Goal: Task Accomplishment & Management: Use online tool/utility

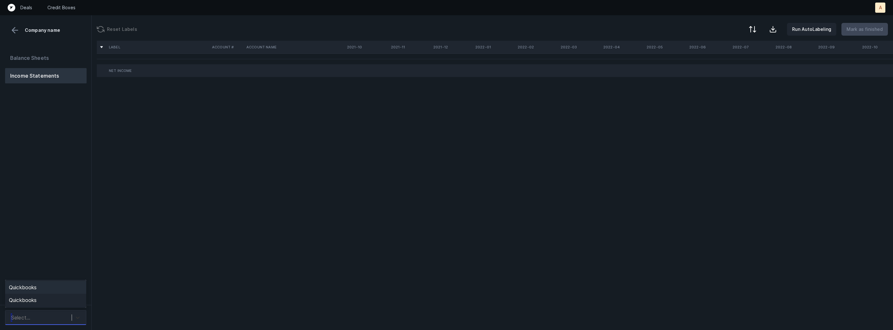
click at [72, 316] on div at bounding box center [77, 317] width 11 height 11
click at [70, 298] on div "Quickbooks" at bounding box center [45, 300] width 81 height 13
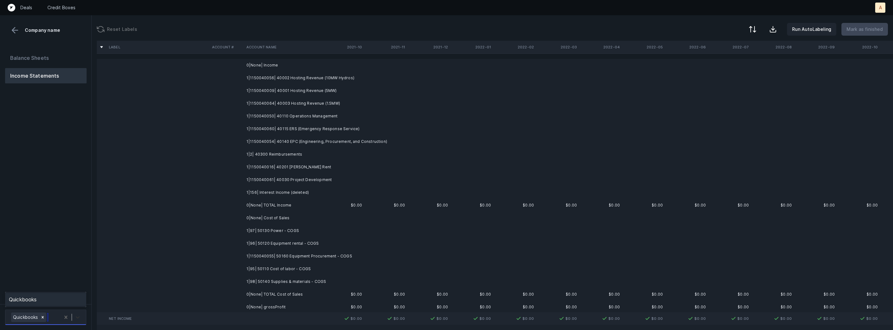
click at [76, 314] on icon at bounding box center [77, 317] width 6 height 6
click at [75, 300] on div "Quickbooks" at bounding box center [45, 299] width 81 height 13
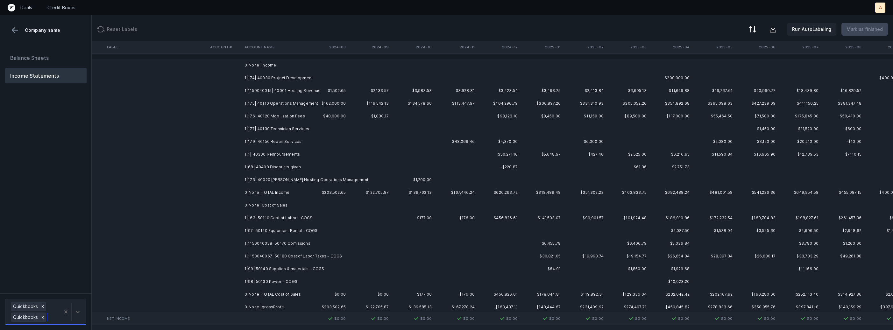
scroll to position [0, 1491]
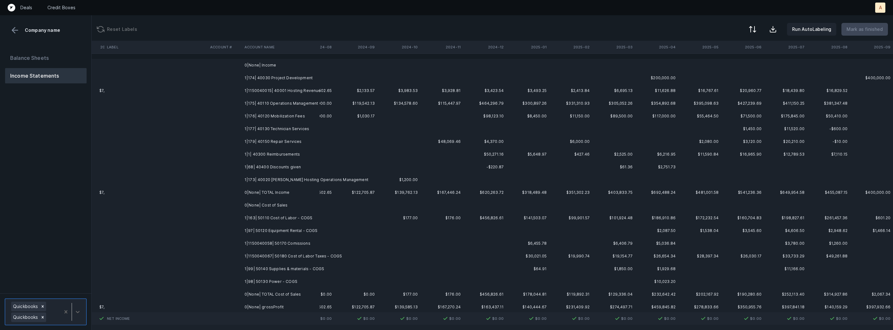
click at [498, 44] on th "2024-12" at bounding box center [484, 47] width 43 height 13
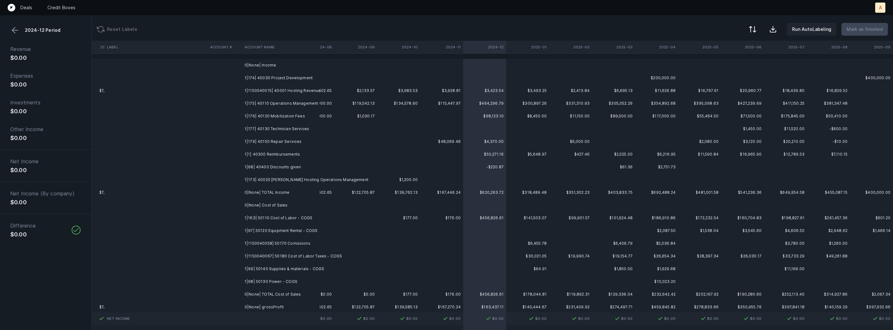
click at [275, 75] on td "1|174| 40030 Project Development" at bounding box center [281, 78] width 78 height 13
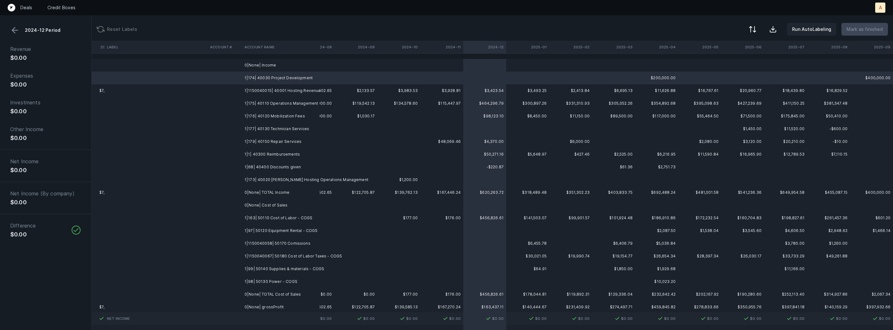
click at [13, 31] on button at bounding box center [15, 30] width 10 height 10
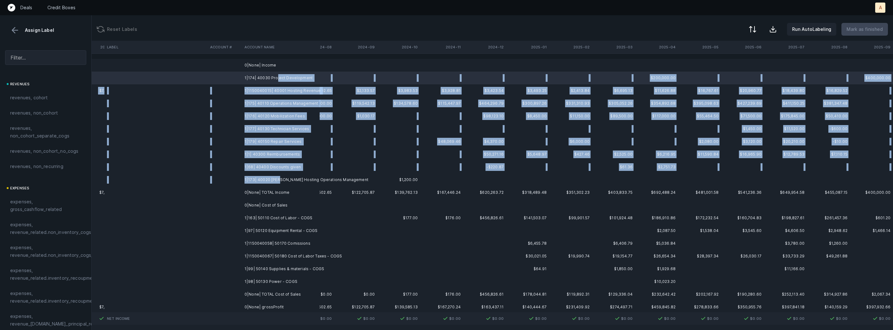
click at [277, 182] on td "1|173| 40020 [PERSON_NAME] Hosting Operations Management" at bounding box center [281, 179] width 78 height 13
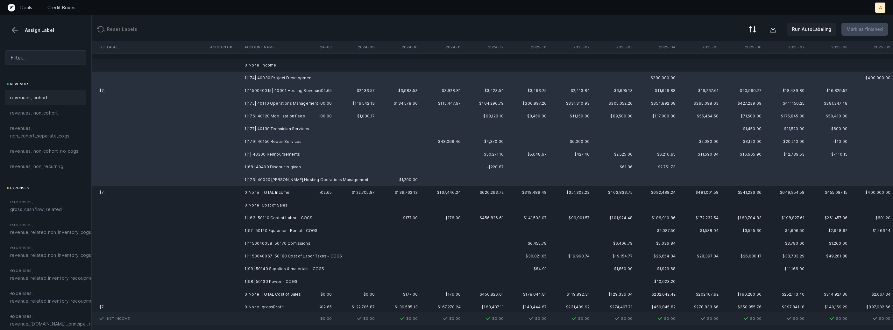
click at [58, 98] on div "revenues, cohort" at bounding box center [45, 98] width 71 height 8
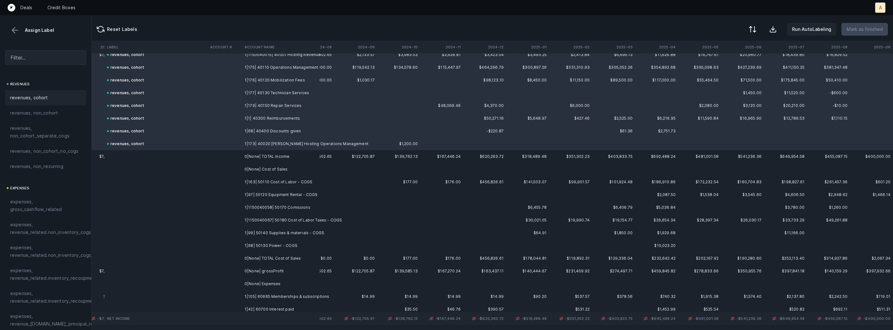
scroll to position [83, 1491]
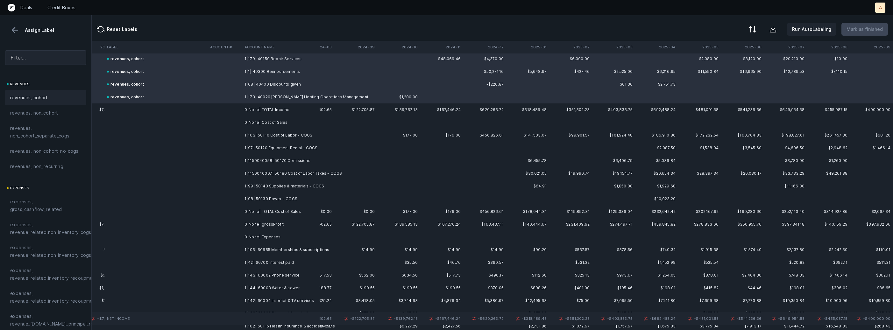
click at [259, 136] on td "1|163| 50110 Cost of Labor - COGS" at bounding box center [281, 135] width 78 height 13
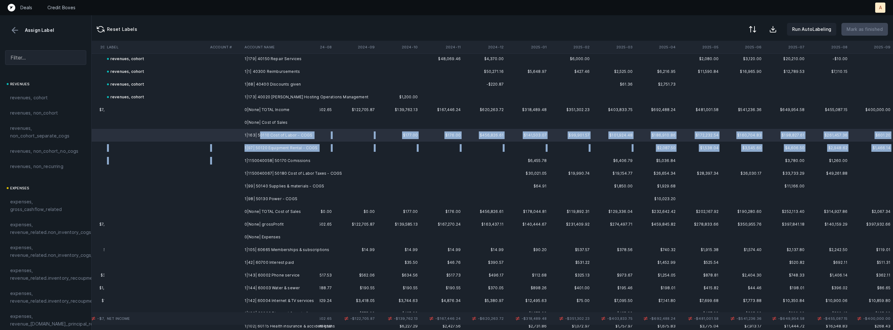
click at [296, 155] on td "1|1150040058| 50170 Comissions" at bounding box center [281, 160] width 78 height 13
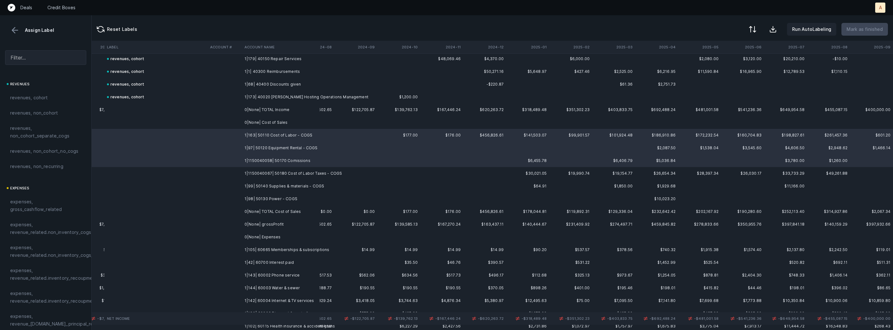
click at [273, 170] on td "1|1150040067| 50180 Cost of Labor Taxes - COGS" at bounding box center [281, 173] width 78 height 13
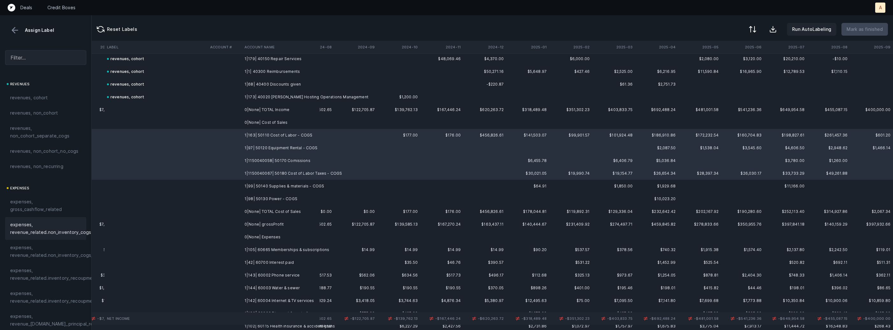
click at [43, 228] on span "expenses, revenue_related.non_inventory_cogs" at bounding box center [50, 228] width 81 height 15
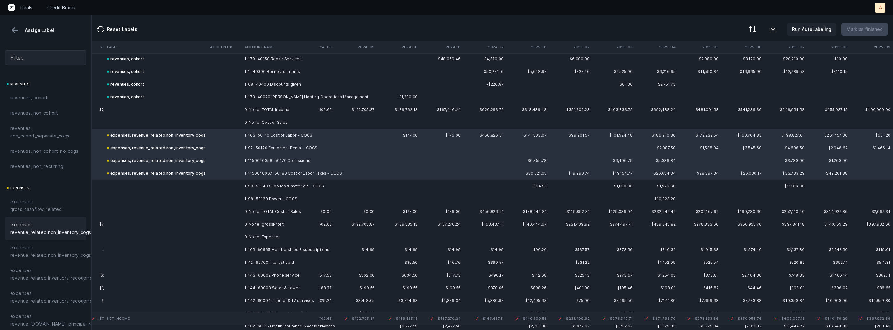
click at [218, 183] on td at bounding box center [225, 186] width 34 height 13
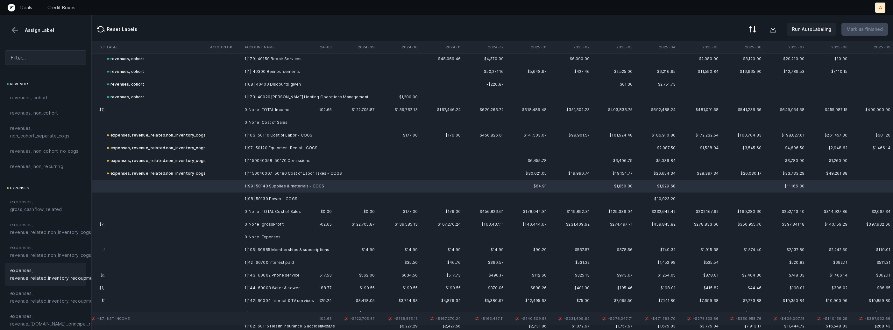
click at [58, 281] on span "expenses, revenue_related.inventory_recoupment" at bounding box center [53, 274] width 87 height 15
click at [257, 201] on td "1|98| 50130 Power - COGS" at bounding box center [281, 199] width 78 height 13
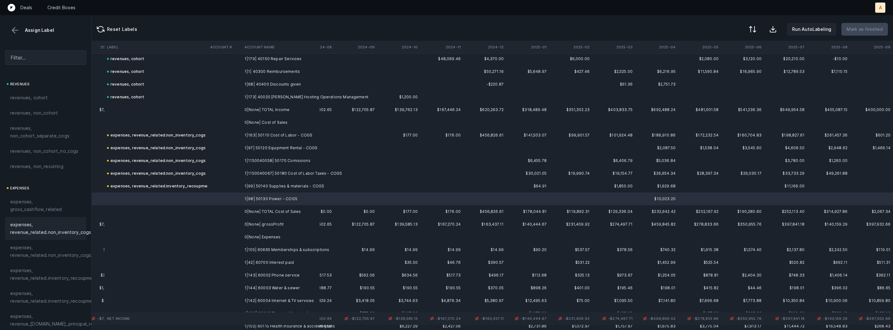
click at [54, 230] on span "expenses, revenue_related.non_inventory_cogs" at bounding box center [50, 228] width 81 height 15
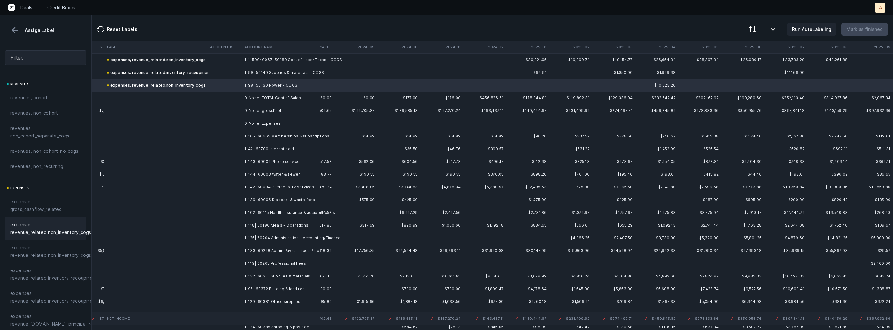
scroll to position [206, 1491]
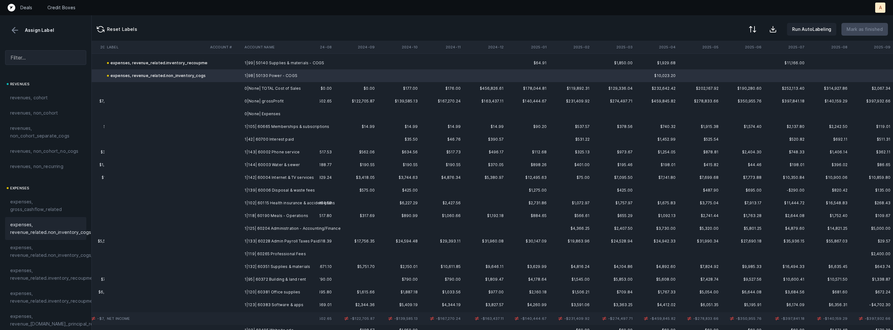
click at [270, 124] on td "1|105| 60665 Memberships & subscriptions" at bounding box center [281, 126] width 78 height 13
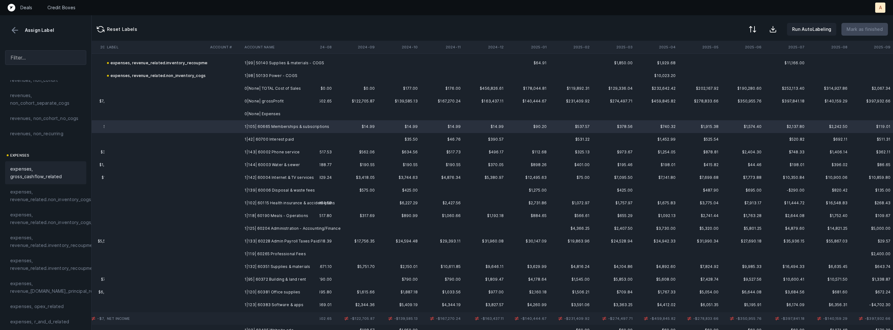
scroll to position [143, 0]
click at [58, 198] on span "expenses, opex_related" at bounding box center [37, 196] width 54 height 8
click at [214, 142] on td at bounding box center [225, 139] width 34 height 13
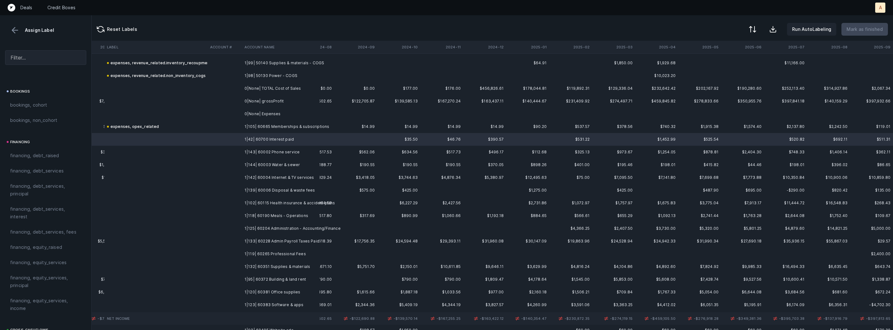
scroll to position [427, 0]
click at [26, 223] on span "financing, debt_services, interest" at bounding box center [45, 220] width 71 height 15
click at [247, 146] on td "1|143| 60002 Phone service" at bounding box center [281, 152] width 78 height 13
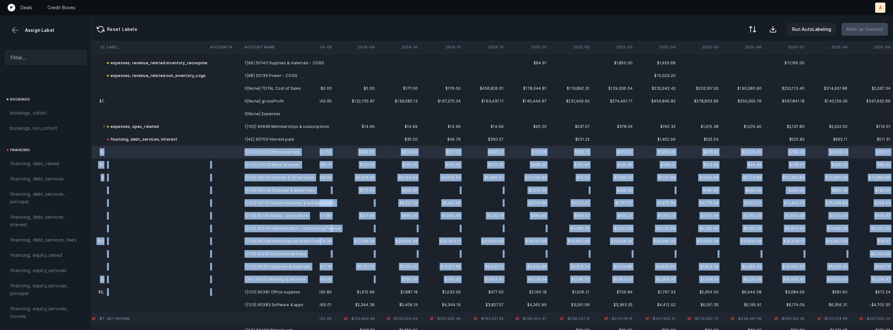
click at [244, 293] on td "1|120| 60381 Office supplies" at bounding box center [281, 292] width 78 height 13
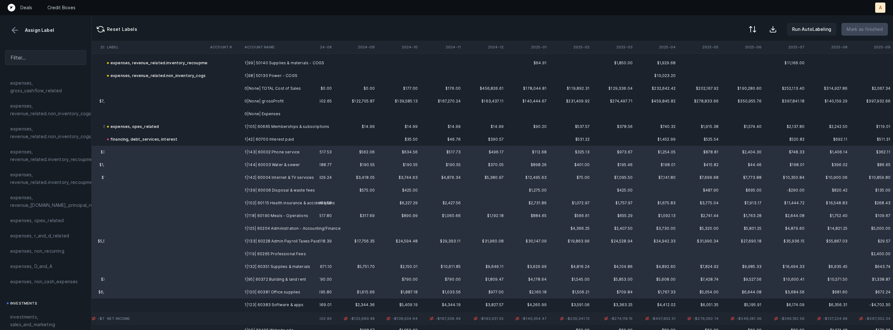
scroll to position [109, 0]
click at [29, 238] on div "expenses, opex_related" at bounding box center [45, 230] width 81 height 15
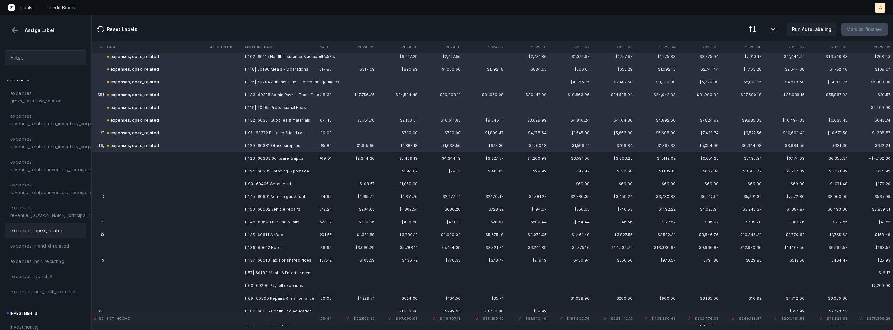
scroll to position [355, 1491]
click at [244, 155] on td "1|123| 60383 Software & apps" at bounding box center [281, 155] width 78 height 13
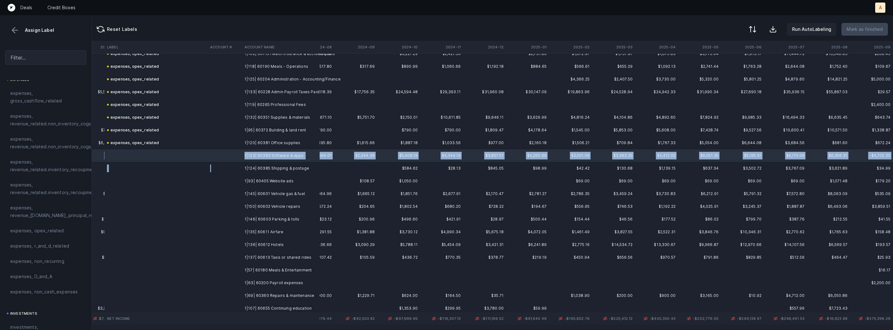
click at [241, 168] on td at bounding box center [225, 168] width 34 height 13
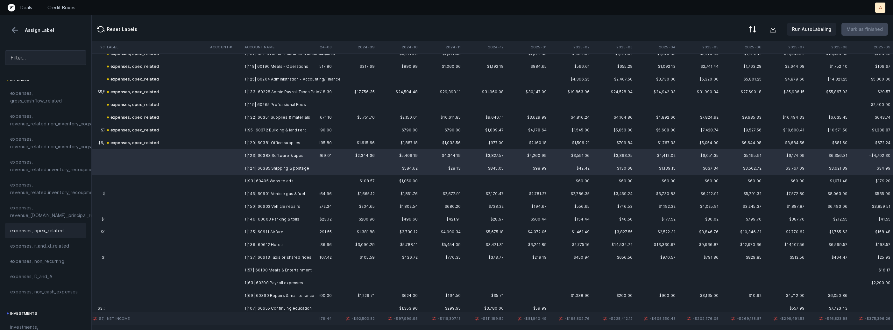
click at [40, 229] on span "expenses, opex_related" at bounding box center [37, 231] width 54 height 8
click at [227, 178] on td at bounding box center [225, 181] width 34 height 13
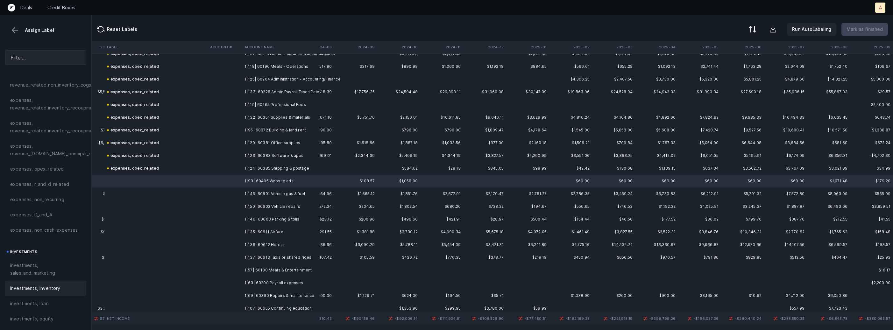
scroll to position [175, 0]
click at [43, 267] on span "investments, sales_and_marketing" at bounding box center [45, 264] width 71 height 15
click at [267, 193] on td "1|145| 60601 Vehicle gas & fuel" at bounding box center [281, 193] width 78 height 13
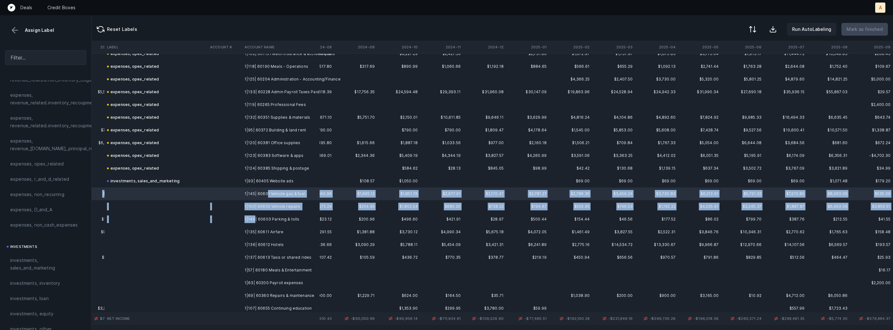
click at [253, 220] on td "1|146| 60603 Parking & tolls" at bounding box center [281, 219] width 78 height 13
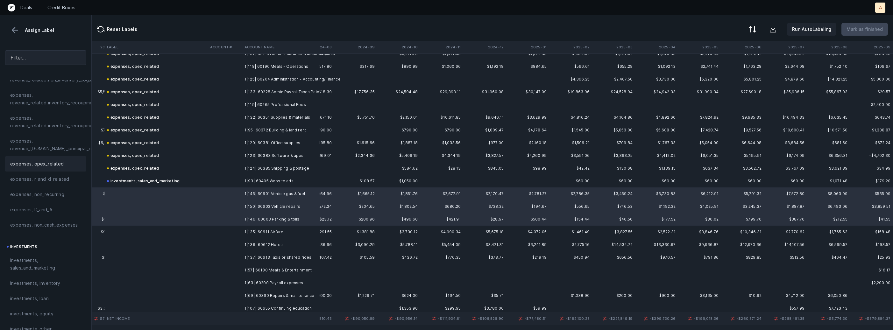
click at [54, 161] on span "expenses, opex_related" at bounding box center [37, 164] width 54 height 8
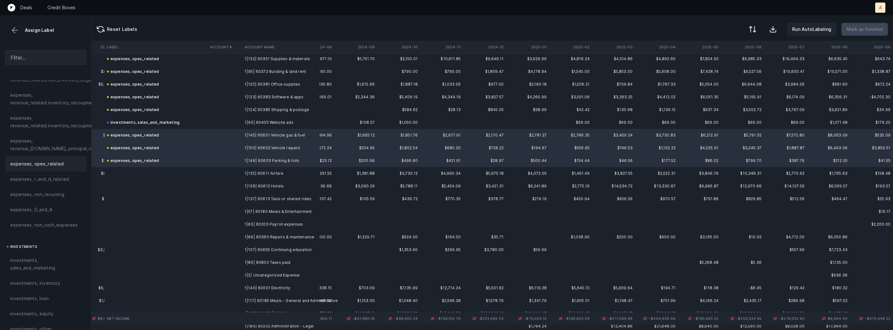
scroll to position [440, 1491]
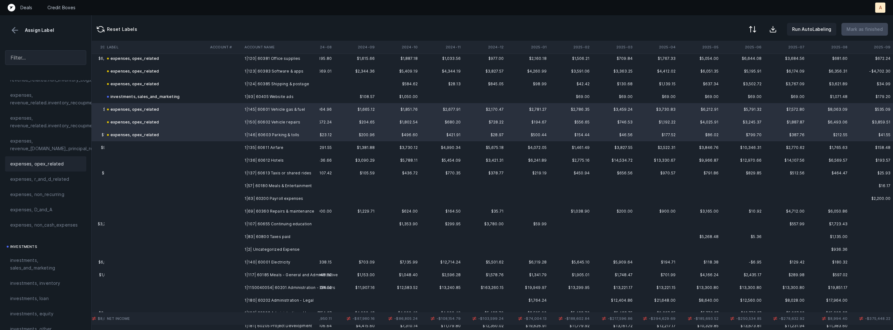
click at [232, 149] on td at bounding box center [225, 147] width 34 height 13
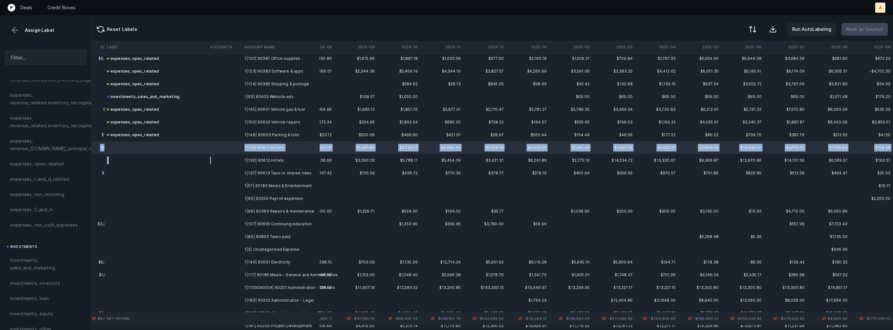
click at [226, 164] on td at bounding box center [225, 160] width 34 height 13
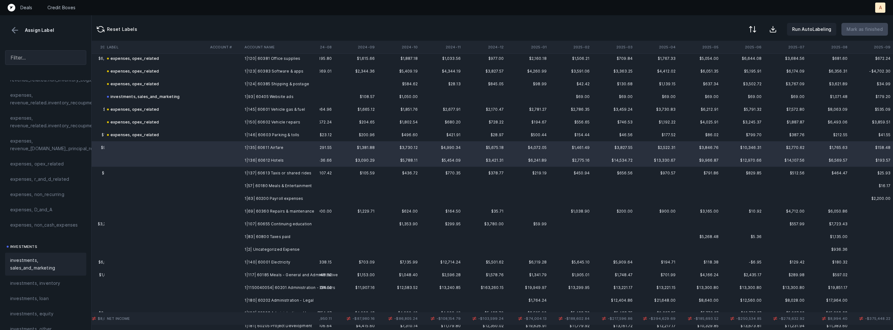
click at [39, 268] on span "investments, sales_and_marketing" at bounding box center [45, 264] width 71 height 15
click at [208, 172] on td at bounding box center [225, 173] width 34 height 13
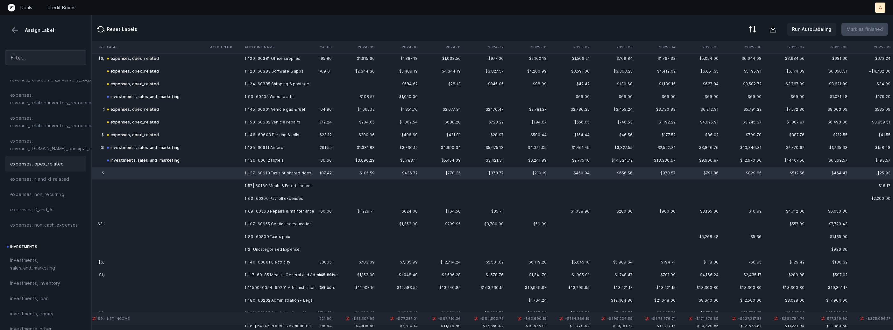
click at [36, 160] on span "expenses, opex_related" at bounding box center [37, 164] width 54 height 8
click at [205, 184] on td at bounding box center [155, 186] width 103 height 13
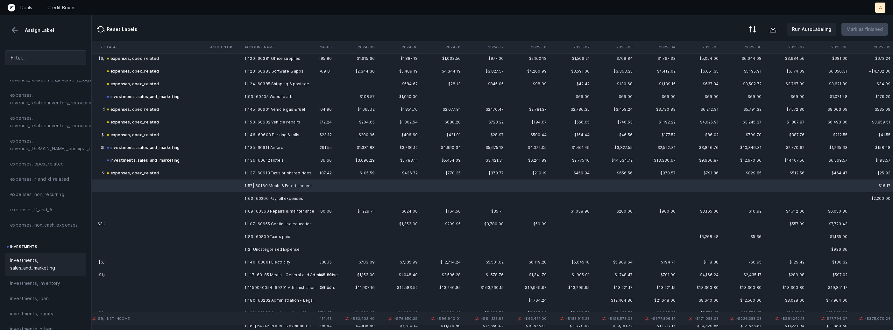
click at [43, 260] on span "investments, sales_and_marketing" at bounding box center [45, 264] width 71 height 15
click at [236, 201] on td at bounding box center [225, 198] width 34 height 13
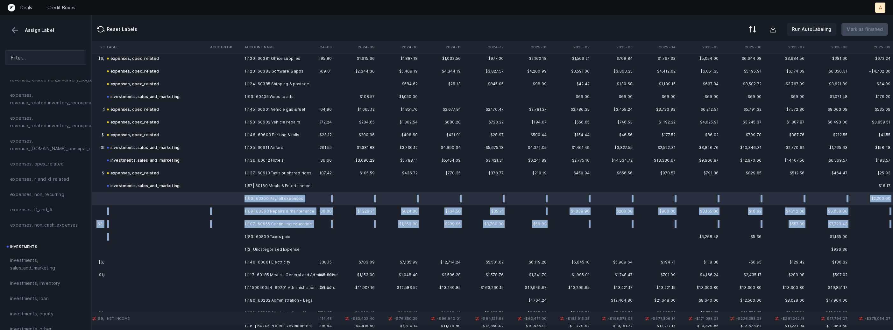
click at [240, 230] on td at bounding box center [225, 236] width 34 height 13
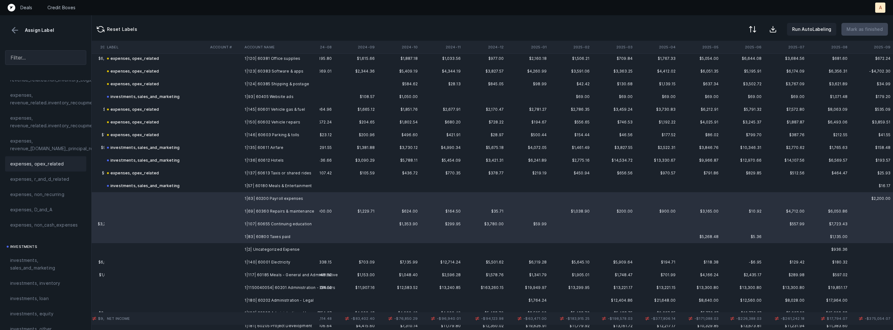
click at [67, 158] on div "expenses, opex_related" at bounding box center [45, 163] width 81 height 15
click at [234, 248] on td at bounding box center [225, 249] width 34 height 13
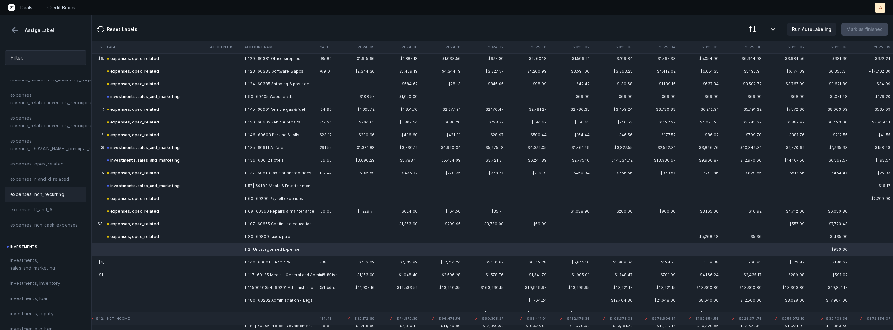
click at [35, 191] on span "expenses, non_recurring" at bounding box center [37, 195] width 54 height 8
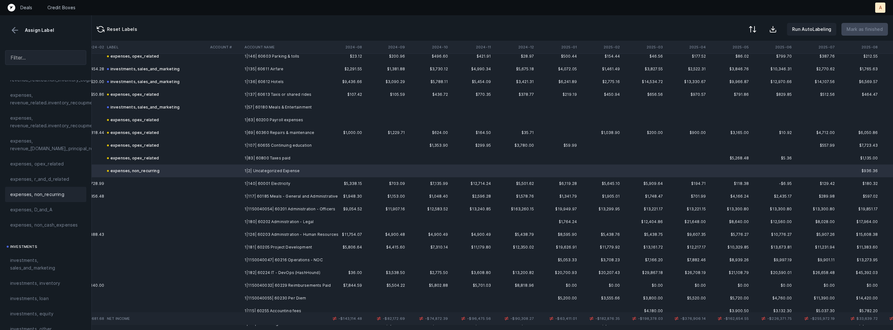
scroll to position [518, 1460]
click at [205, 183] on td at bounding box center [155, 183] width 103 height 13
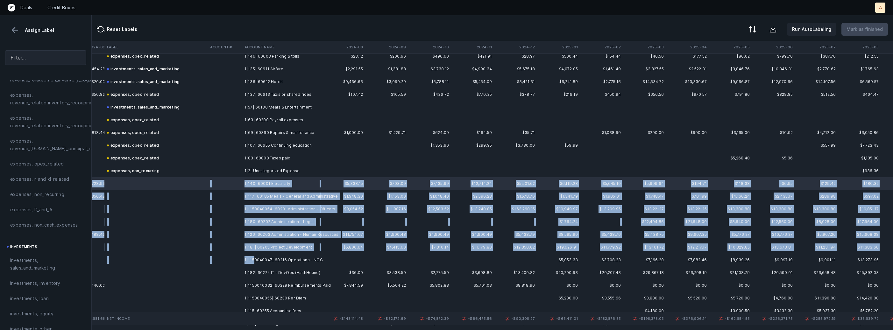
click at [254, 258] on td "1|1150040047| 60216 Operations - NOC" at bounding box center [281, 260] width 78 height 13
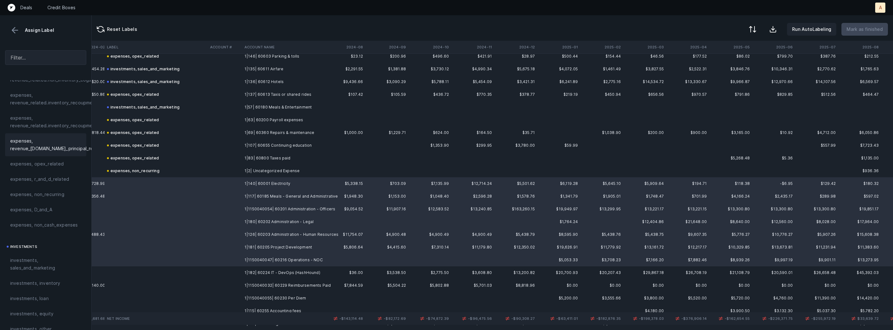
click at [47, 156] on div "expenses, revenue_[DOMAIN_NAME]_principal_recoupment" at bounding box center [45, 144] width 81 height 23
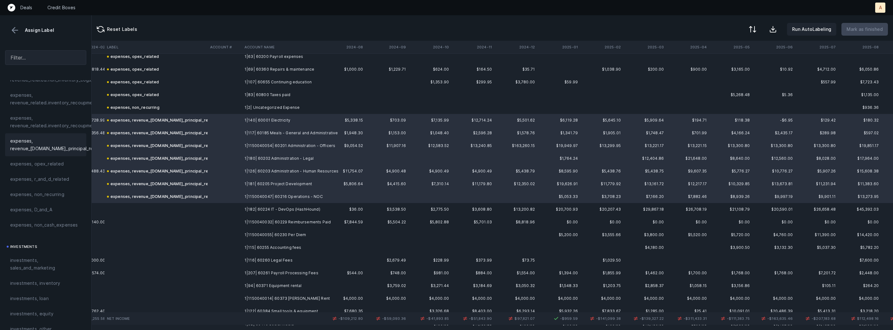
scroll to position [615, 1460]
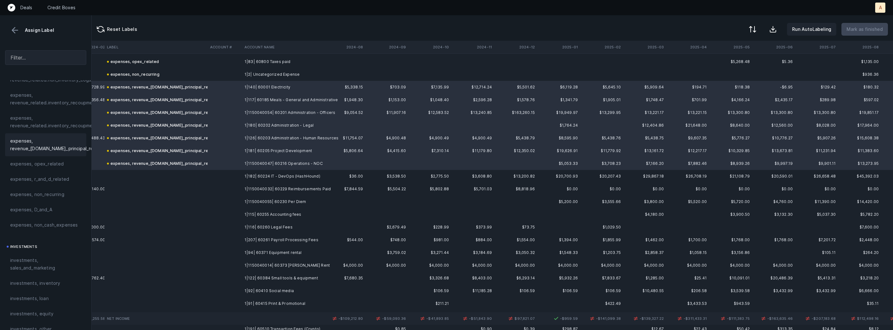
click at [253, 174] on td "1|182| 60224 IT - DevOps (HashHound)" at bounding box center [281, 176] width 78 height 13
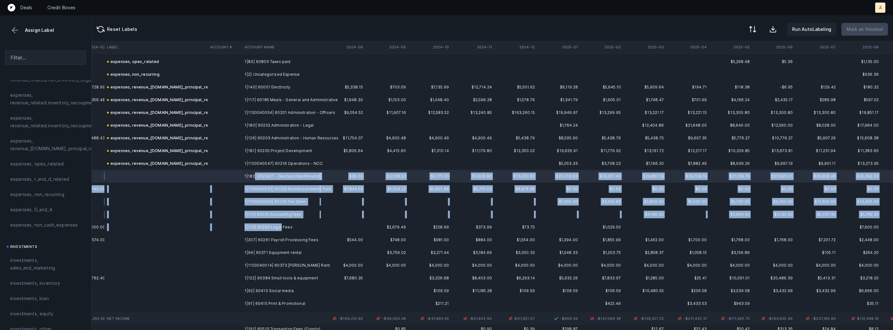
click at [279, 230] on td "1|116| 60260 Legal Fees" at bounding box center [281, 227] width 78 height 13
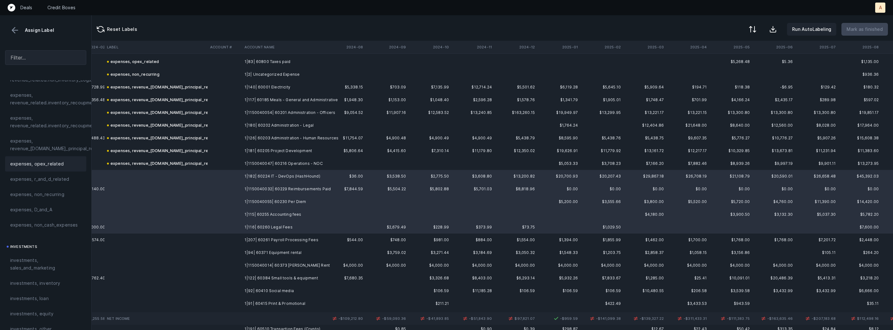
click at [54, 163] on span "expenses, opex_related" at bounding box center [37, 164] width 54 height 8
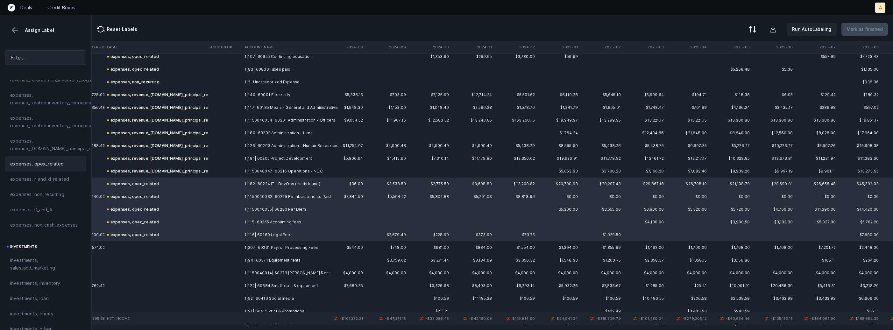
scroll to position [582, 1460]
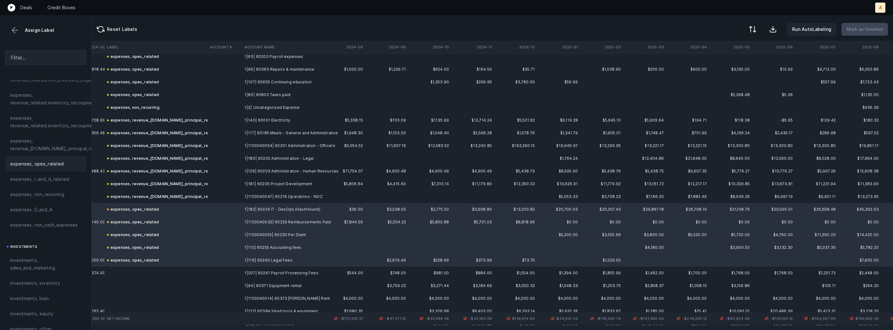
click at [222, 121] on td at bounding box center [225, 120] width 34 height 13
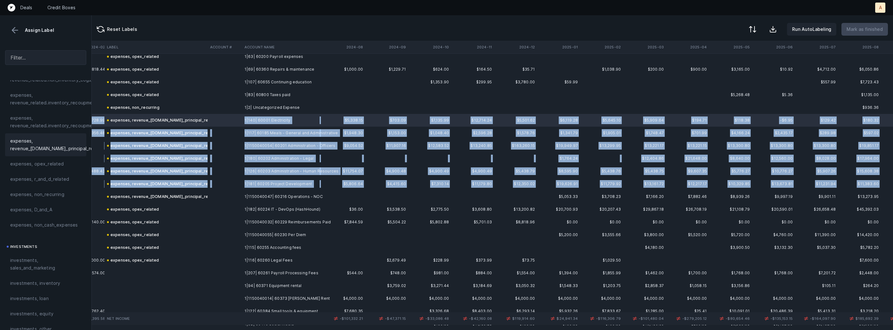
click at [174, 193] on div "expenses, revenue_[DOMAIN_NAME]_principal_recoupment" at bounding box center [167, 197] width 121 height 8
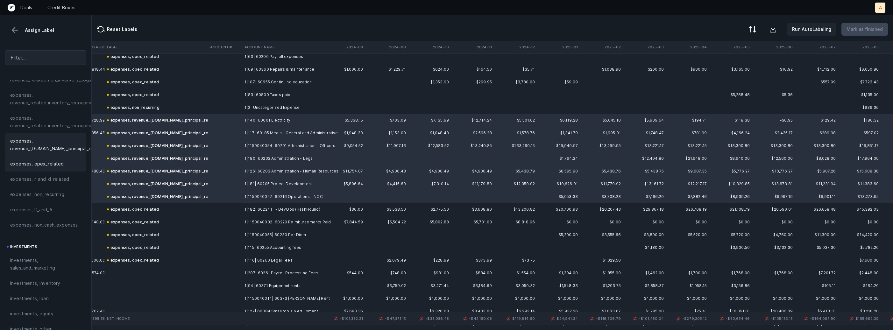
click at [32, 159] on div "expenses, opex_related" at bounding box center [45, 163] width 81 height 15
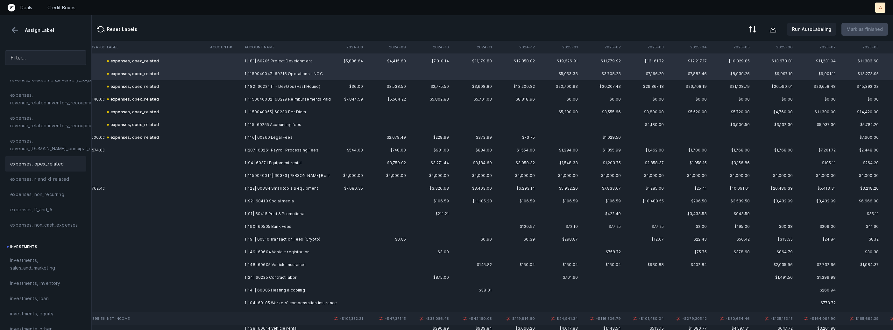
scroll to position [715, 1460]
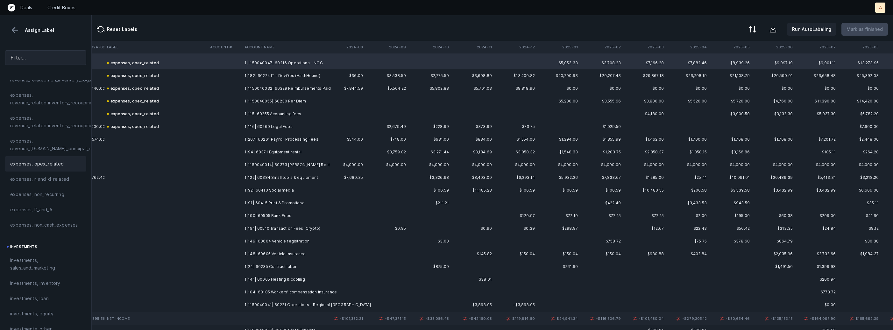
click at [285, 132] on td "1|116| 60260 Legal Fees" at bounding box center [281, 126] width 78 height 13
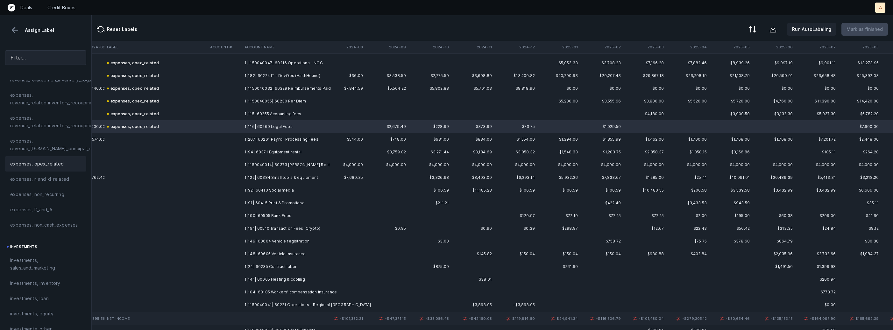
click at [272, 136] on td "1|207| 60261 Payroll Processing Fees" at bounding box center [281, 139] width 78 height 13
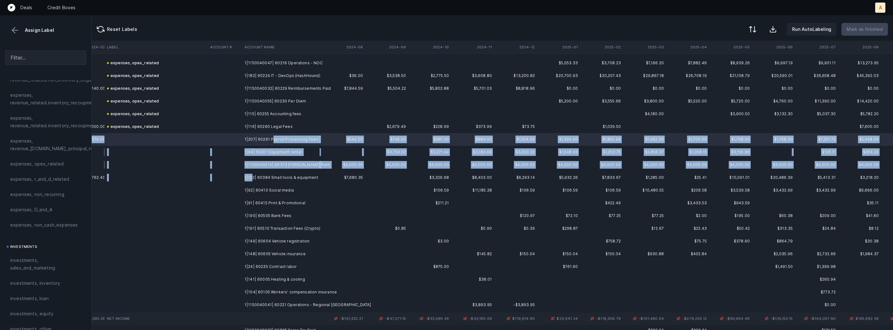
click at [252, 176] on td "1|122| 60384 Small tools & equipment" at bounding box center [281, 177] width 78 height 13
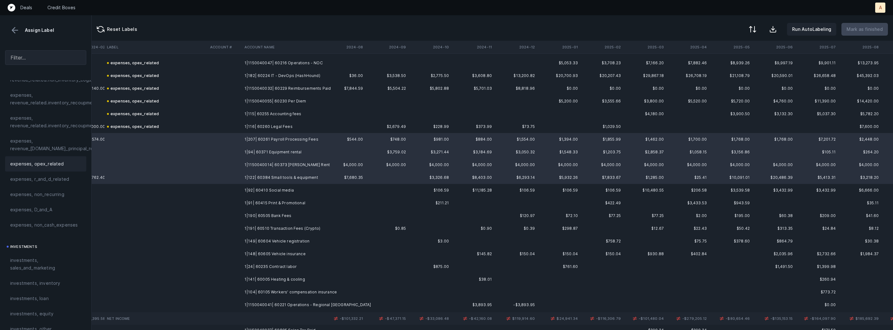
click at [65, 164] on div "expenses, opex_related" at bounding box center [45, 164] width 71 height 8
click at [203, 190] on td at bounding box center [155, 190] width 103 height 13
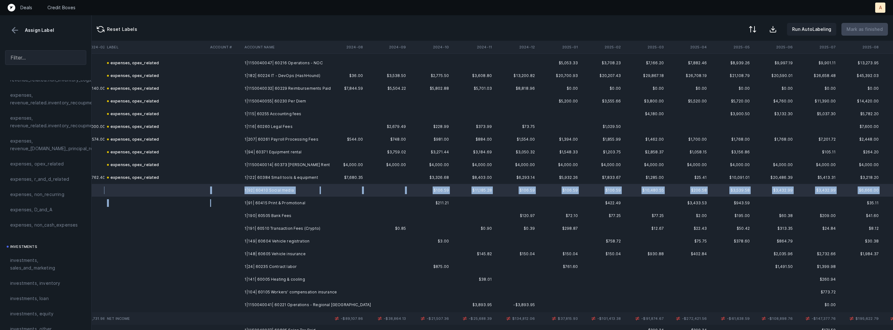
click at [216, 204] on td at bounding box center [225, 203] width 34 height 13
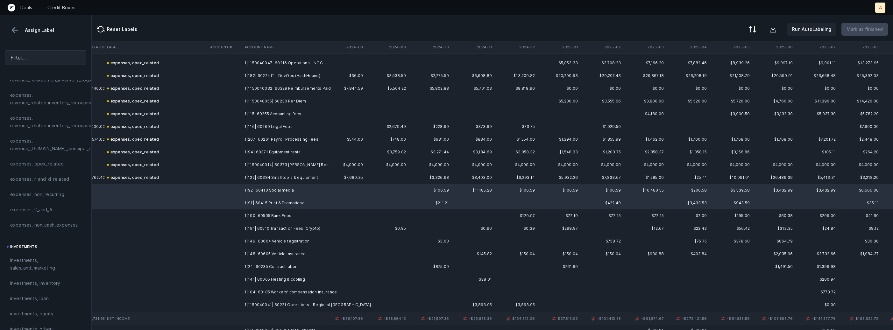
click at [41, 248] on div "investments investments, sales_and_marketing investments, inventory investments…" at bounding box center [45, 290] width 81 height 94
click at [35, 258] on span "investments, sales_and_marketing" at bounding box center [45, 264] width 71 height 15
click at [214, 215] on td at bounding box center [225, 215] width 34 height 13
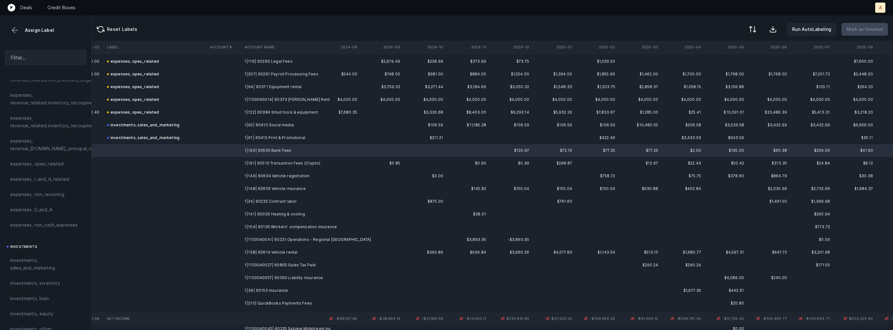
scroll to position [781, 1468]
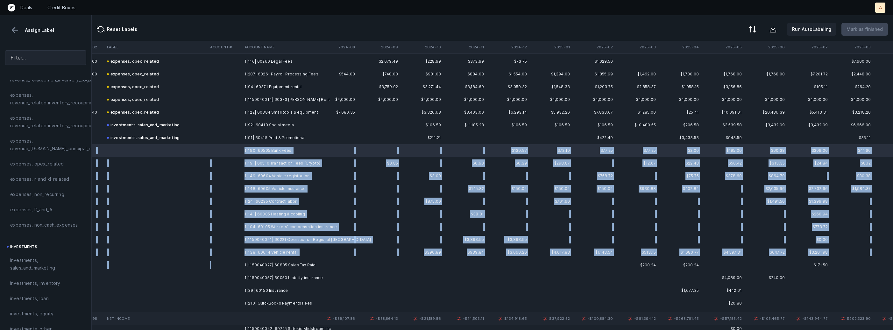
click at [235, 267] on td at bounding box center [225, 265] width 34 height 13
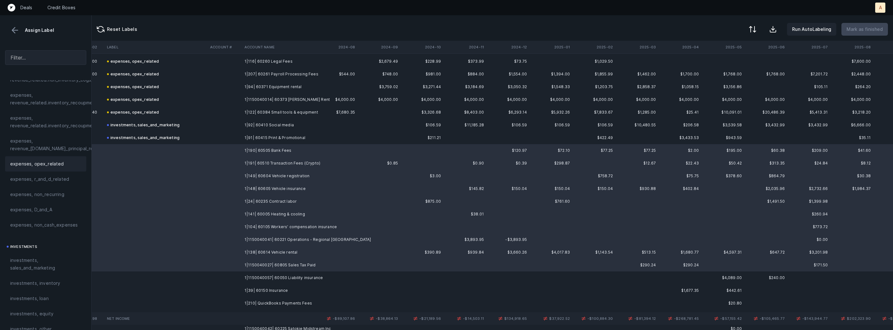
click at [71, 156] on div "expenses, opex_related" at bounding box center [45, 163] width 81 height 15
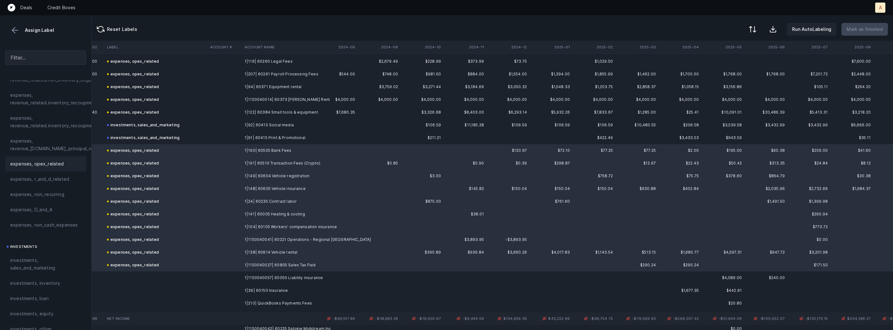
click at [65, 160] on div "expenses, opex_related" at bounding box center [45, 164] width 71 height 8
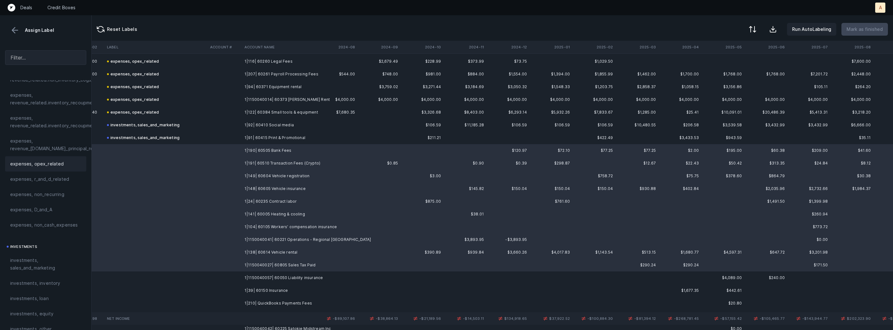
click at [65, 160] on div "expenses, opex_related" at bounding box center [45, 164] width 71 height 8
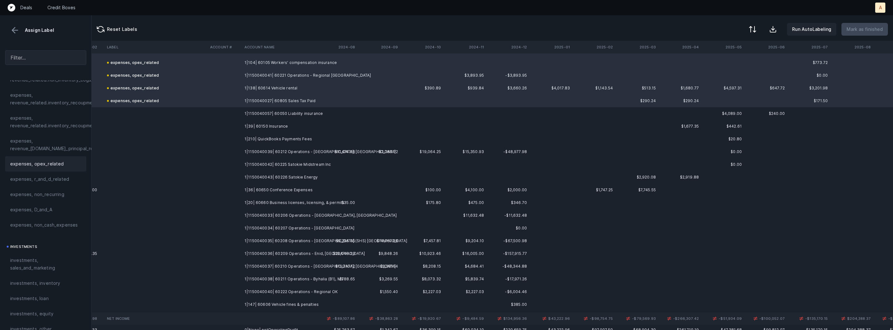
scroll to position [950, 1468]
click at [289, 106] on td "1|1150040057| 60050 Liability insurance" at bounding box center [281, 108] width 78 height 13
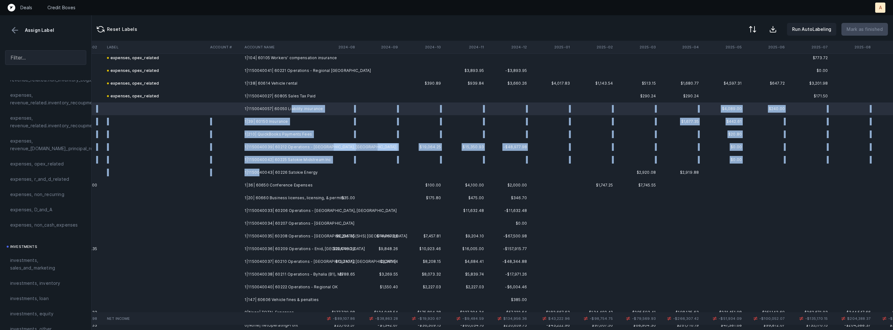
click at [259, 171] on td "1|1150040043| 60226 Satokie Energy" at bounding box center [281, 172] width 78 height 13
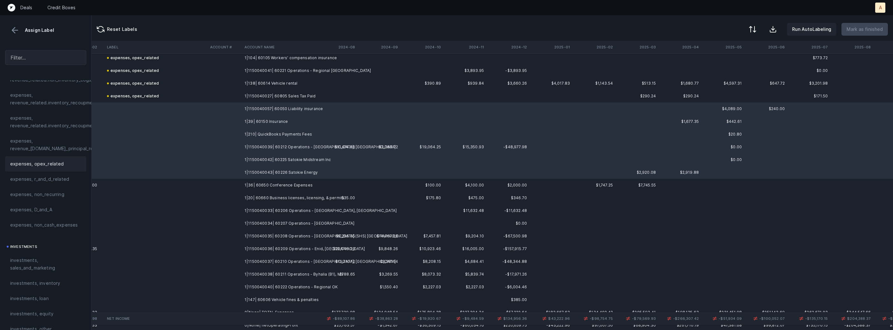
click at [61, 160] on div "expenses, opex_related" at bounding box center [45, 164] width 71 height 8
click at [167, 182] on td at bounding box center [155, 185] width 103 height 13
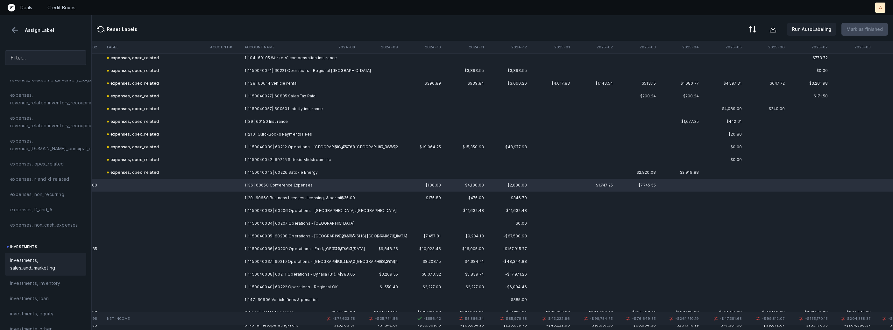
click at [28, 266] on span "investments, sales_and_marketing" at bounding box center [45, 264] width 71 height 15
click at [262, 194] on td "1|20| 60660 Business licenses, licensing, & permits" at bounding box center [281, 198] width 78 height 13
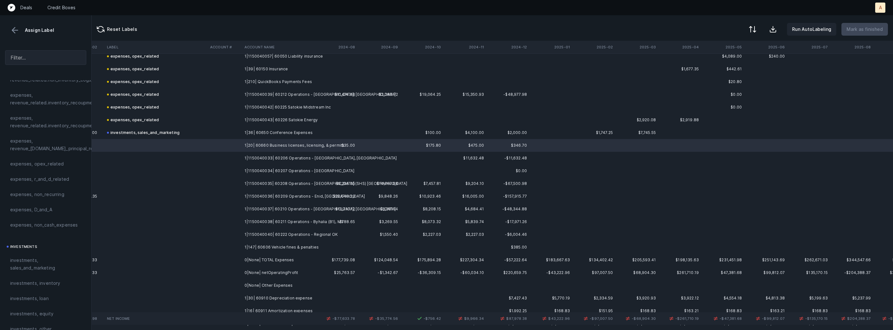
scroll to position [1013, 1468]
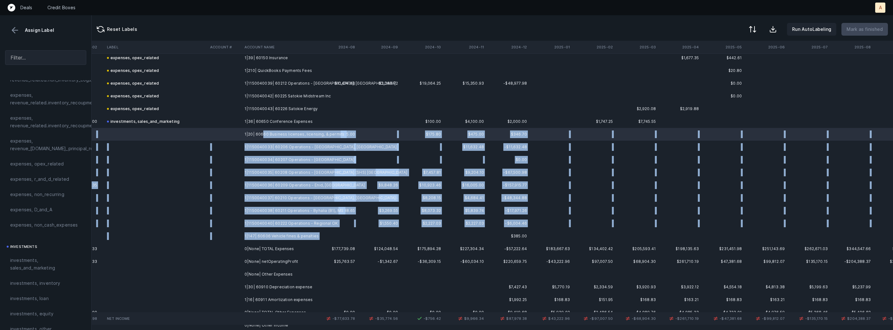
click at [254, 240] on td "1|147| 60606 Vehicle fines & penalties" at bounding box center [281, 236] width 78 height 13
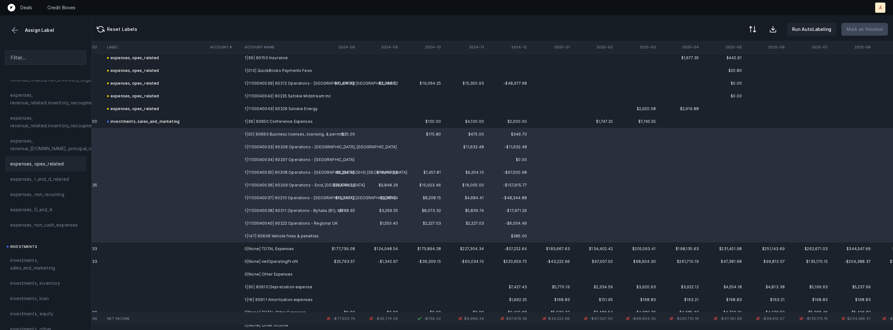
click at [55, 163] on span "expenses, opex_related" at bounding box center [37, 164] width 54 height 8
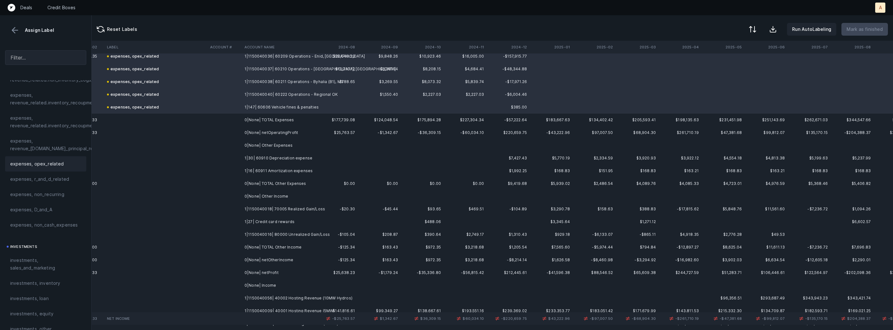
scroll to position [1151, 1468]
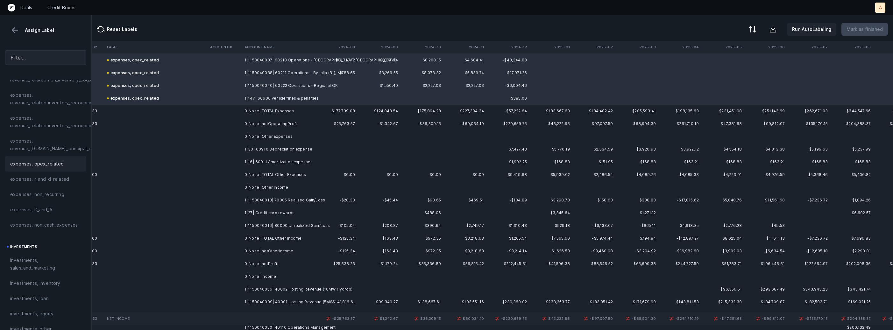
click at [275, 153] on td "1|30| 60910 Depreciation expense" at bounding box center [281, 149] width 78 height 13
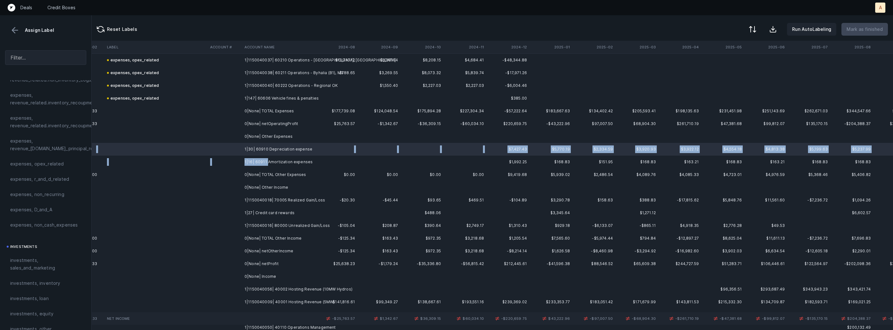
click at [266, 162] on td "1|16| 60911 Amortization expenses" at bounding box center [281, 162] width 78 height 13
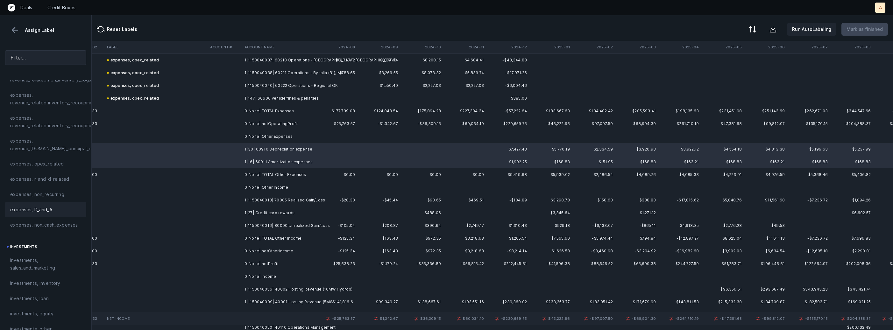
click at [42, 207] on span "expenses, D_and_A" at bounding box center [31, 210] width 42 height 8
click at [239, 207] on td at bounding box center [225, 213] width 34 height 13
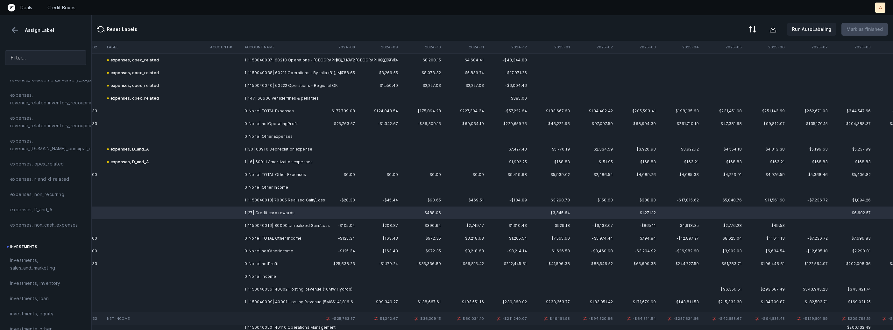
click at [247, 207] on td "1|27| Credit card rewards" at bounding box center [281, 213] width 78 height 13
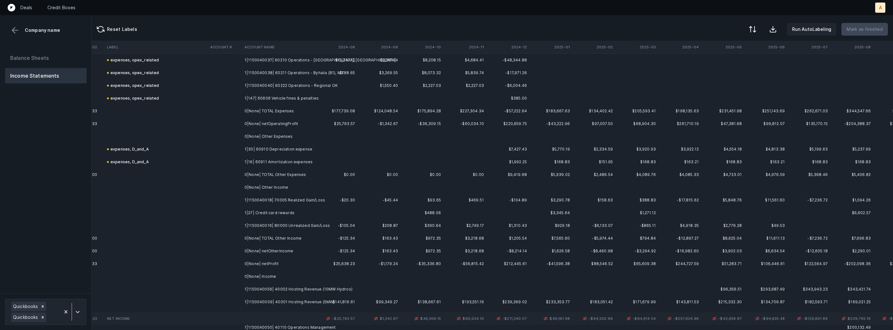
click at [255, 202] on td "1|1150040018| 70005 Realized Gain/Loss" at bounding box center [281, 200] width 78 height 13
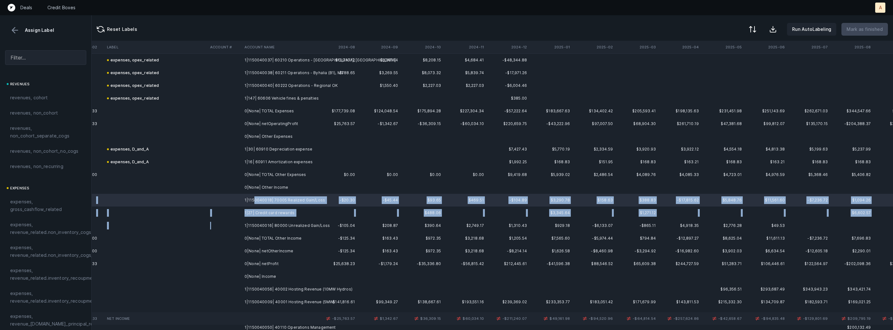
click at [239, 223] on td at bounding box center [225, 225] width 34 height 13
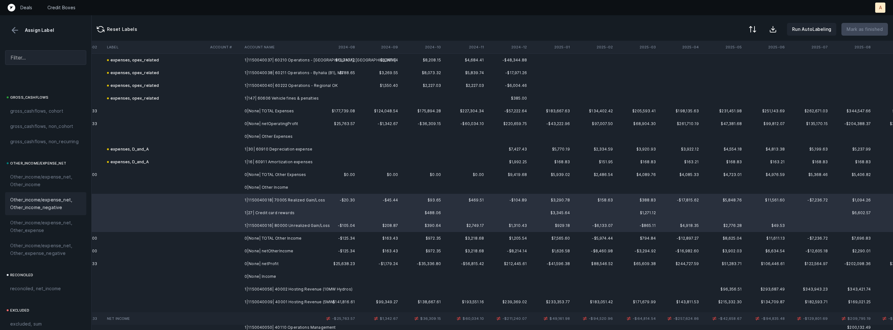
scroll to position [670, 0]
click at [27, 177] on span "Other_income/expense_net, Other_income" at bounding box center [45, 177] width 71 height 15
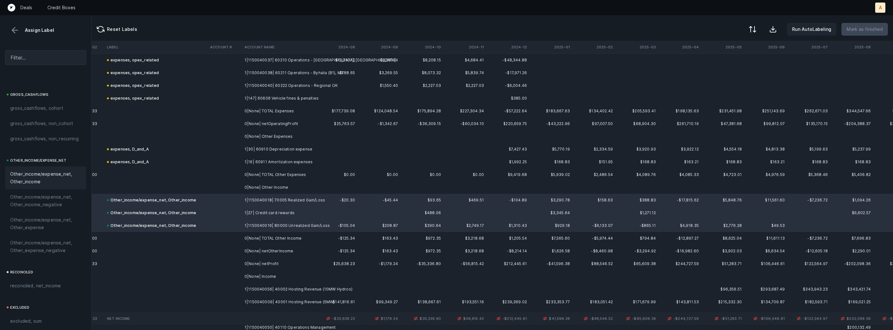
click at [213, 261] on td at bounding box center [225, 264] width 34 height 13
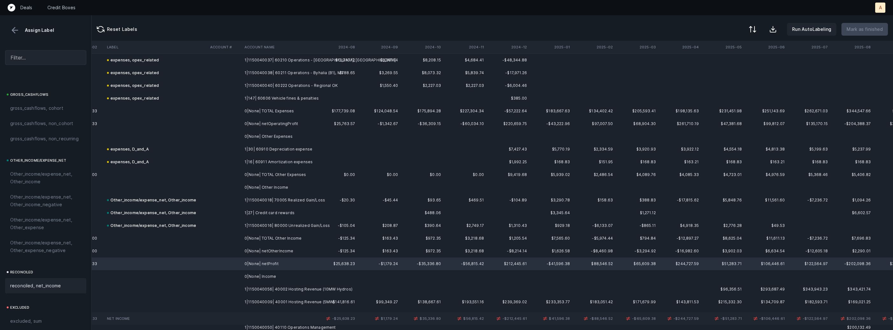
click at [33, 284] on span "reconciled, net_income" at bounding box center [35, 286] width 51 height 8
click at [519, 46] on th "2024-12" at bounding box center [507, 47] width 43 height 13
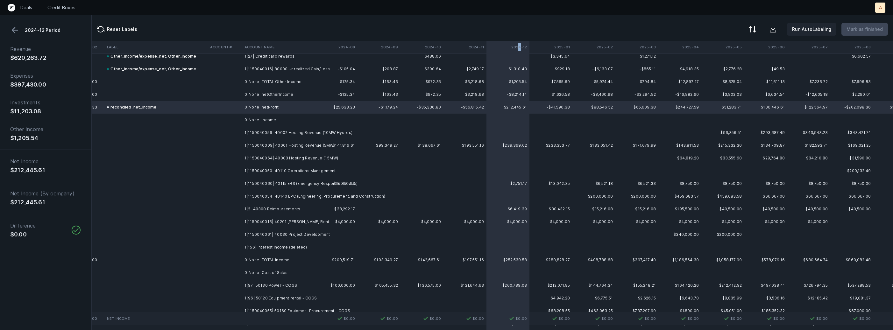
scroll to position [1309, 1468]
click at [290, 127] on td "1|1150040056| 40002 Hosting Revenue (10MW Hydros)" at bounding box center [281, 131] width 78 height 13
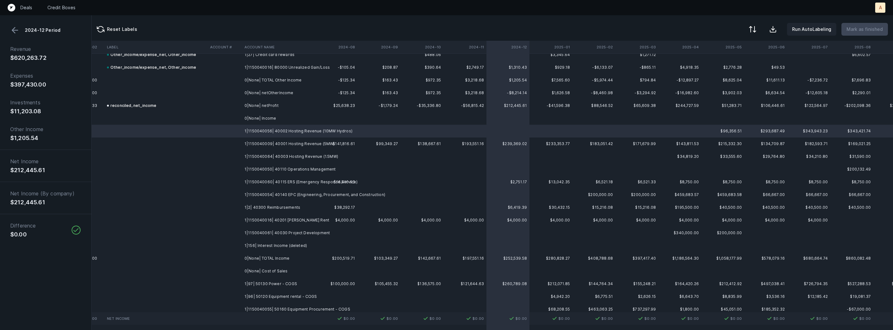
click at [255, 246] on td "1|156| Interest Income (deleted)" at bounding box center [281, 245] width 78 height 13
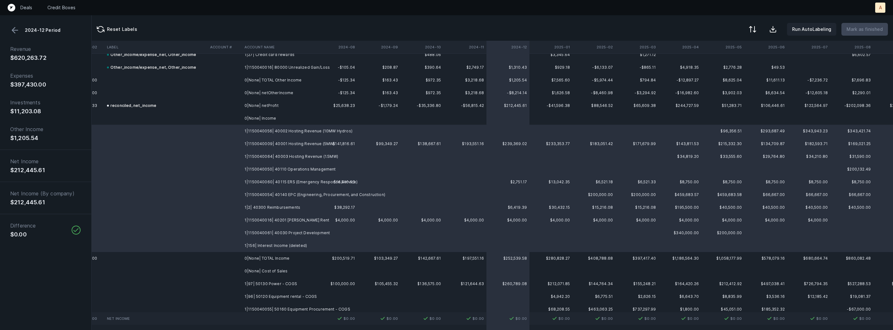
click at [19, 30] on button at bounding box center [15, 30] width 10 height 10
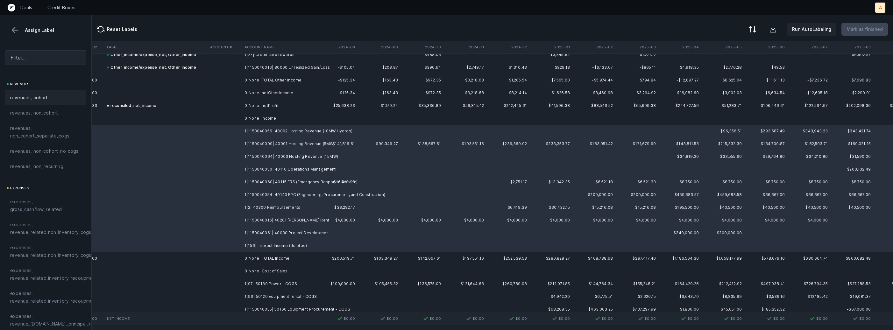
click at [27, 94] on span "revenues, cohort" at bounding box center [29, 98] width 38 height 8
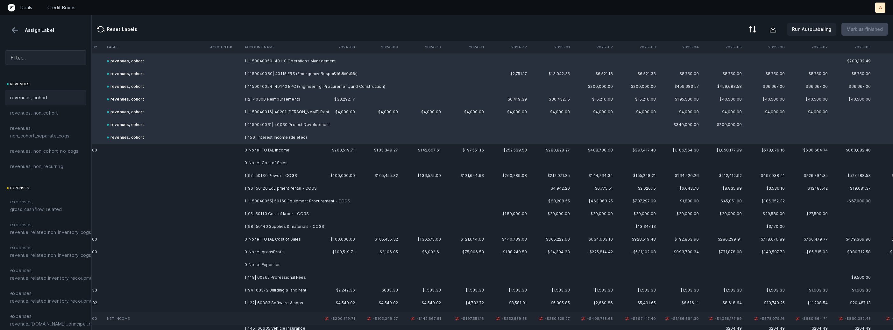
scroll to position [1425, 1468]
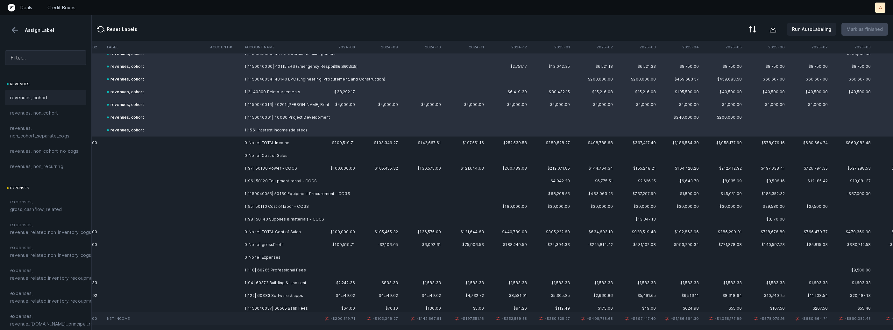
click at [278, 167] on td "1|97| 50130 Power - COGS" at bounding box center [281, 168] width 78 height 13
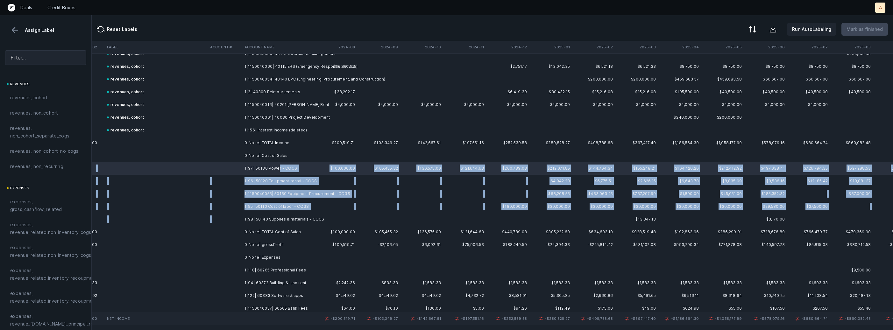
click at [254, 214] on td "1|98| 50140 Supplies & materials - COGS" at bounding box center [281, 219] width 78 height 13
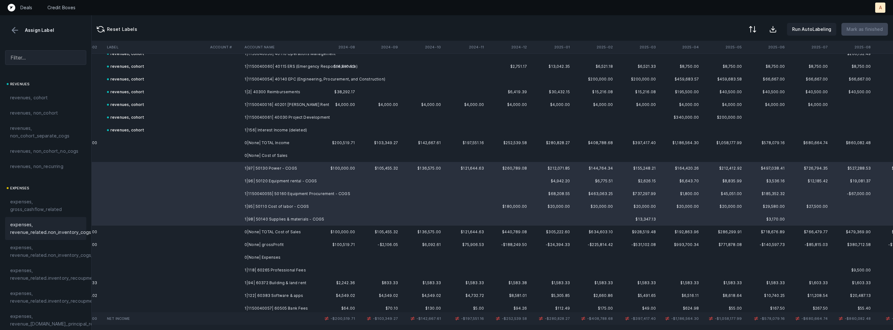
click at [52, 232] on span "expenses, revenue_related.non_inventory_cogs" at bounding box center [50, 228] width 81 height 15
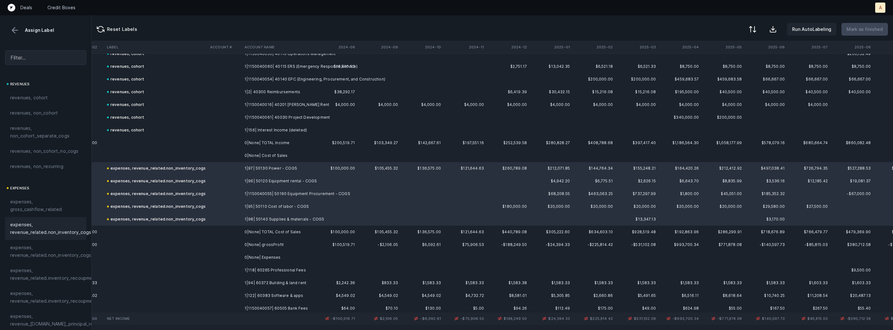
click at [166, 166] on div "expenses, revenue_related.non_inventory_cogs" at bounding box center [156, 169] width 99 height 8
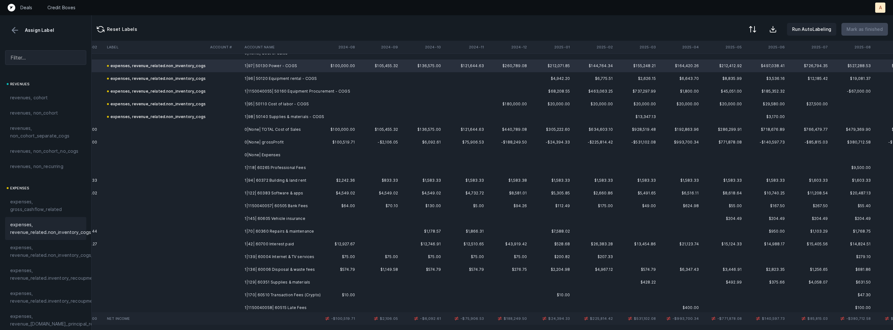
scroll to position [1532, 1468]
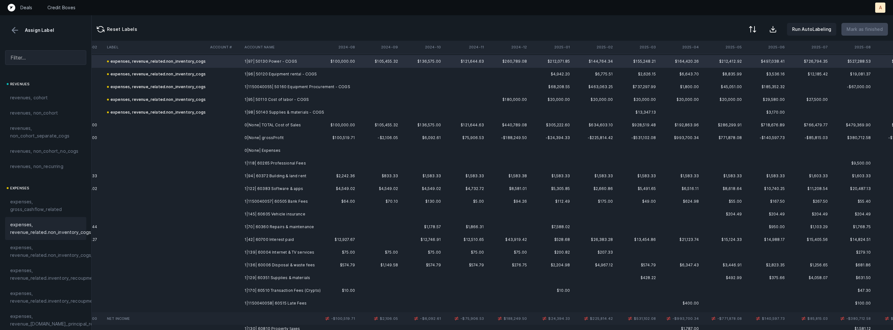
click at [229, 161] on td at bounding box center [225, 163] width 34 height 13
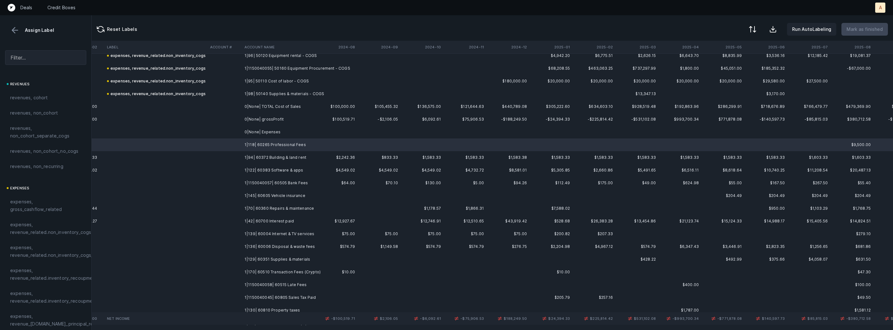
scroll to position [1551, 1468]
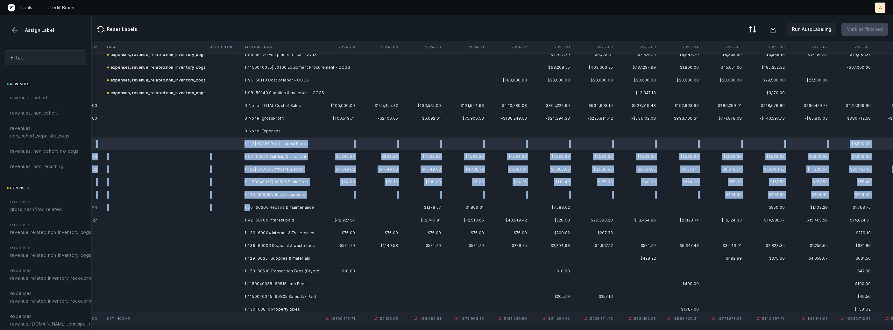
click at [250, 203] on td "1|70| 60360 Repairs & maintenance" at bounding box center [281, 207] width 78 height 13
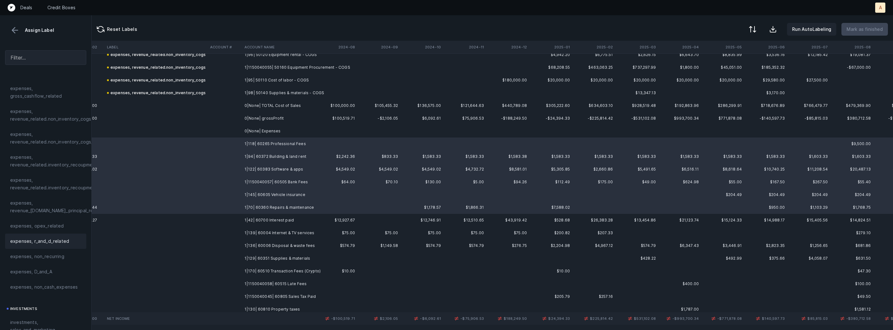
scroll to position [135, 0]
click at [59, 202] on span "expenses, opex_related" at bounding box center [37, 205] width 54 height 8
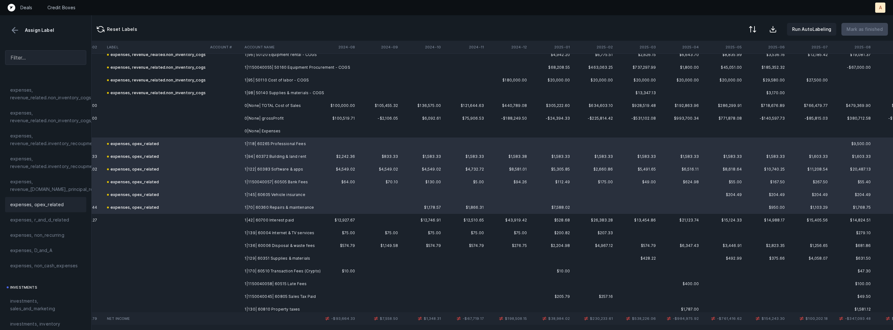
click at [199, 220] on td at bounding box center [155, 220] width 103 height 13
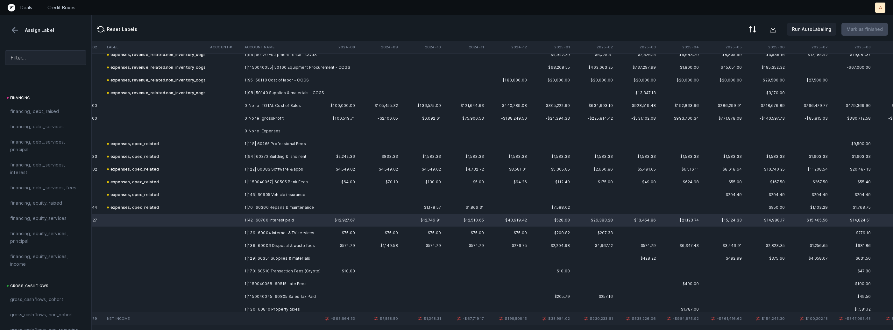
scroll to position [478, 0]
click at [53, 162] on div "financing, debt_services, interest" at bounding box center [45, 170] width 81 height 23
click at [264, 231] on td "1|139| 60004 Internet & TV services" at bounding box center [281, 233] width 78 height 13
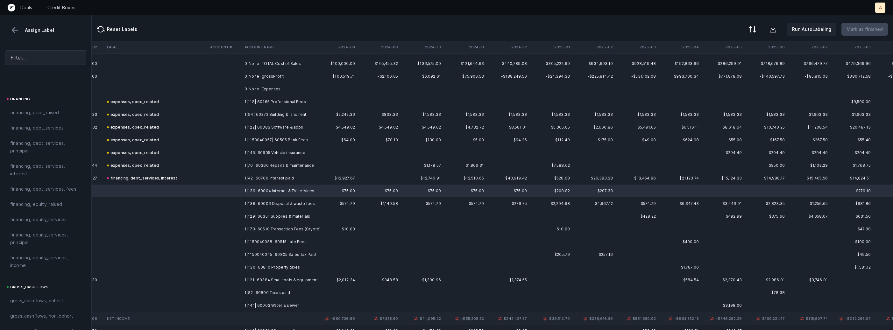
scroll to position [1597, 1468]
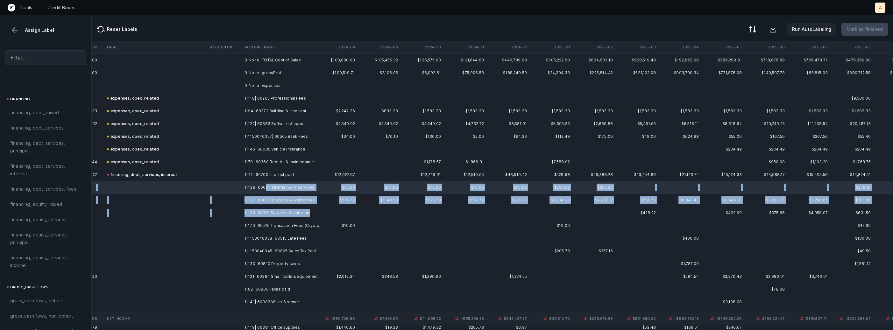
click at [306, 213] on td "1|129| 60351 Supplies & materials" at bounding box center [281, 213] width 78 height 13
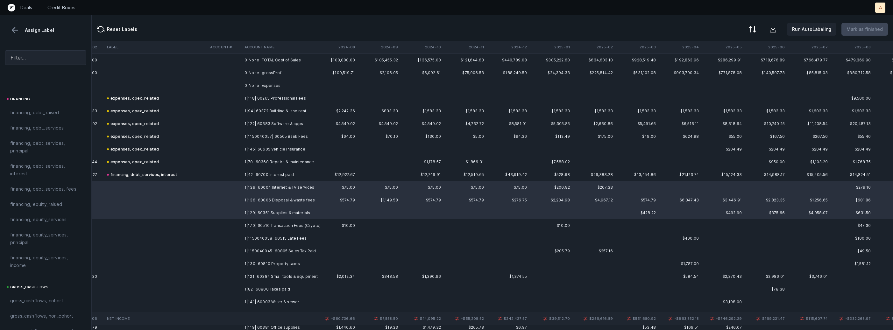
click at [300, 222] on td "1|170| 60510 Transaction Fees (Crypto)" at bounding box center [281, 225] width 78 height 13
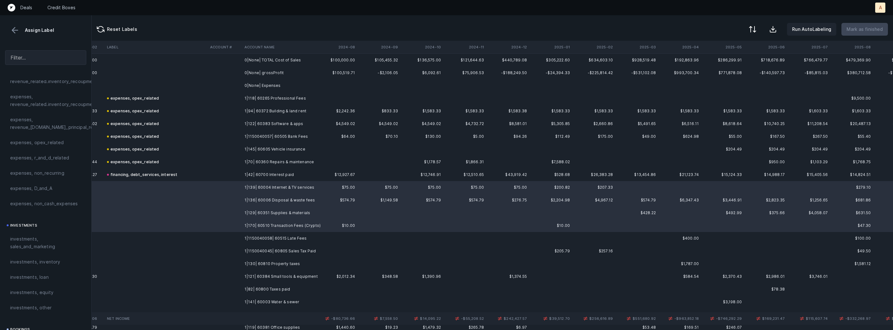
scroll to position [192, 0]
click at [41, 141] on div "expenses, opex_related" at bounding box center [45, 147] width 81 height 15
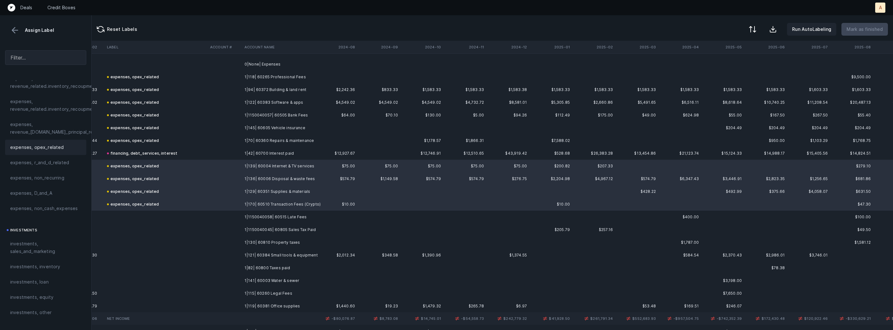
scroll to position [1636, 1468]
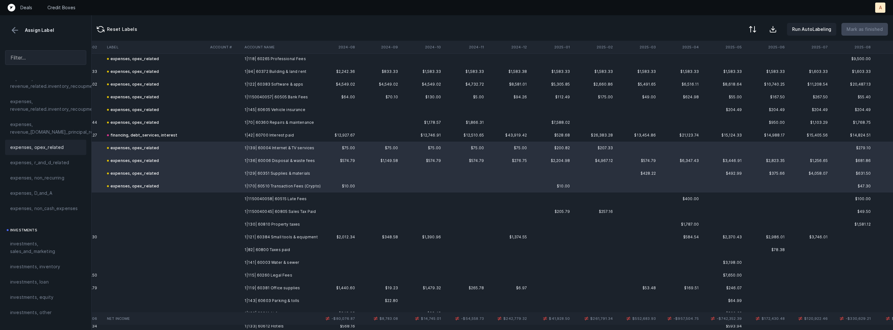
click at [254, 198] on td "1|1150040058| 60515 Late Fees" at bounding box center [281, 199] width 78 height 13
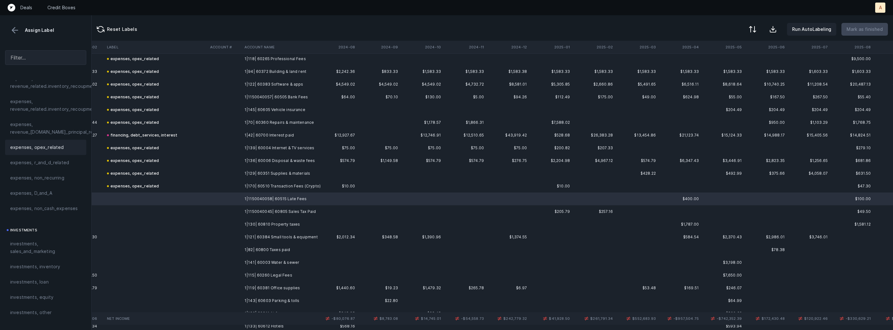
click at [44, 148] on span "expenses, opex_related" at bounding box center [37, 148] width 54 height 8
click at [255, 213] on td "1|1150040045| 60805 Sales Tax Paid" at bounding box center [281, 211] width 78 height 13
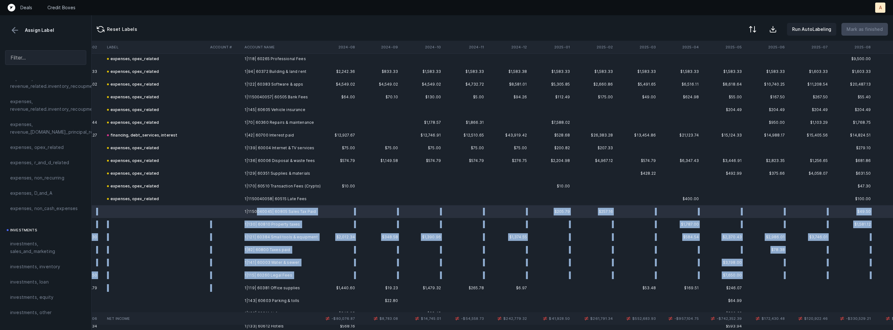
click at [245, 284] on td "1|119| 60381 Office supplies" at bounding box center [281, 288] width 78 height 13
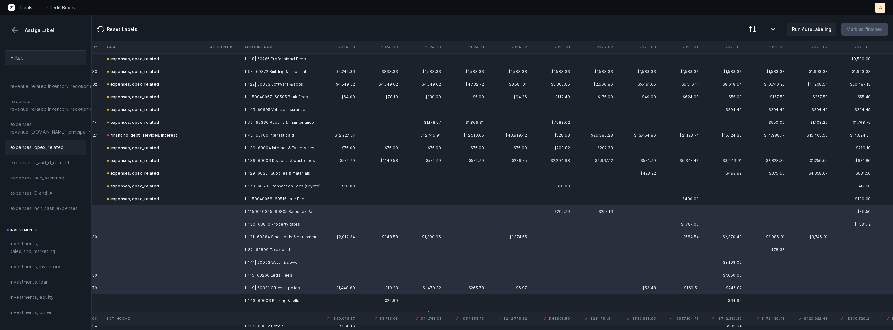
click at [66, 140] on div "expenses, opex_related" at bounding box center [45, 147] width 81 height 15
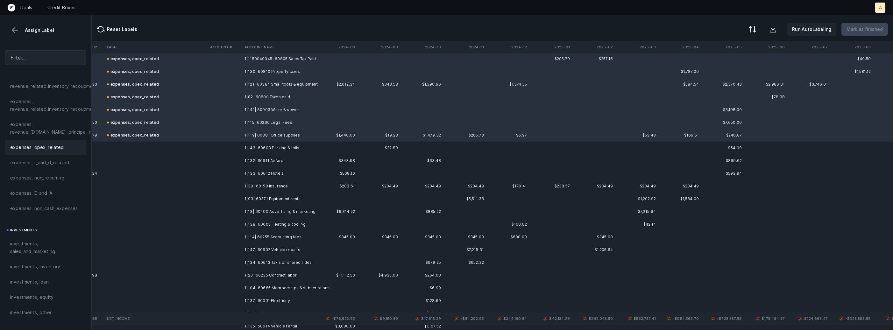
scroll to position [1805, 1468]
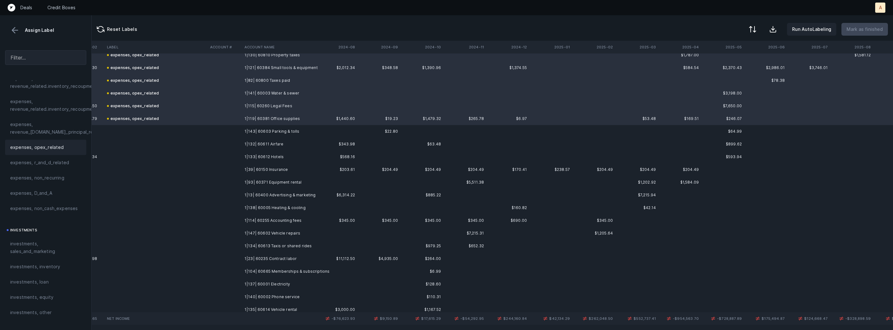
click at [277, 132] on td "1|143| 60603 Parking & tolls" at bounding box center [281, 131] width 78 height 13
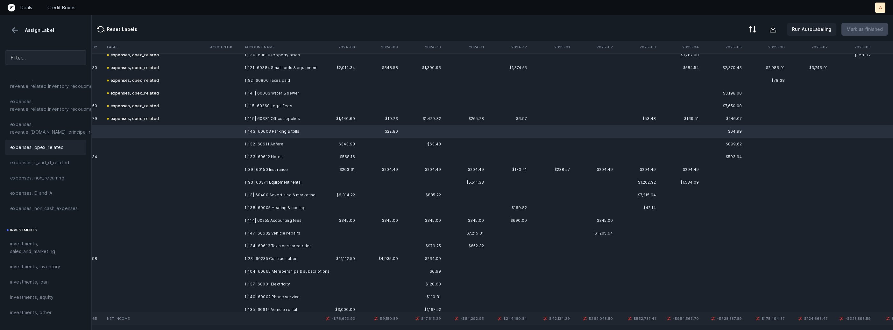
click at [33, 143] on div "expenses, opex_related" at bounding box center [45, 147] width 81 height 15
click at [286, 145] on td "1|132| 60611 Airfare" at bounding box center [281, 144] width 78 height 13
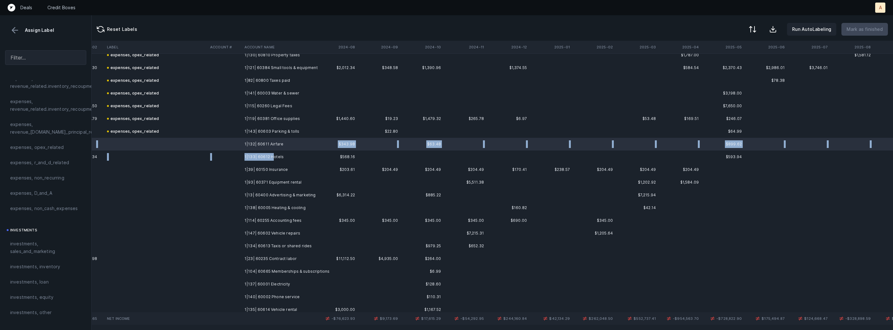
click at [271, 155] on td "1|133| 60612 Hotels" at bounding box center [281, 157] width 78 height 13
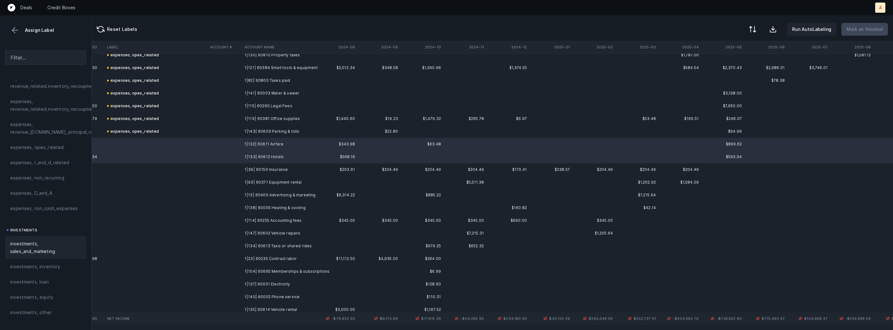
click at [48, 251] on span "investments, sales_and_marketing" at bounding box center [45, 247] width 71 height 15
click at [259, 167] on td "1|39| 60150 Insurance" at bounding box center [281, 169] width 78 height 13
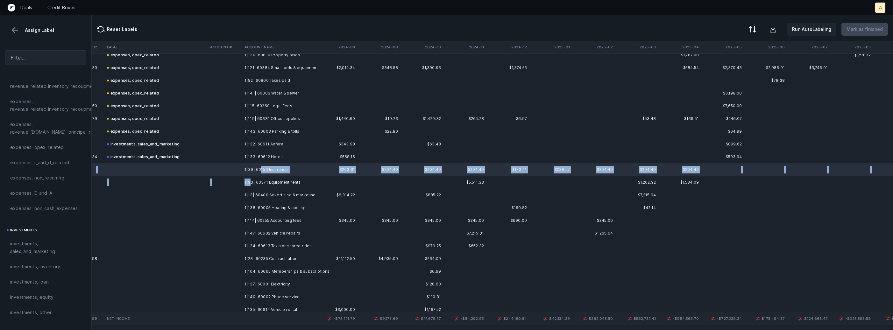
click at [249, 178] on td "1|93| 60371 Equipment rental" at bounding box center [281, 182] width 78 height 13
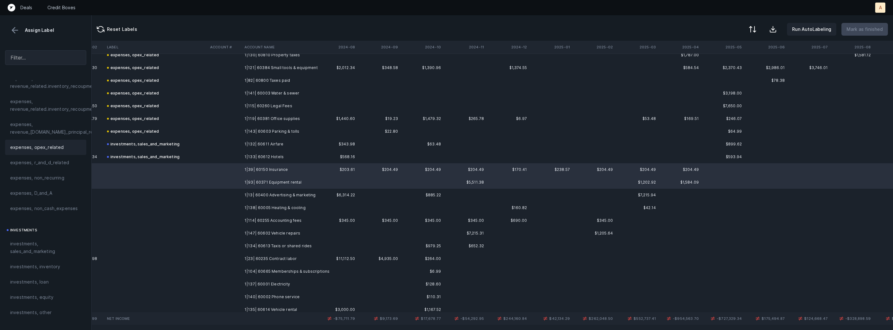
click at [32, 146] on span "expenses, opex_related" at bounding box center [37, 148] width 54 height 8
click at [222, 192] on td at bounding box center [225, 195] width 34 height 13
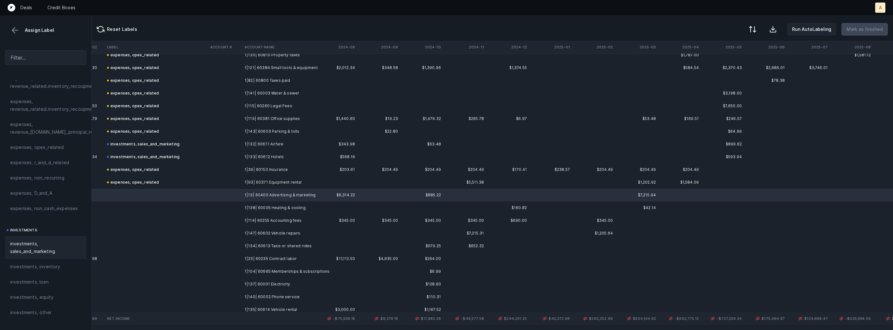
click at [37, 247] on span "investments, sales_and_marketing" at bounding box center [45, 247] width 71 height 15
click at [255, 206] on td "1|138| 60005 Heating & cooling" at bounding box center [281, 207] width 78 height 13
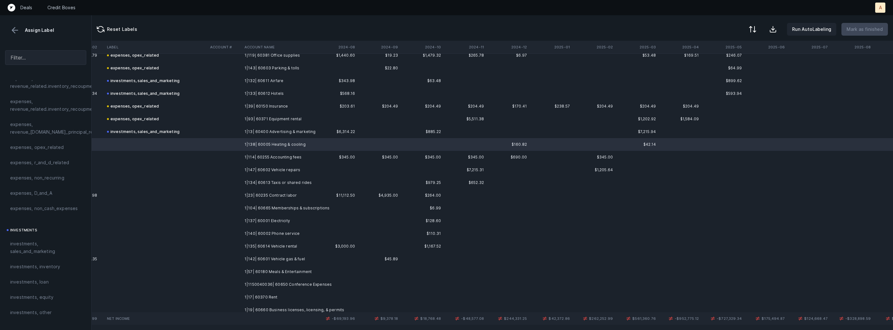
scroll to position [1877, 1468]
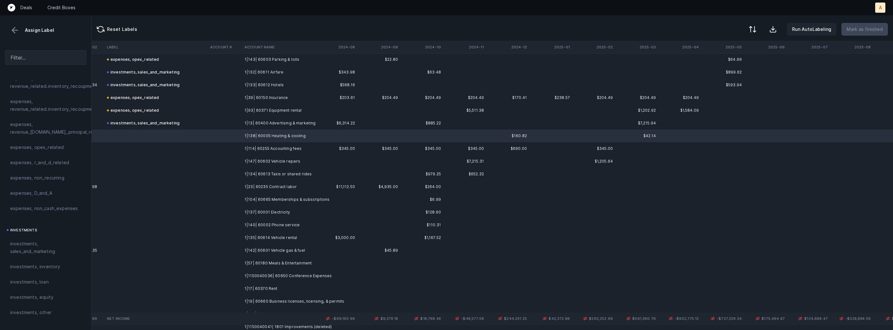
click at [253, 245] on td "1|142| 60601 Vehicle gas & fuel" at bounding box center [281, 250] width 78 height 13
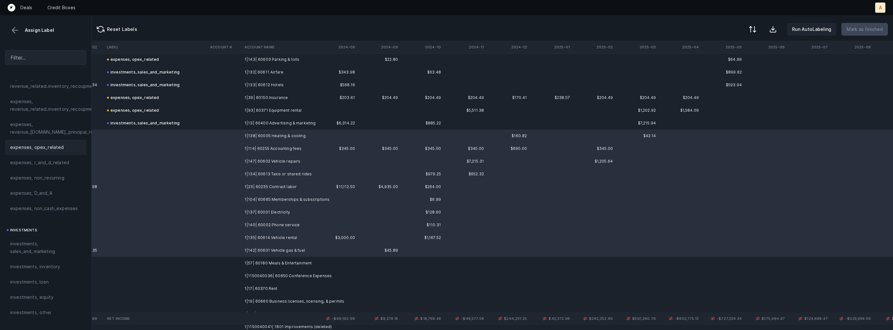
click at [60, 145] on span "expenses, opex_related" at bounding box center [37, 148] width 54 height 8
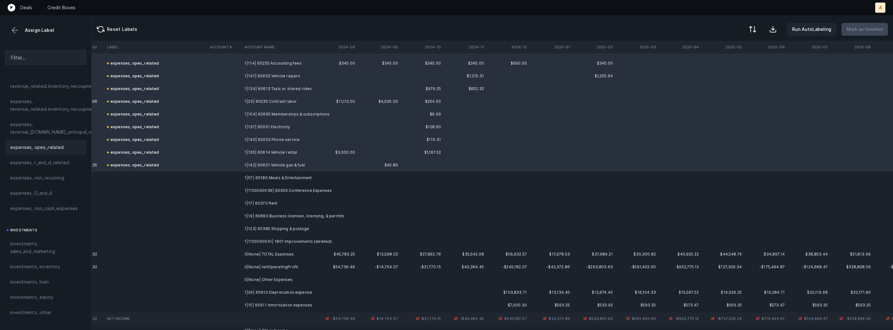
scroll to position [1983, 1468]
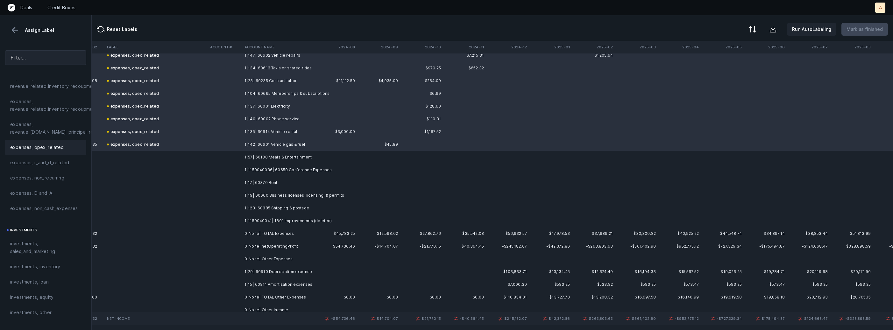
click at [257, 158] on td "1|57| 60180 Meals & Entertainment" at bounding box center [281, 157] width 78 height 13
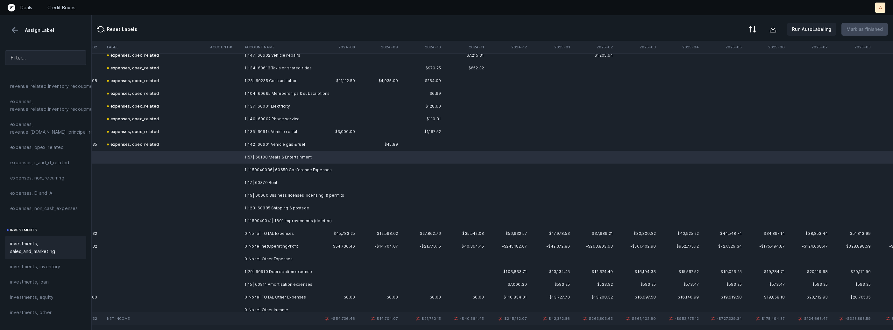
click at [16, 250] on span "investments, sales_and_marketing" at bounding box center [45, 247] width 71 height 15
click at [260, 167] on td "1|1150040036| 60650 Conference Expenses" at bounding box center [281, 170] width 78 height 13
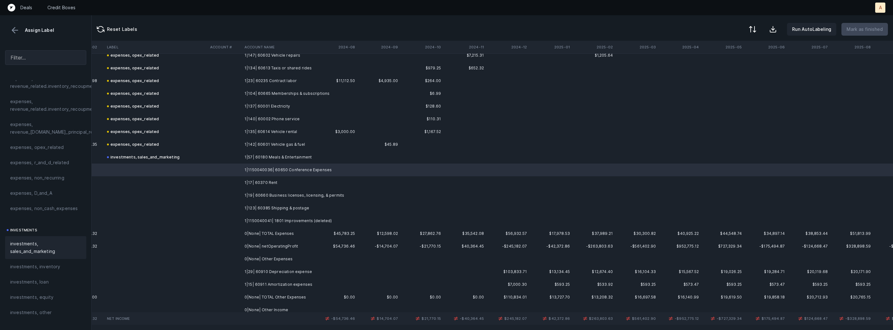
click at [49, 247] on span "investments, sales_and_marketing" at bounding box center [45, 247] width 71 height 15
click at [271, 177] on td "1|17| 60370 Rent" at bounding box center [281, 182] width 78 height 13
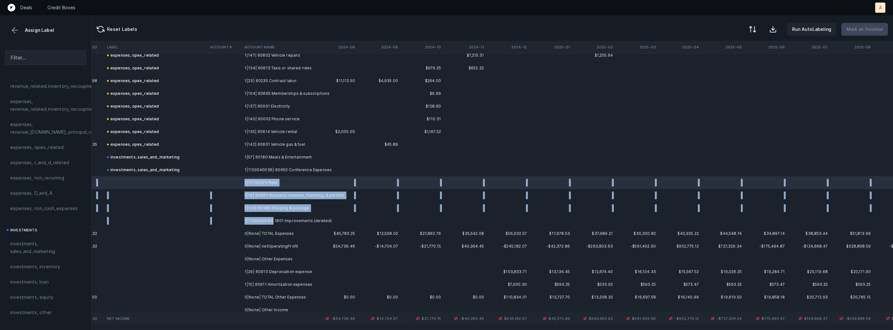
click at [272, 216] on td "1|1150040041| 1801 Improvements (deleted)" at bounding box center [281, 221] width 78 height 13
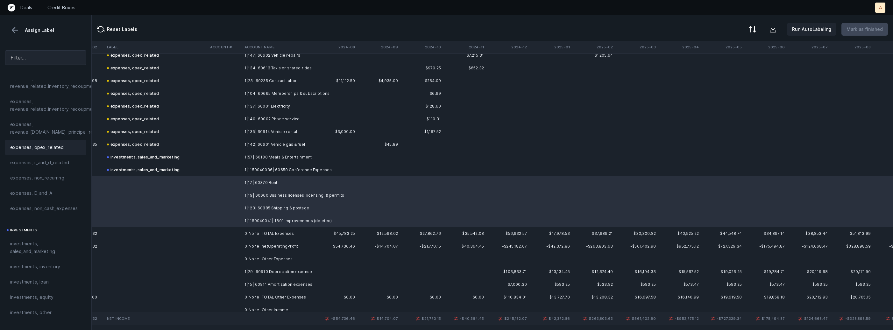
click at [56, 144] on span "expenses, opex_related" at bounding box center [37, 148] width 54 height 8
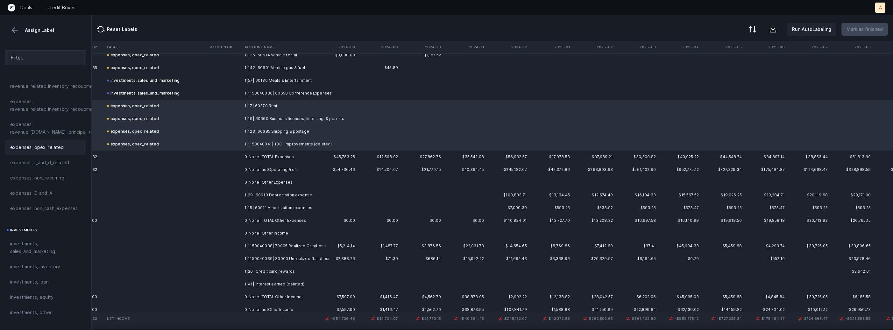
scroll to position [2068, 1468]
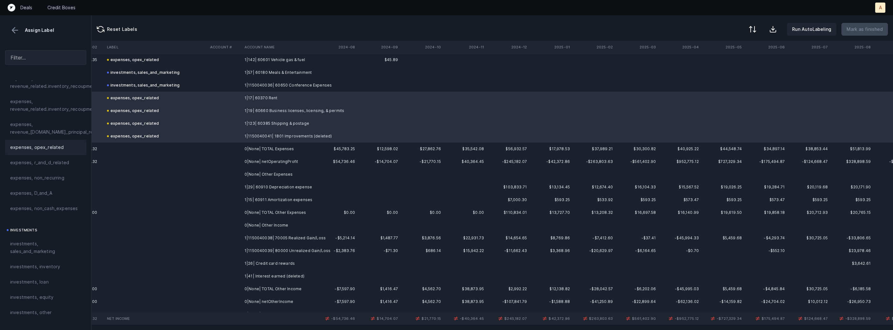
click at [261, 194] on td "1|15| 60911 Amortization expenses" at bounding box center [281, 200] width 78 height 13
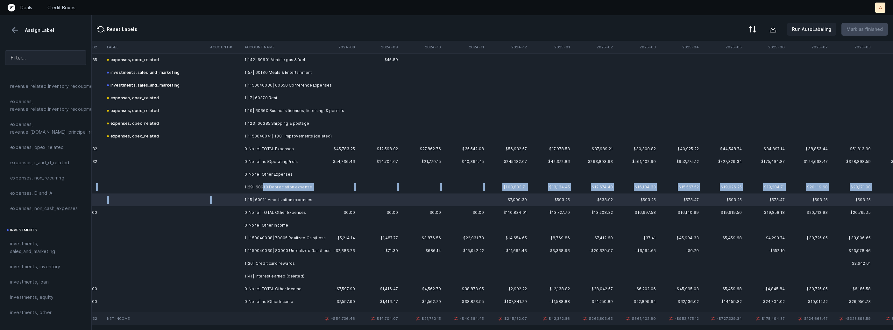
click at [263, 189] on td "1|29| 60910 Depreciation expense" at bounding box center [281, 187] width 78 height 13
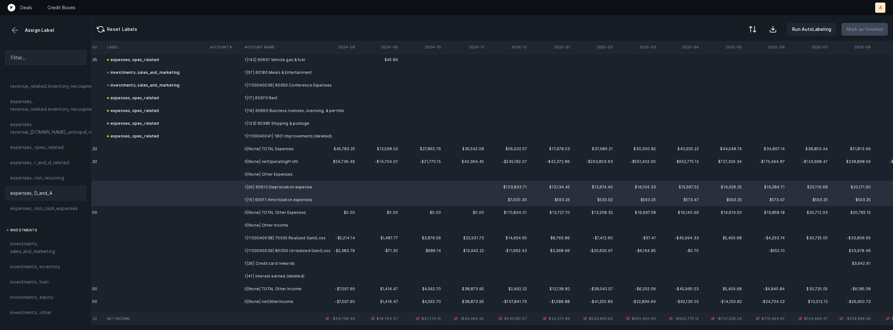
click at [26, 193] on span "expenses, D_and_A" at bounding box center [31, 193] width 42 height 8
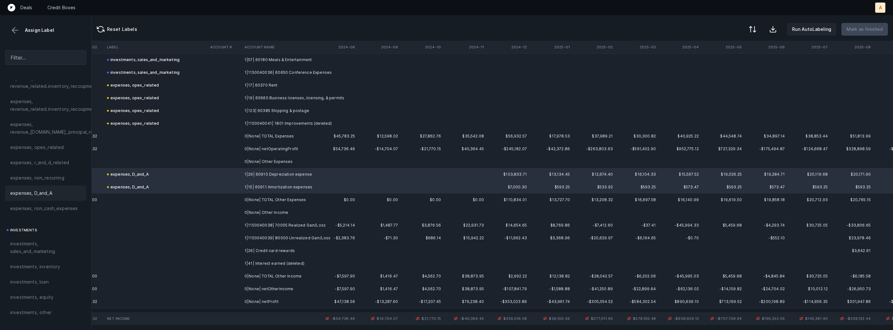
click at [269, 221] on td "1|1150040038| 70005 Realized Gain/Loss" at bounding box center [281, 225] width 78 height 13
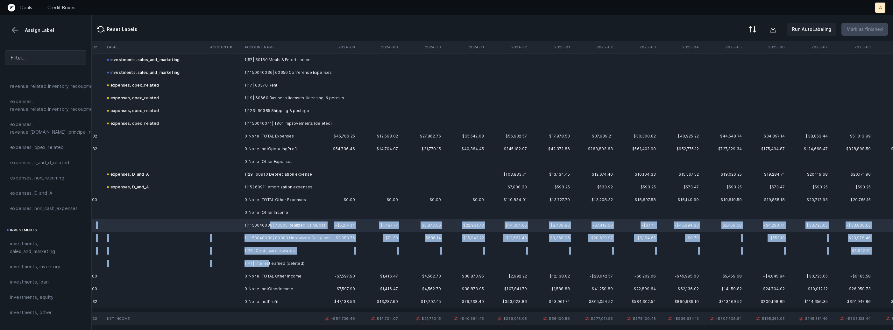
click at [267, 262] on td "1|41| Interest earned (deleted)" at bounding box center [281, 263] width 78 height 13
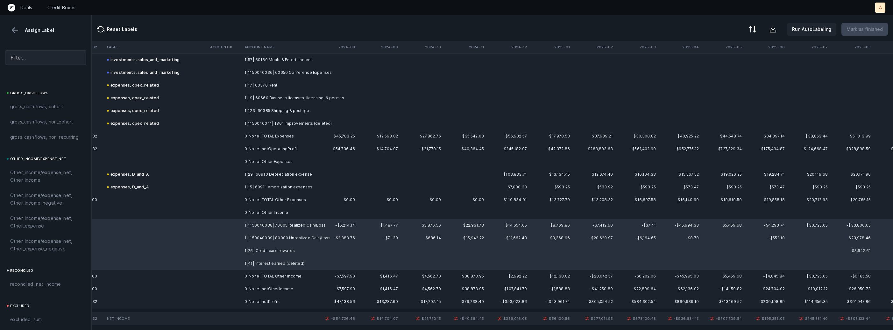
scroll to position [665, 0]
click at [34, 188] on span "Other_income/expense_net, Other_income" at bounding box center [45, 183] width 71 height 15
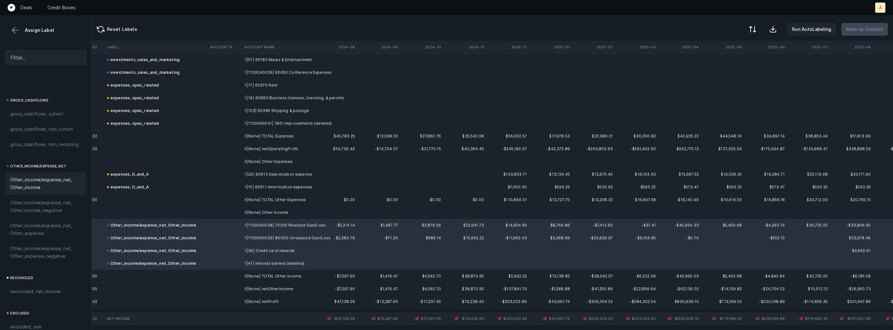
click at [245, 303] on td "0|None| netProfit" at bounding box center [281, 301] width 78 height 13
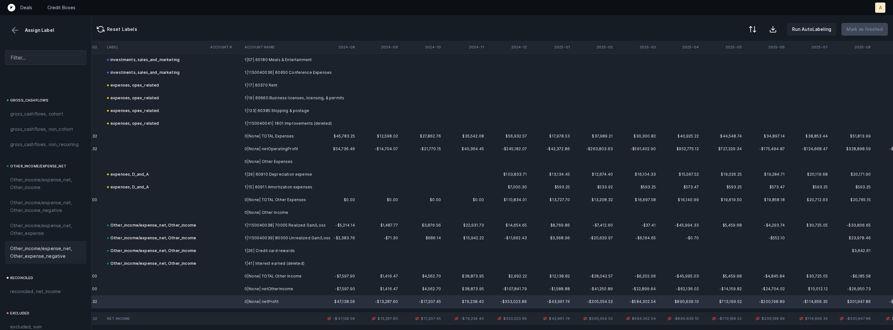
scroll to position [722, 0]
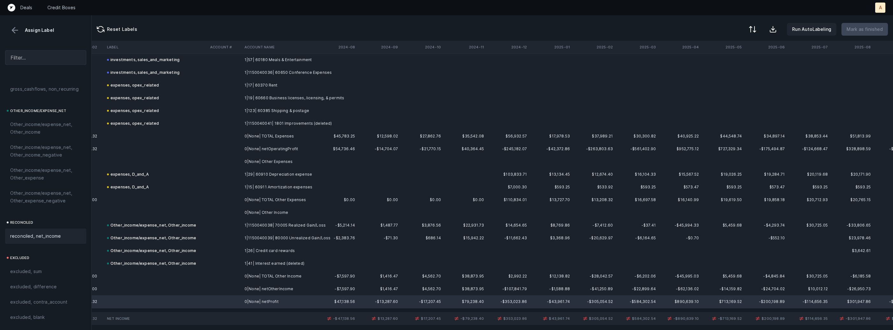
click at [42, 231] on div "reconciled, net_income" at bounding box center [45, 236] width 81 height 15
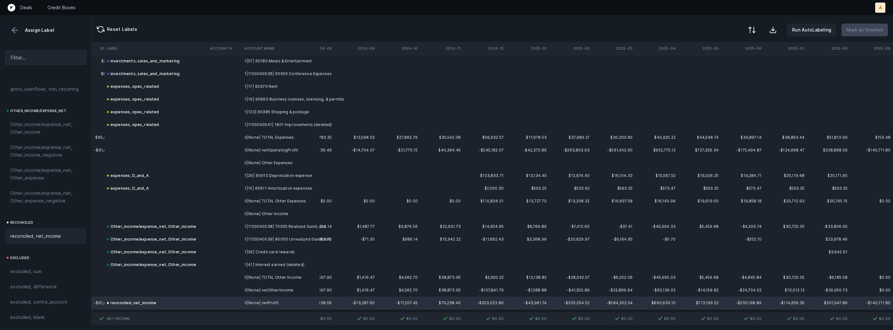
click at [759, 32] on button at bounding box center [752, 30] width 14 height 14
click at [727, 67] on div "By Hum label" at bounding box center [724, 67] width 64 height 13
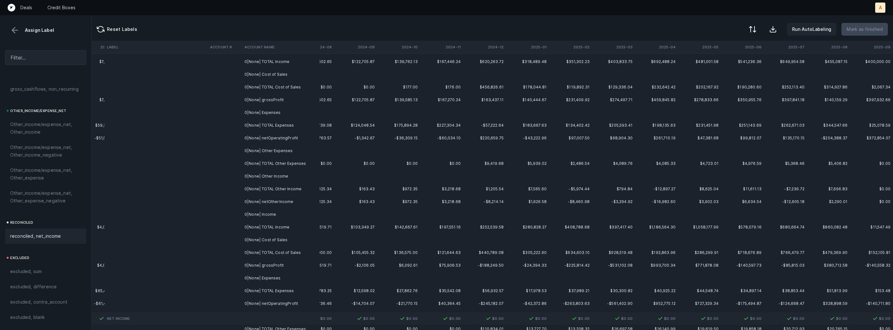
scroll to position [0, 1491]
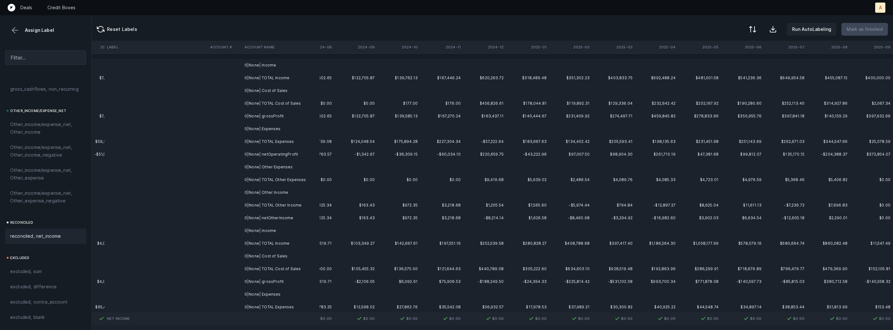
click at [285, 66] on td "0|None| Income" at bounding box center [281, 65] width 78 height 13
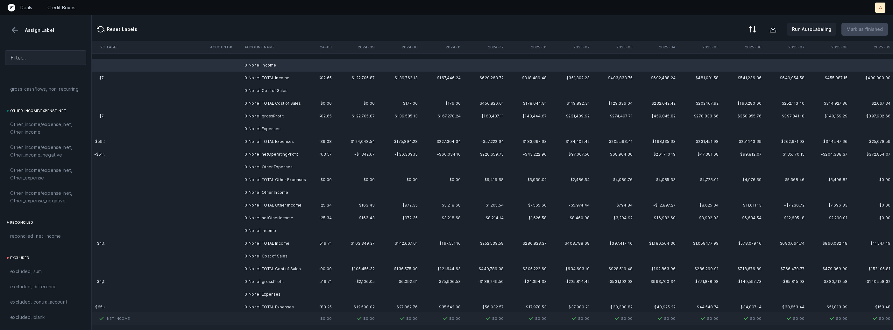
click at [275, 90] on td "0|None| Cost of Sales" at bounding box center [281, 90] width 78 height 13
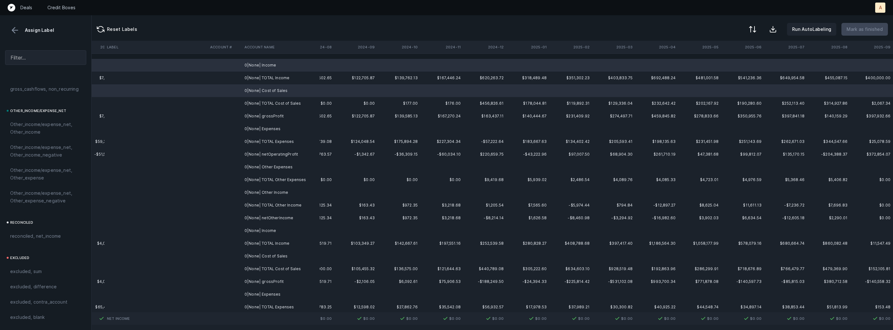
click at [287, 131] on td "0|None| Expenses" at bounding box center [281, 129] width 78 height 13
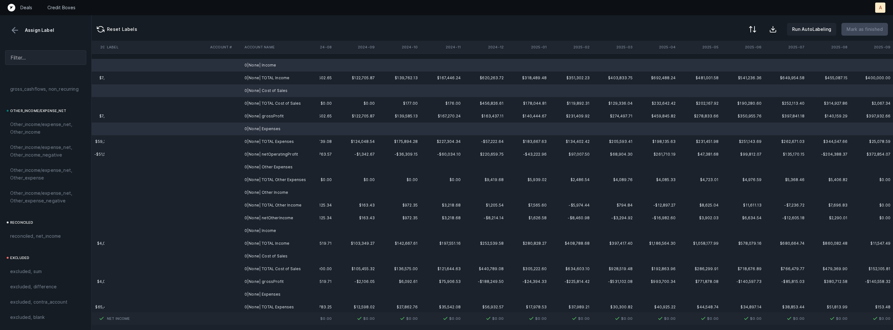
click at [286, 167] on td "0|None| Other Expenses" at bounding box center [281, 167] width 78 height 13
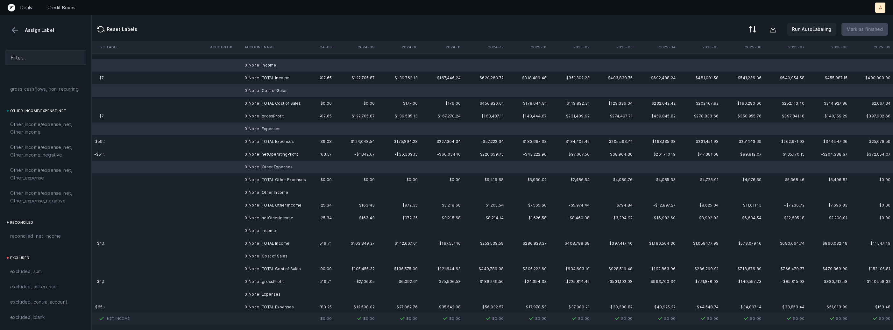
click at [279, 192] on td "0|None| Other Income" at bounding box center [281, 192] width 78 height 13
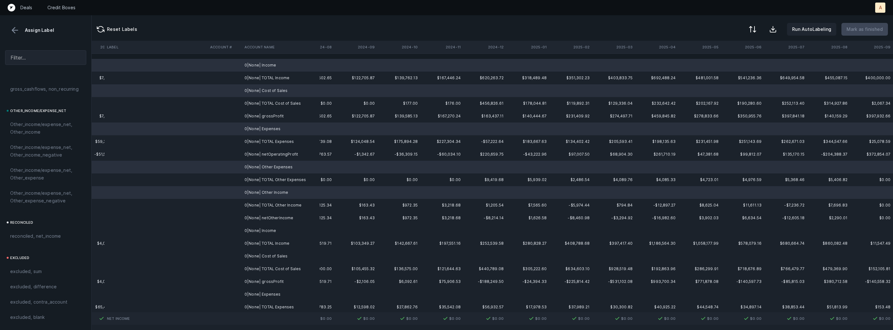
click at [273, 227] on td "0|None| Income" at bounding box center [281, 230] width 78 height 13
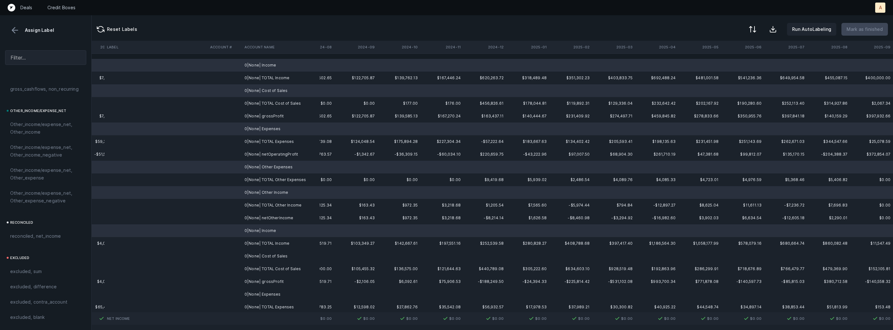
click at [268, 254] on td "0|None| Cost of Sales" at bounding box center [281, 256] width 78 height 13
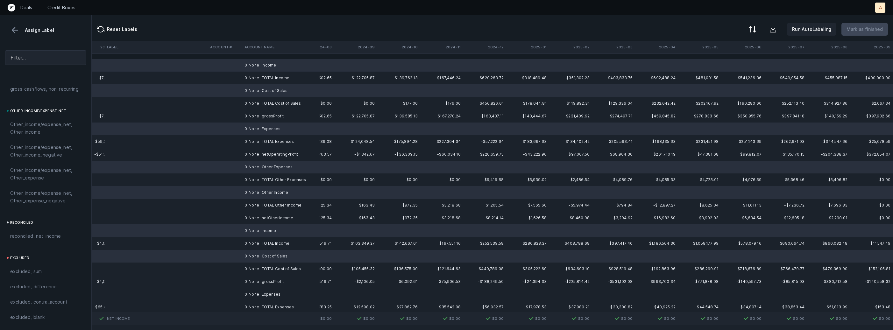
click at [259, 293] on td "0|None| Expenses" at bounding box center [281, 294] width 78 height 13
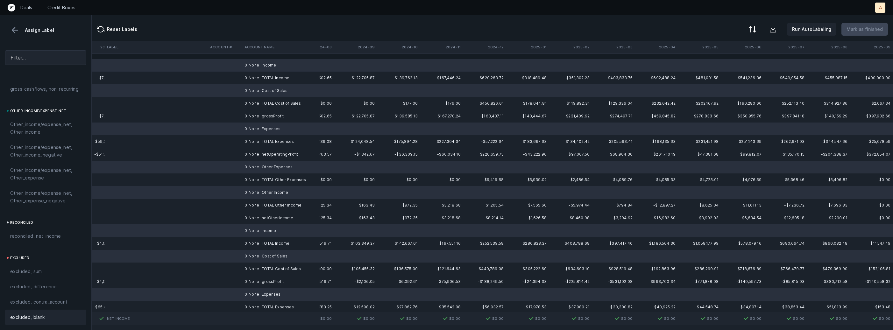
click at [34, 316] on span "excluded, blank" at bounding box center [27, 318] width 34 height 8
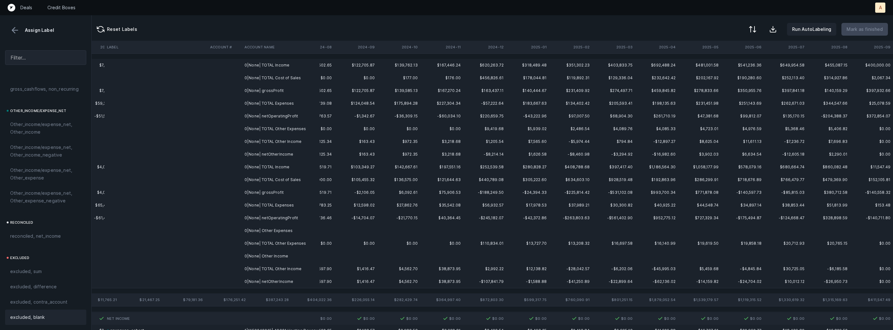
click at [256, 229] on td "0|None| Other Expenses" at bounding box center [281, 230] width 78 height 13
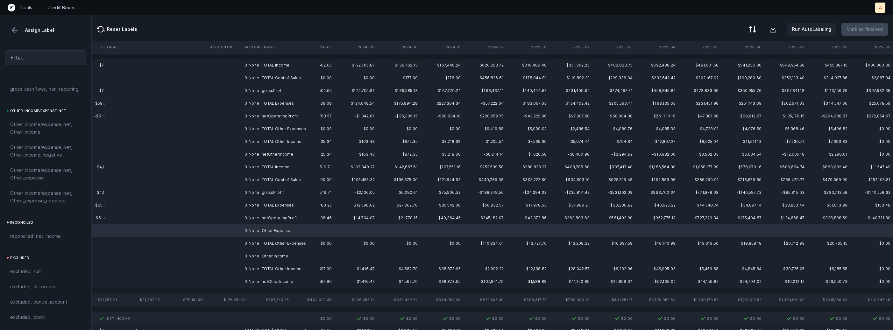
click at [246, 256] on td "0|None| Other Income" at bounding box center [281, 256] width 78 height 13
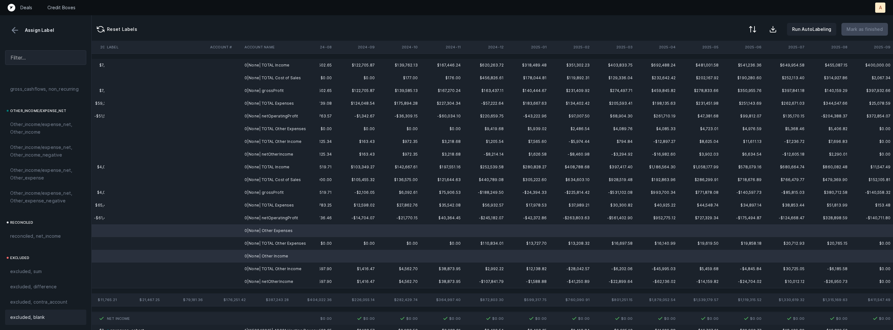
click at [44, 317] on div "excluded, blank" at bounding box center [45, 318] width 71 height 8
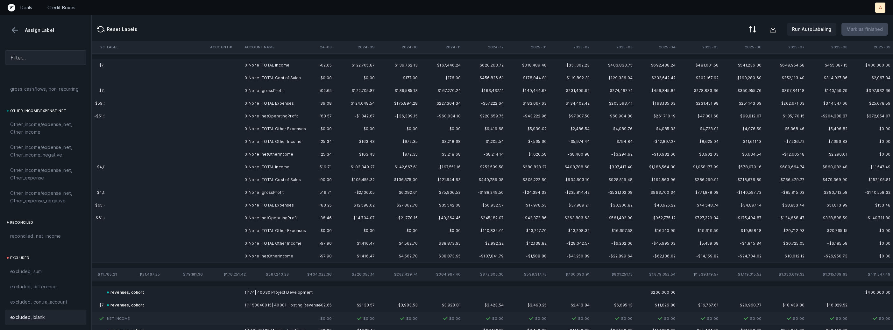
click at [271, 91] on td "0|None| grossProfit" at bounding box center [281, 90] width 78 height 13
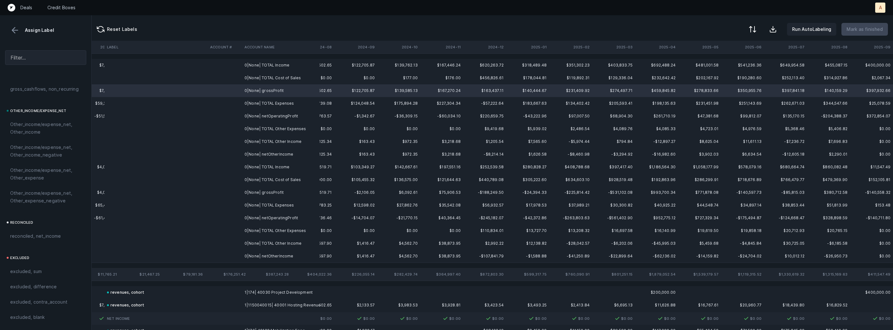
click at [276, 155] on td "0|None| netOtherIncome" at bounding box center [281, 154] width 78 height 13
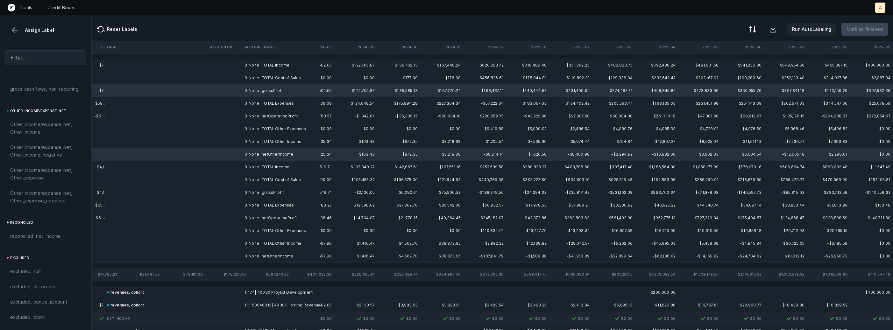
click at [265, 195] on td "0|None| grossProfit" at bounding box center [281, 192] width 78 height 13
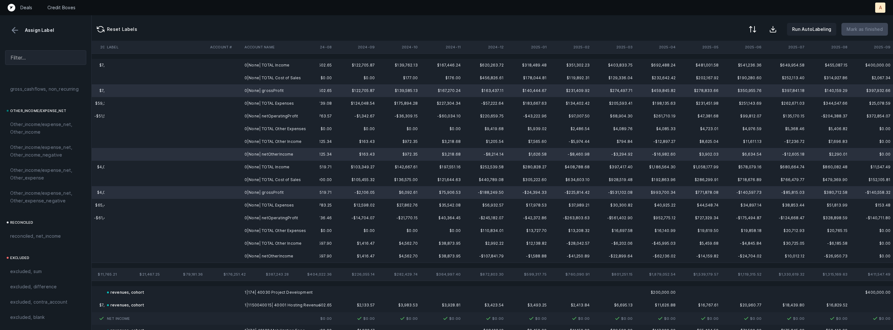
click at [259, 215] on td "0|None| netOperatingProfit" at bounding box center [281, 218] width 78 height 13
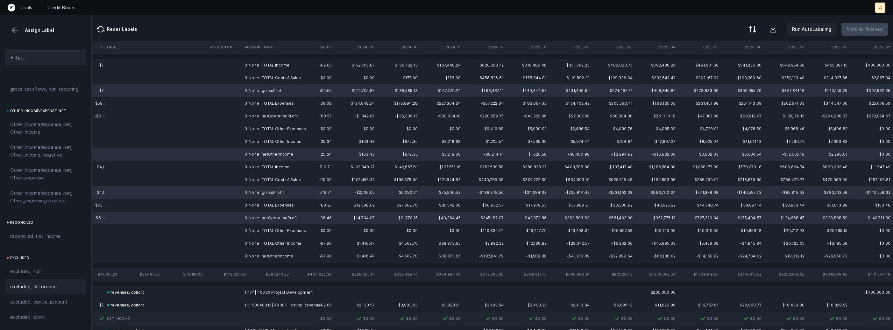
click at [31, 293] on div "excluded, difference" at bounding box center [45, 286] width 81 height 15
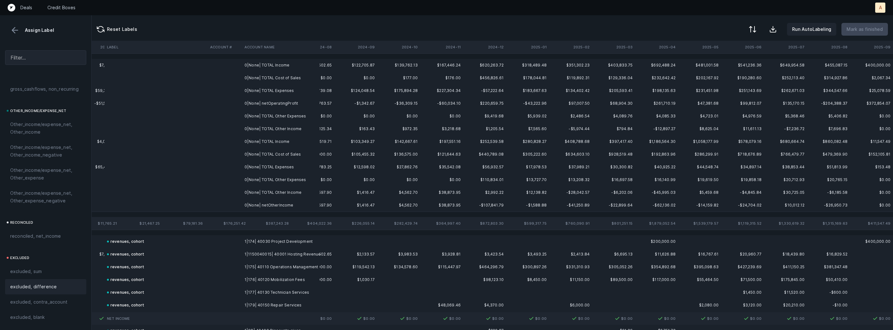
click at [277, 67] on td "0|None| TOTAL Income" at bounding box center [281, 65] width 78 height 13
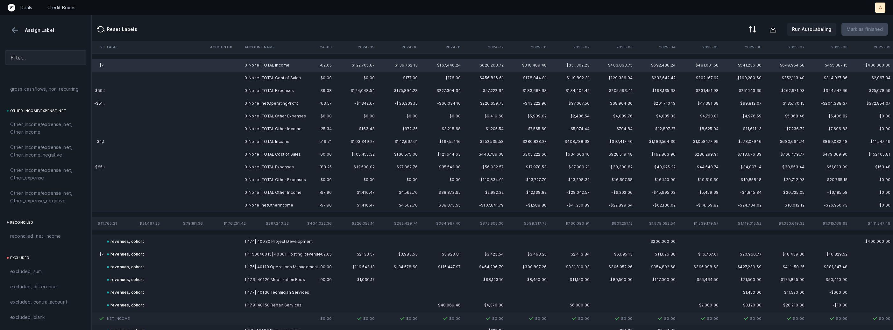
click at [272, 189] on td "0|None| TOTAL Other Income" at bounding box center [281, 192] width 78 height 13
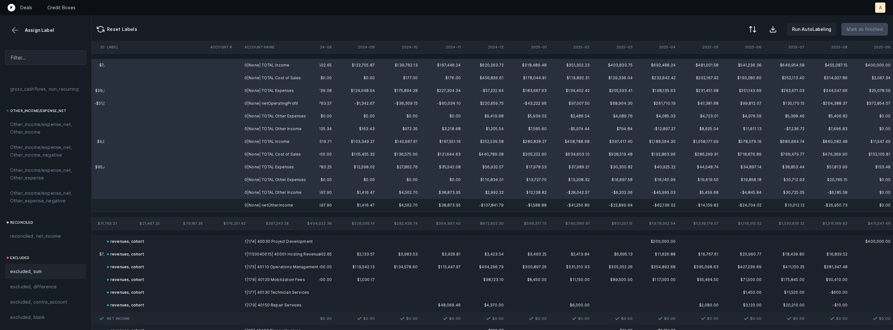
click at [47, 271] on div "excluded, sum" at bounding box center [45, 272] width 71 height 8
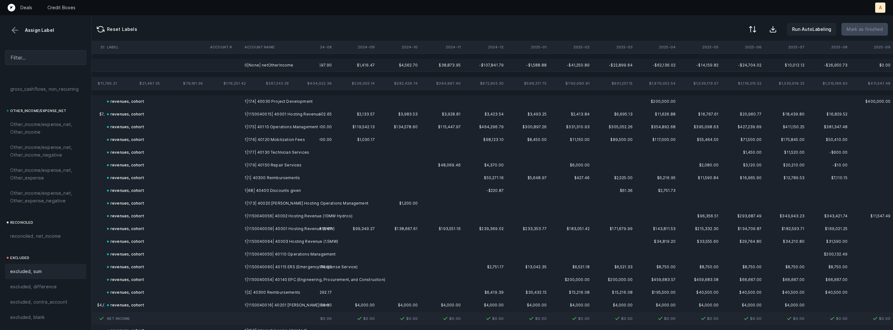
click at [312, 66] on td "0|None| netOtherIncome" at bounding box center [281, 65] width 78 height 13
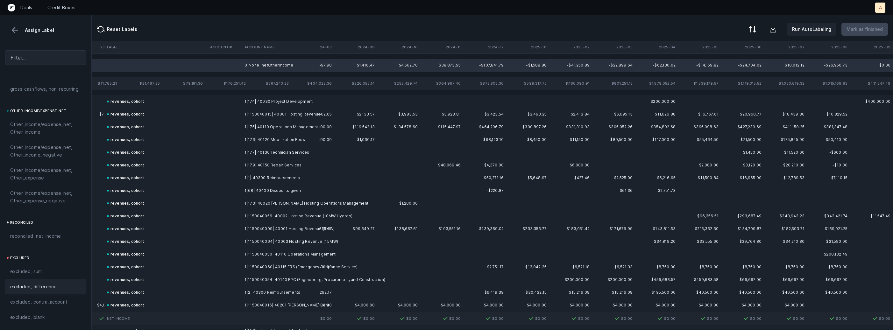
click at [30, 282] on div "excluded, difference" at bounding box center [45, 286] width 81 height 15
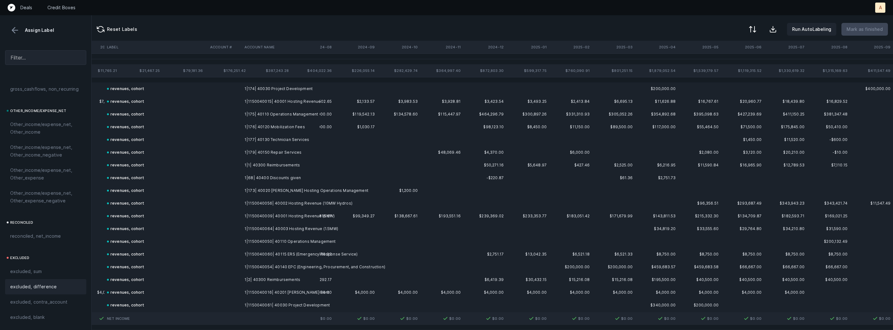
click at [14, 27] on button at bounding box center [15, 30] width 10 height 10
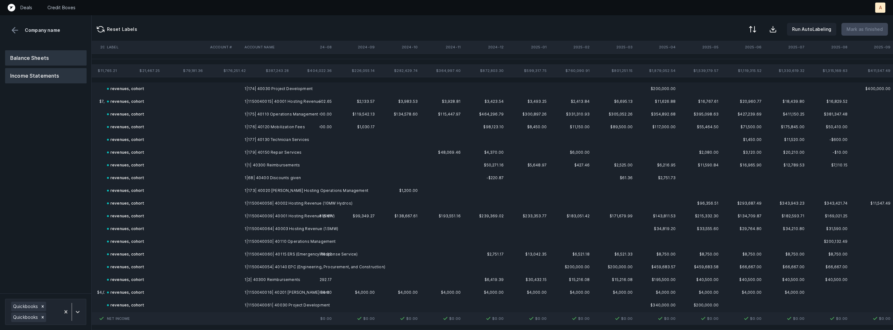
click at [33, 60] on button "Balance Sheets" at bounding box center [45, 57] width 81 height 15
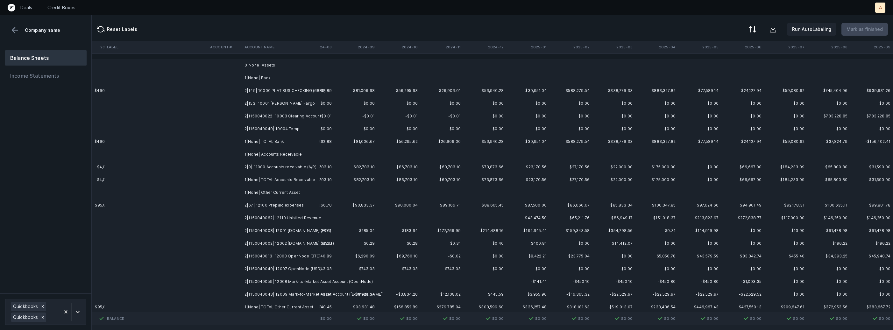
click at [277, 91] on td "2|149| 10000 PLAT BUS CHECKING (6885)" at bounding box center [281, 90] width 78 height 13
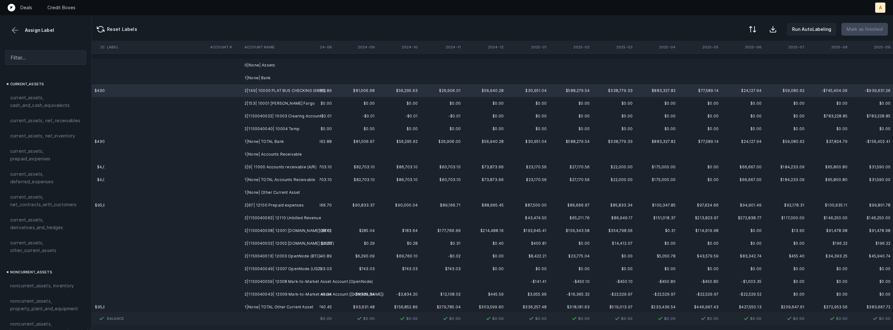
click at [262, 126] on td "2|1150040040| 10004 Temp" at bounding box center [281, 129] width 78 height 13
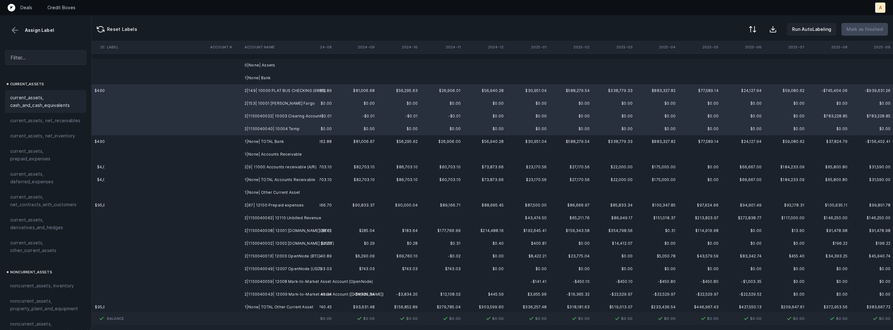
click at [44, 95] on span "current_assets, cash_and_cash_equivalents" at bounding box center [45, 101] width 71 height 15
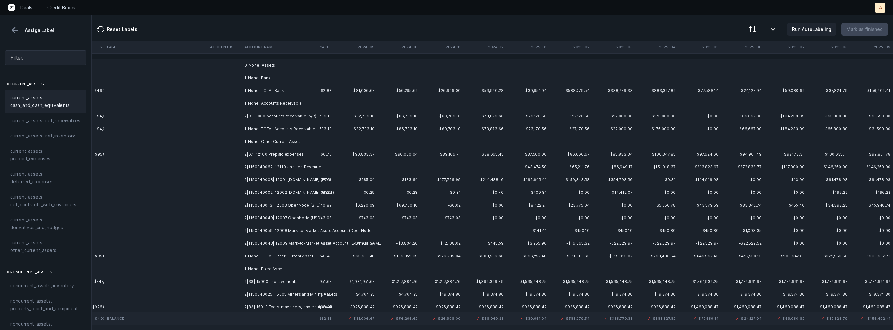
click at [260, 117] on td "2|9| 11000 Accounts receivable (A/R)" at bounding box center [281, 116] width 78 height 13
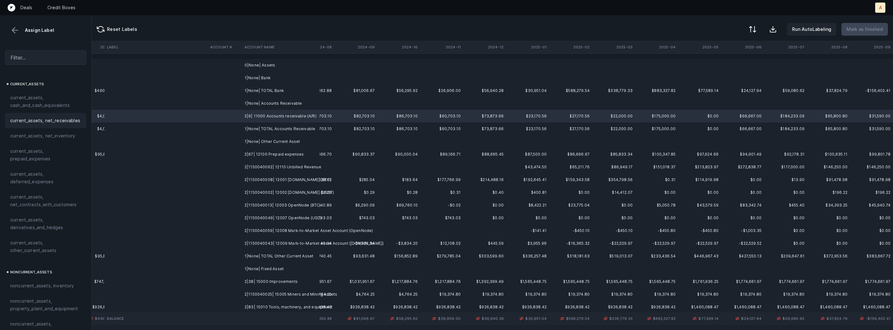
click at [67, 126] on div "current_assets, net_receivables" at bounding box center [45, 120] width 81 height 15
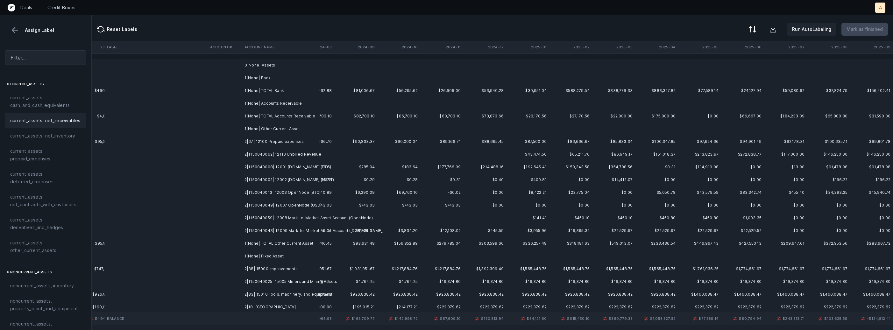
click at [262, 136] on td "2|67| 12100 Prepaid expenses" at bounding box center [281, 141] width 78 height 13
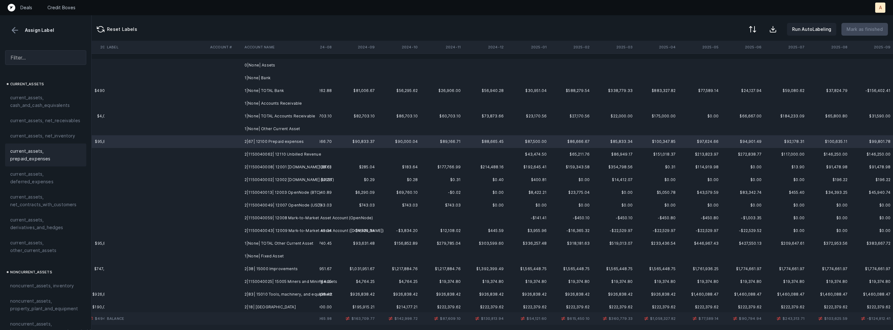
click at [39, 162] on div "current_assets, prepaid_expenses" at bounding box center [45, 155] width 81 height 23
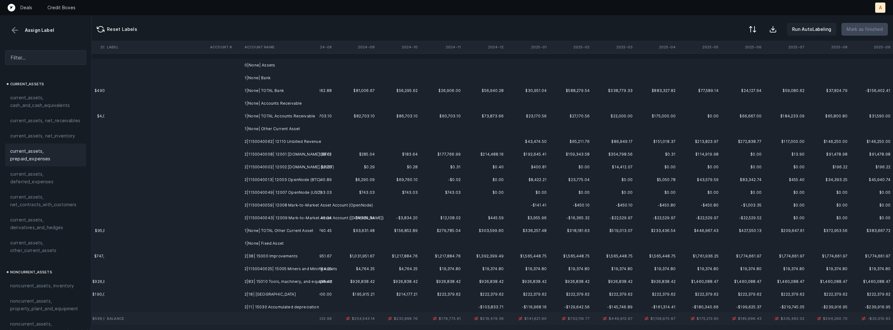
click at [304, 142] on td "2|1150040062| 12110 Unbilled Revenue" at bounding box center [281, 141] width 78 height 13
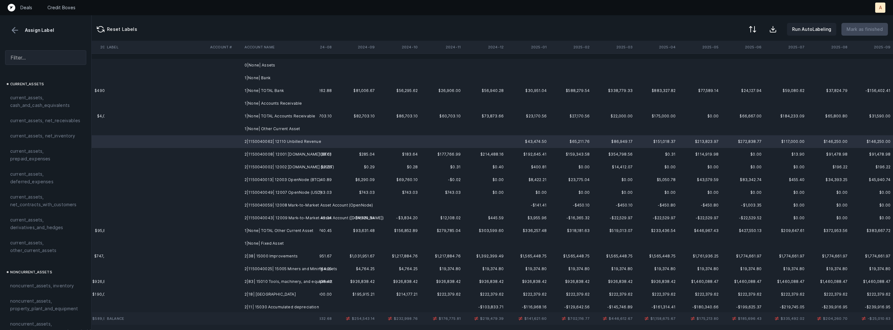
click at [281, 215] on td "2|1150040043| 12009 Mark-to-Market Asset Account ([DOMAIN_NAME])" at bounding box center [281, 218] width 78 height 13
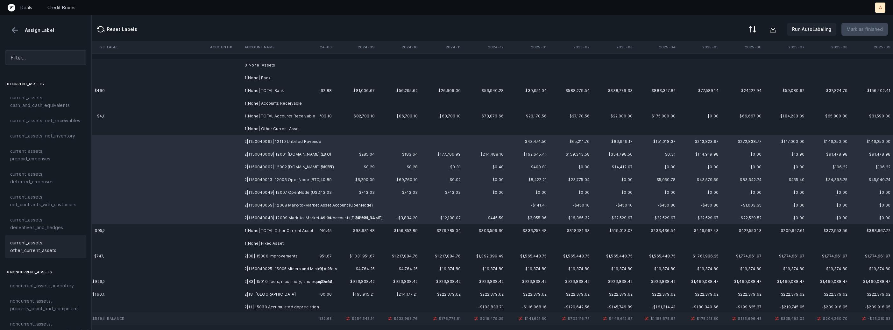
click at [55, 250] on span "current_assets, other_current_assets" at bounding box center [45, 246] width 71 height 15
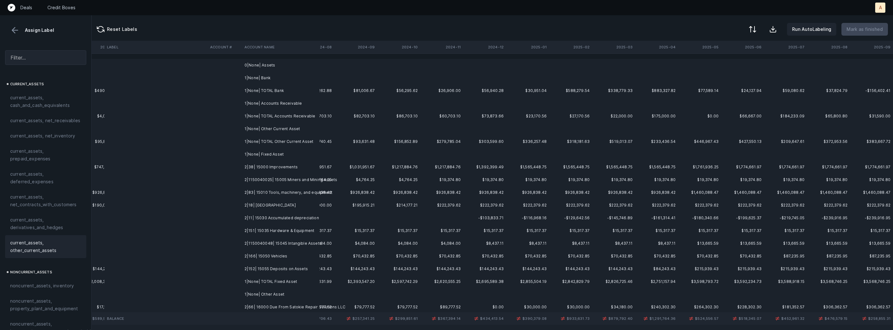
click at [279, 165] on td "2|38| 15000 Improvements" at bounding box center [281, 167] width 78 height 13
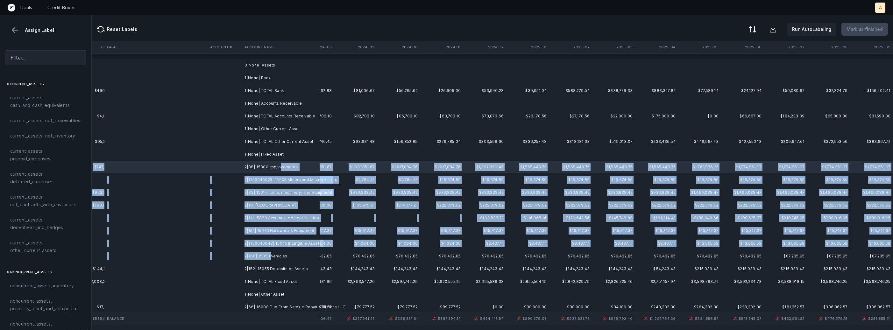
click at [271, 253] on td "2|166| 15050 Vehicles" at bounding box center [281, 256] width 78 height 13
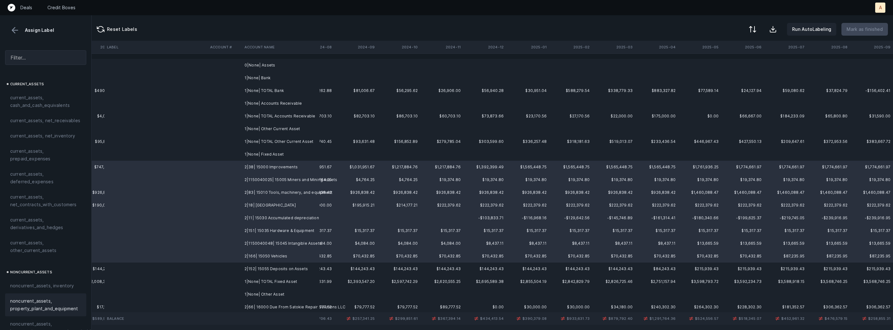
click at [41, 310] on span "noncurrent_assets, property_plant_and_equipment" at bounding box center [45, 304] width 71 height 15
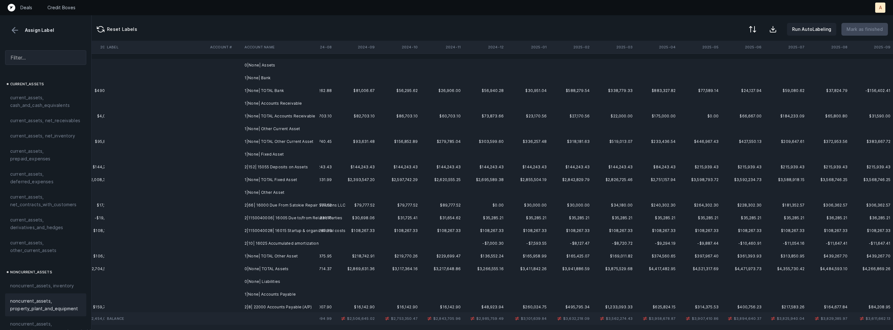
click at [233, 167] on td at bounding box center [225, 167] width 34 height 13
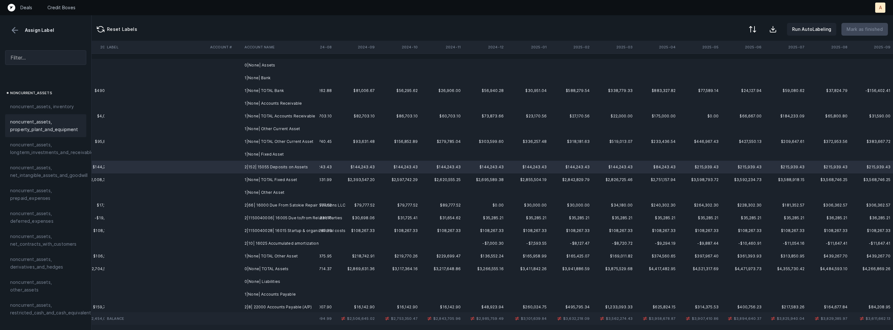
scroll to position [185, 0]
click at [36, 299] on span "noncurrent_assets, restricted_cash_and_cash_equivalents" at bounding box center [51, 303] width 83 height 15
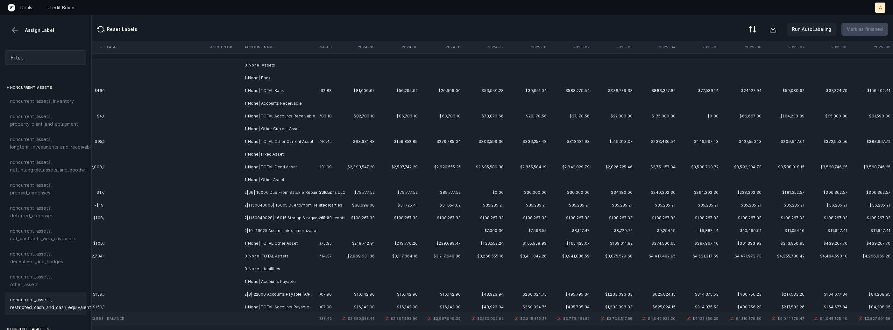
click at [267, 192] on td "2|66| 16000 Due From Satokie Repair Solutions LLC" at bounding box center [281, 192] width 78 height 13
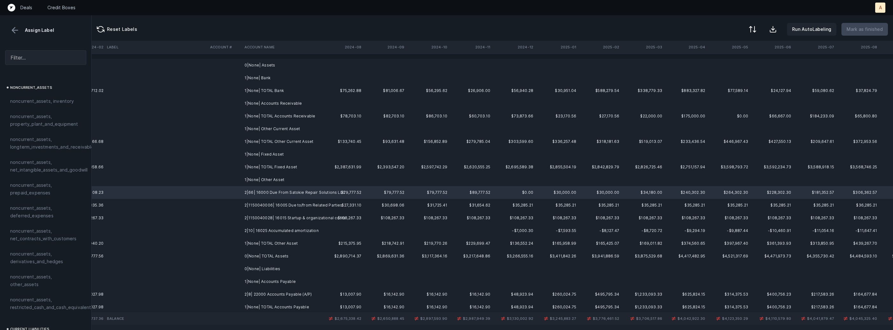
scroll to position [0, 1462]
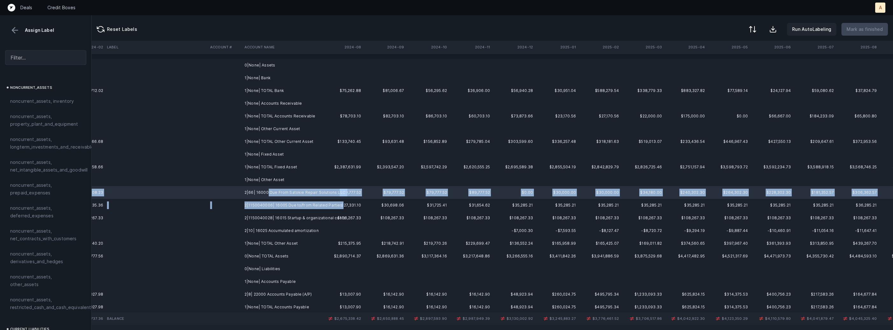
click at [283, 209] on td "2|1150040006| 16005 Due to/from Related Parties" at bounding box center [281, 205] width 78 height 13
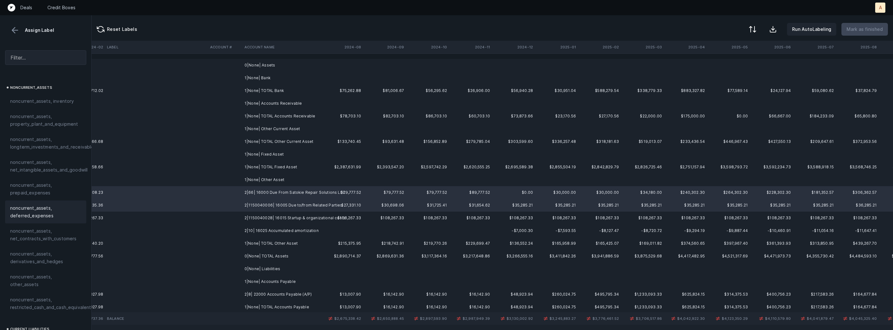
scroll to position [190, 0]
click at [39, 270] on span "noncurrent_assets, other_assets" at bounding box center [45, 274] width 71 height 15
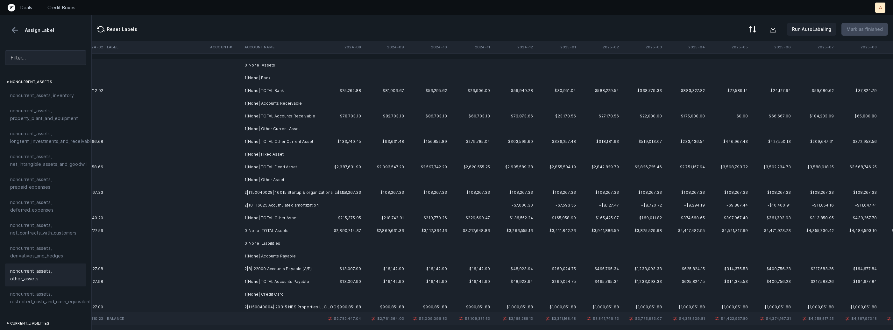
click at [273, 189] on td "2|1150040028| 16015 Startup & organizational costs" at bounding box center [281, 192] width 78 height 13
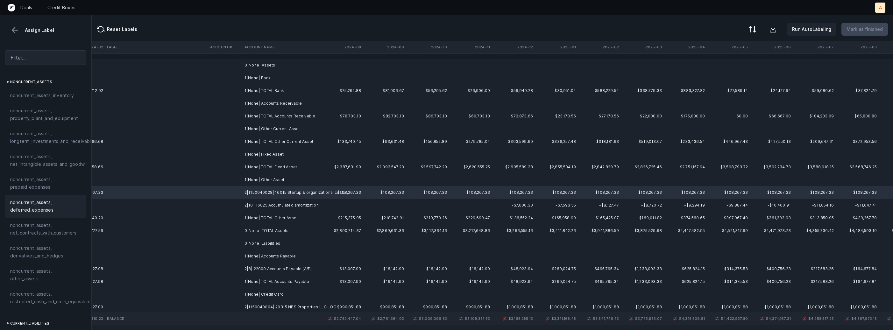
click at [31, 207] on span "noncurrent_assets, deferred_expenses" at bounding box center [45, 206] width 71 height 15
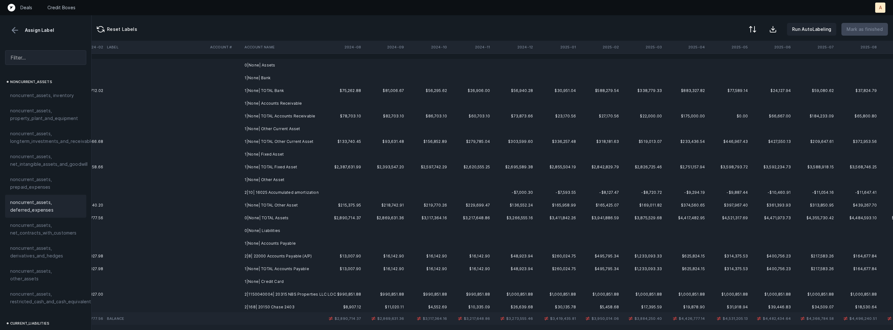
click at [256, 188] on td "2|10| 16025 Accumulated amortization" at bounding box center [281, 192] width 78 height 13
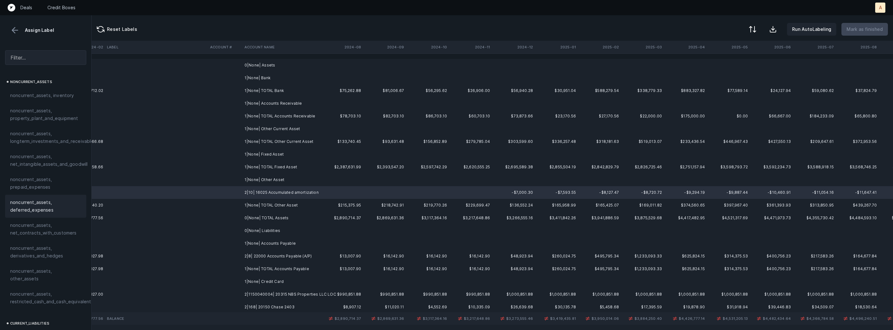
click at [49, 200] on span "noncurrent_assets, deferred_expenses" at bounding box center [45, 206] width 71 height 15
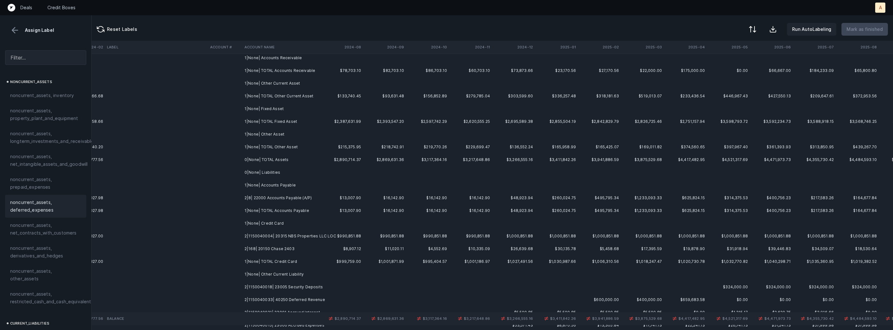
scroll to position [57, 1462]
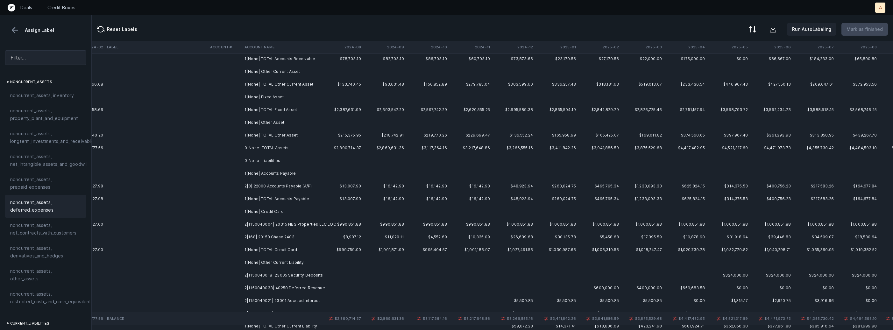
click at [232, 183] on td at bounding box center [225, 186] width 34 height 13
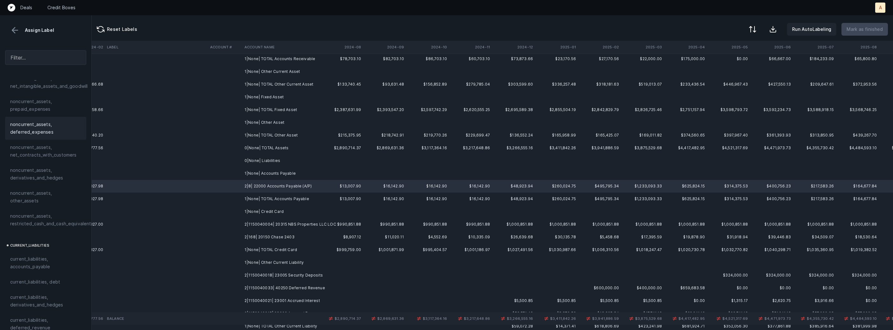
scroll to position [354, 0]
click at [52, 170] on span "current_liabilities, accounts_payable" at bounding box center [45, 177] width 71 height 15
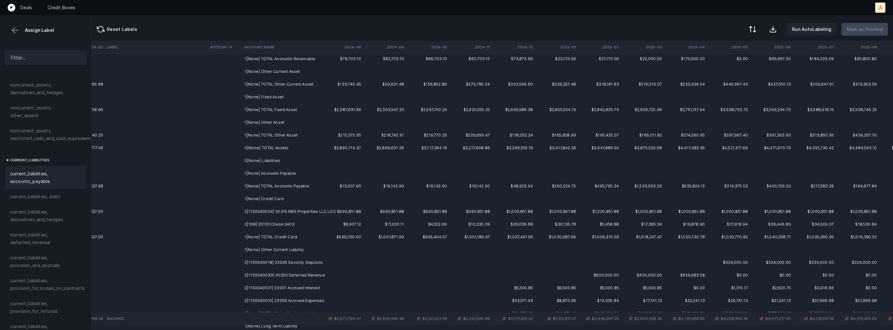
click at [258, 216] on td "2|1150040004| 20315 NBS Properties LLC LOC" at bounding box center [281, 211] width 78 height 13
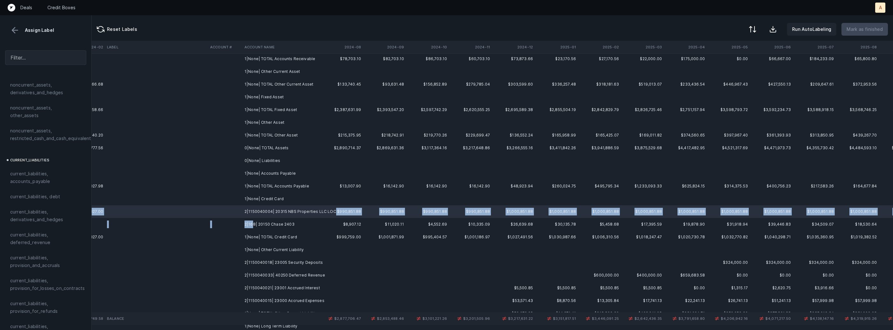
click at [253, 221] on td "2|168| 20150 Chase 2403" at bounding box center [281, 224] width 78 height 13
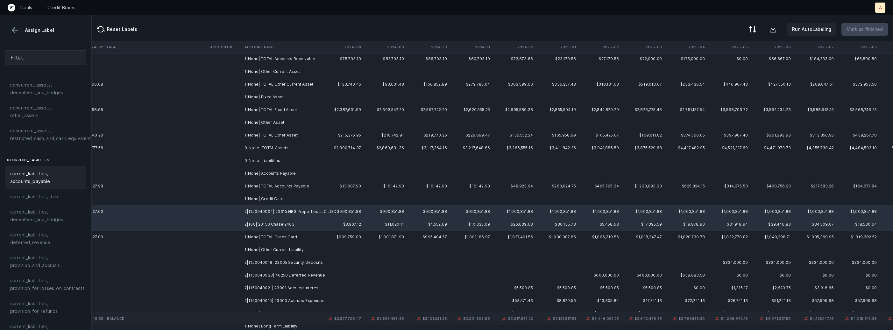
click at [55, 170] on span "current_liabilities, accounts_payable" at bounding box center [45, 177] width 71 height 15
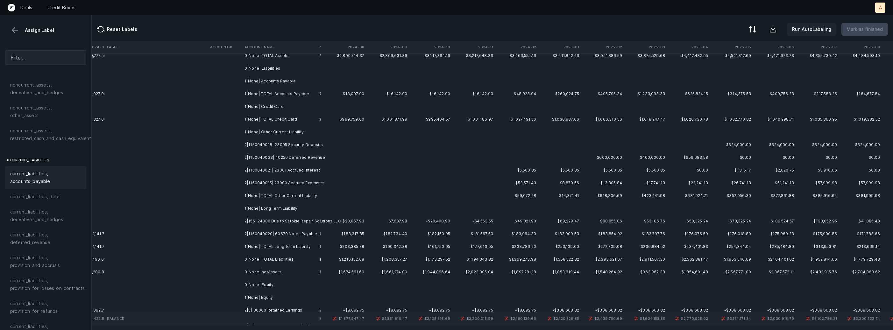
scroll to position [150, 1463]
click at [317, 144] on td "2|1150040018| 23005 Security Deposits" at bounding box center [281, 144] width 78 height 13
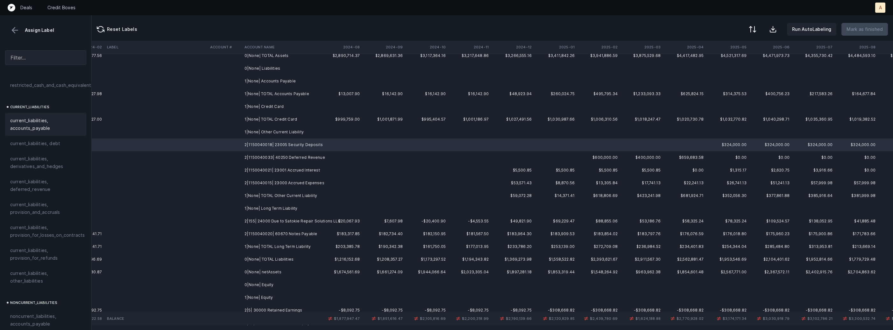
scroll to position [407, 0]
click at [27, 269] on span "current_liabilities, other_liabilities" at bounding box center [45, 276] width 71 height 15
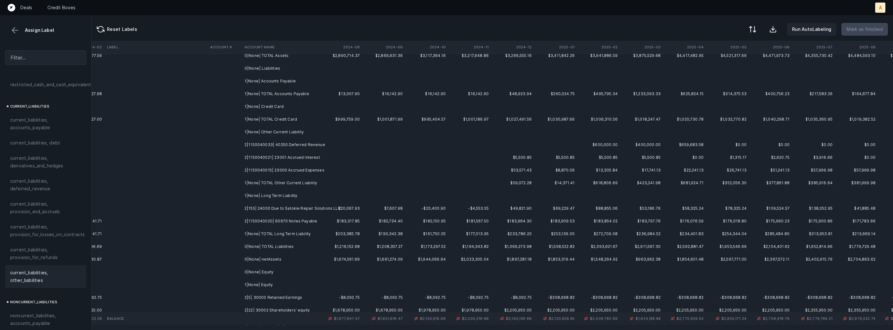
click at [298, 144] on td "2|1150040033| 40250 Deferred Revenue" at bounding box center [281, 144] width 78 height 13
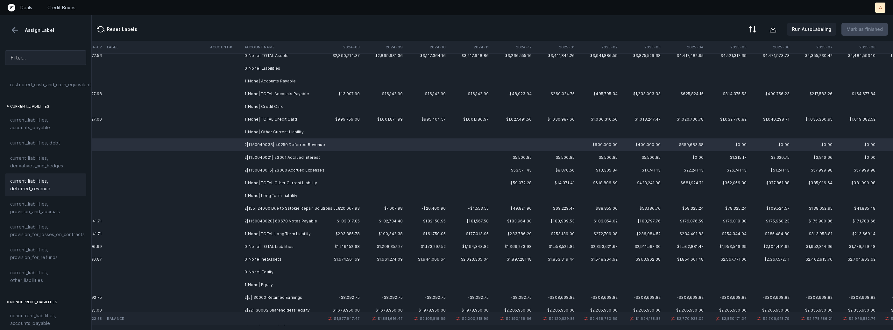
click at [64, 179] on span "current_liabilities, deferred_revenue" at bounding box center [45, 184] width 71 height 15
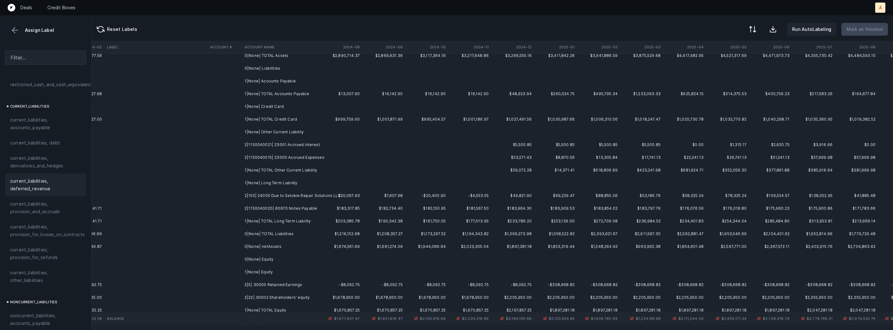
click at [292, 142] on td "2|1150040021| 23001 Accrued Interest" at bounding box center [281, 144] width 78 height 13
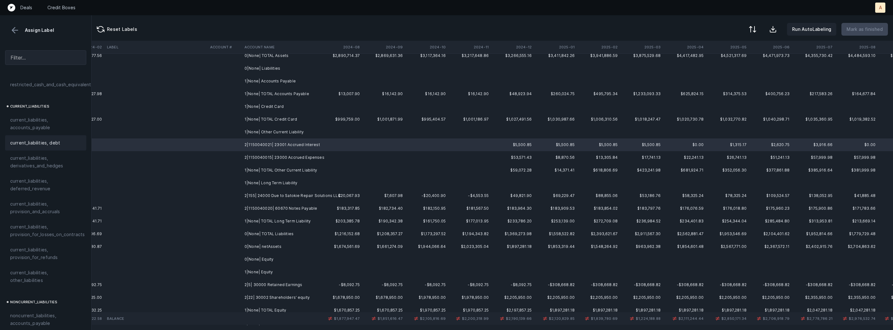
click at [58, 135] on div "current_liabilities, debt" at bounding box center [45, 142] width 81 height 15
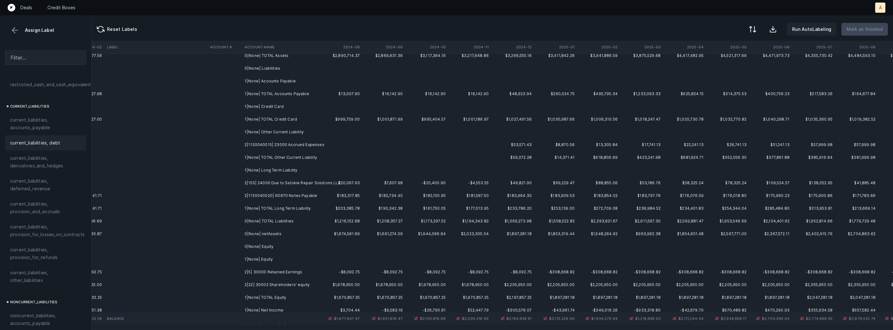
click at [258, 150] on td "2|1150040015| 23000 Accrued Expenses" at bounding box center [281, 144] width 78 height 13
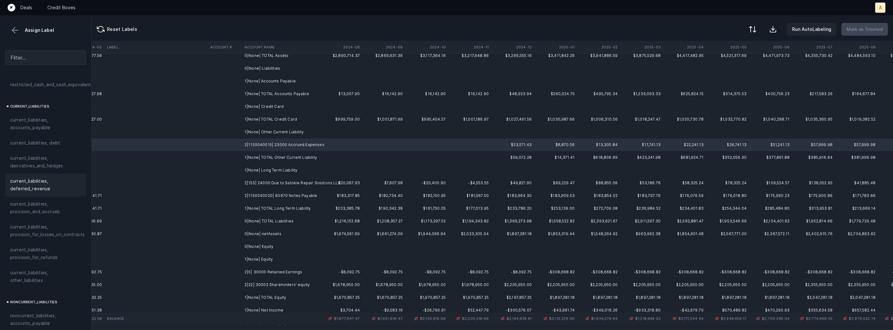
click at [35, 186] on div "current_liabilities, deferred_revenue" at bounding box center [45, 184] width 81 height 23
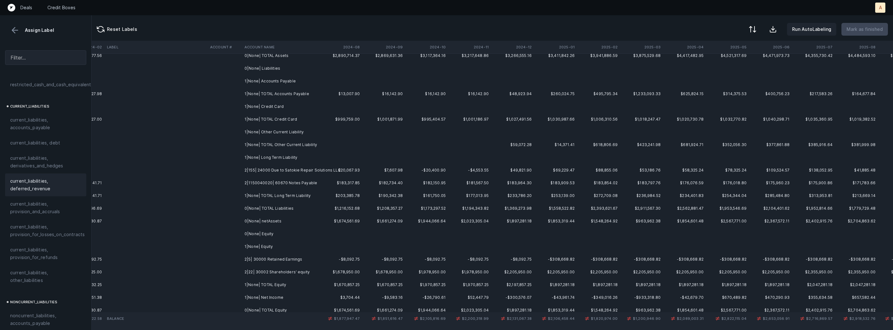
click at [282, 167] on td "2|155| 24000 Due to Satokie Repair Solutions LLC" at bounding box center [281, 170] width 78 height 13
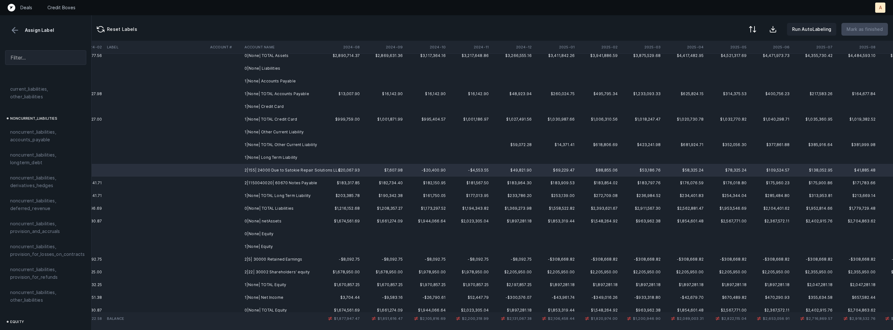
scroll to position [598, 0]
click at [46, 285] on span "noncurrent_liabilities, other_liabilities" at bounding box center [45, 288] width 71 height 15
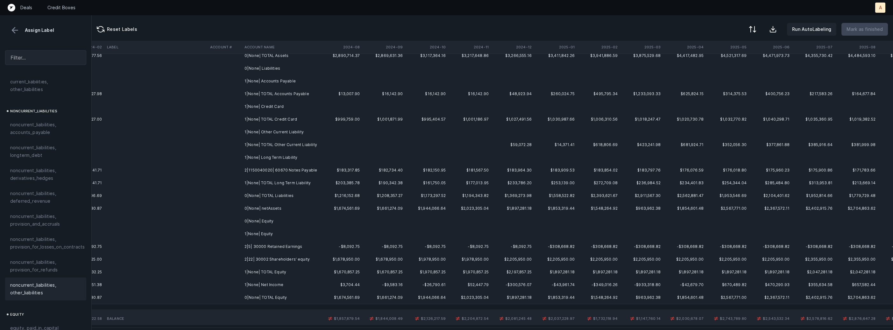
click at [267, 166] on td "2|1150040020| 60670 Notes Payable" at bounding box center [281, 170] width 78 height 13
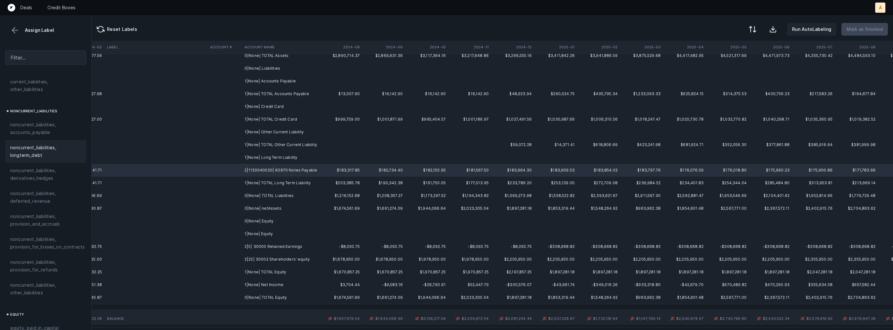
click at [59, 144] on span "noncurrent_liabilities, longterm_debt" at bounding box center [45, 151] width 71 height 15
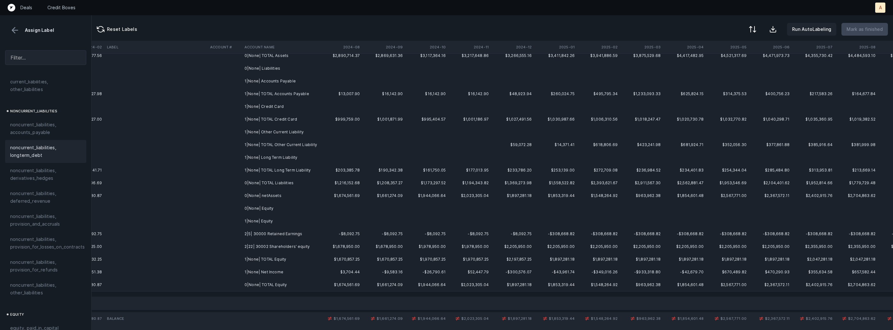
click at [285, 235] on td "2|5| 30000 Retained Earnings" at bounding box center [281, 234] width 78 height 13
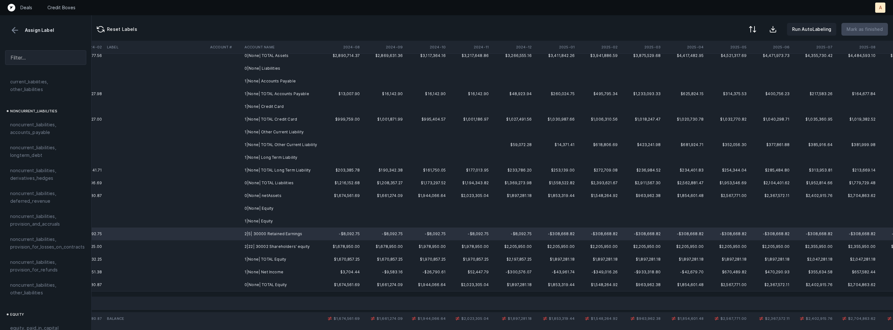
click at [267, 271] on td "1|None| Net Income" at bounding box center [281, 272] width 78 height 13
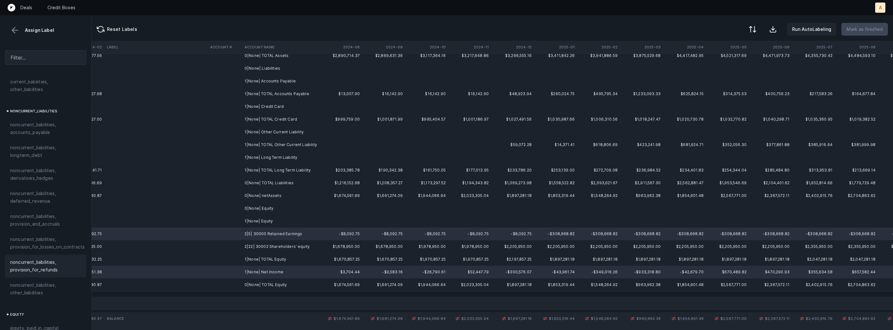
scroll to position [699, 0]
click at [52, 239] on span "equity, retained_earnings" at bounding box center [38, 243] width 56 height 8
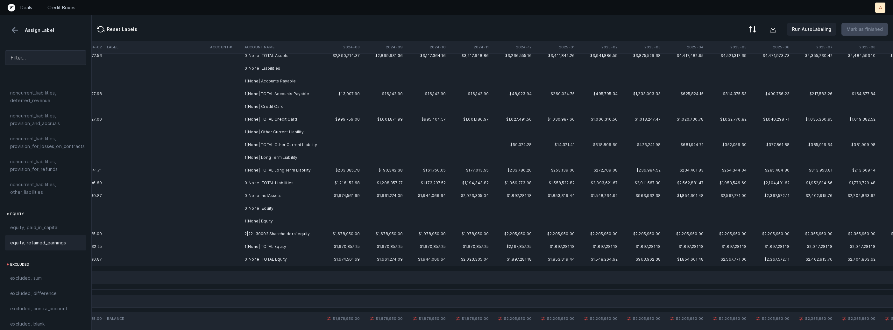
click at [237, 219] on td at bounding box center [225, 221] width 34 height 13
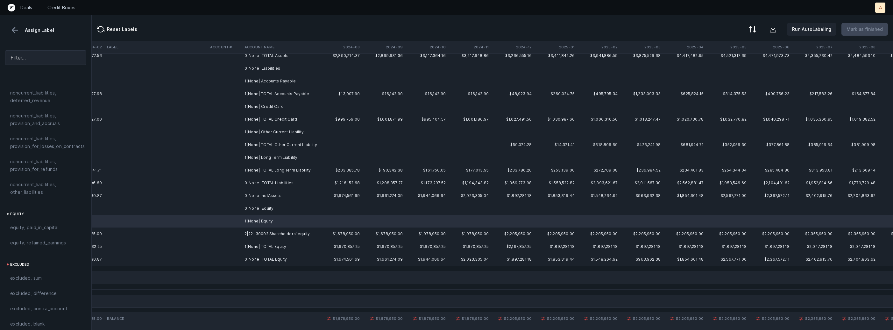
click at [236, 232] on td at bounding box center [225, 234] width 34 height 13
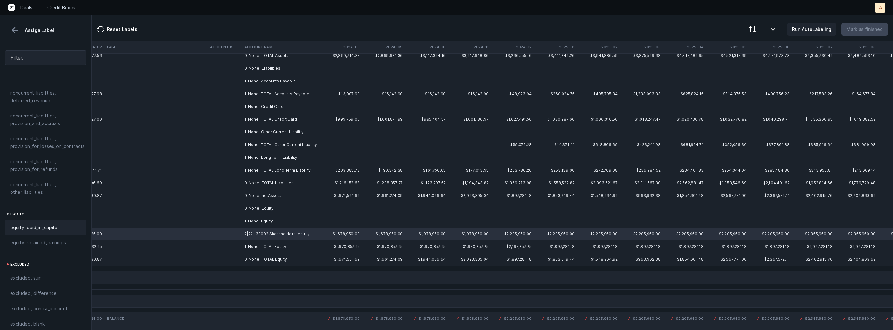
click at [49, 226] on div "equity, paid_in_capital" at bounding box center [45, 227] width 81 height 15
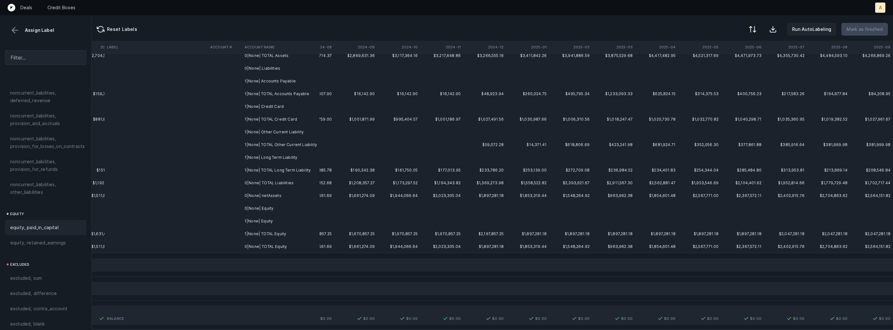
scroll to position [0, 1491]
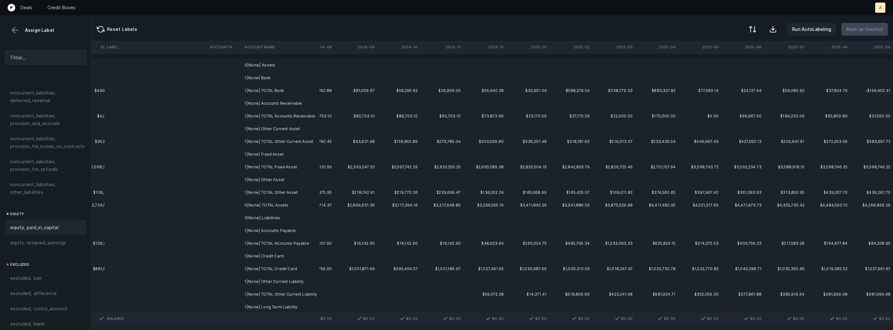
click at [264, 66] on td "0|None| Assets" at bounding box center [281, 65] width 78 height 13
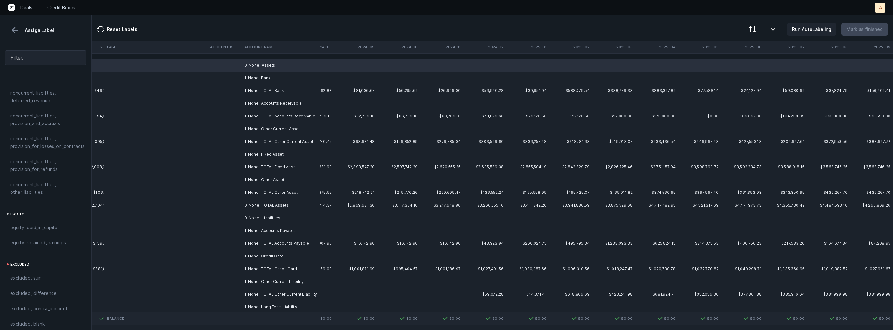
click at [258, 74] on td "1|None| Bank" at bounding box center [281, 78] width 78 height 13
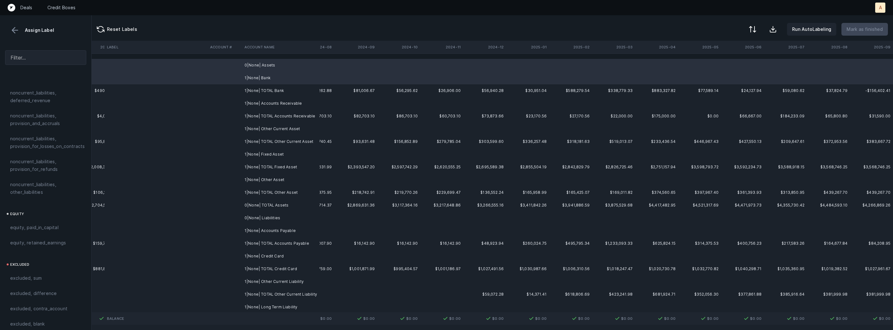
click at [263, 103] on td "1|None| Accounts Receivable" at bounding box center [281, 103] width 78 height 13
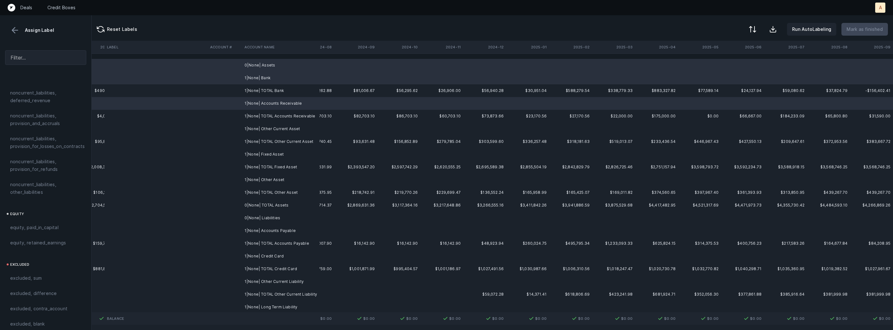
click at [262, 131] on td "1|None| Other Current Asset" at bounding box center [281, 129] width 78 height 13
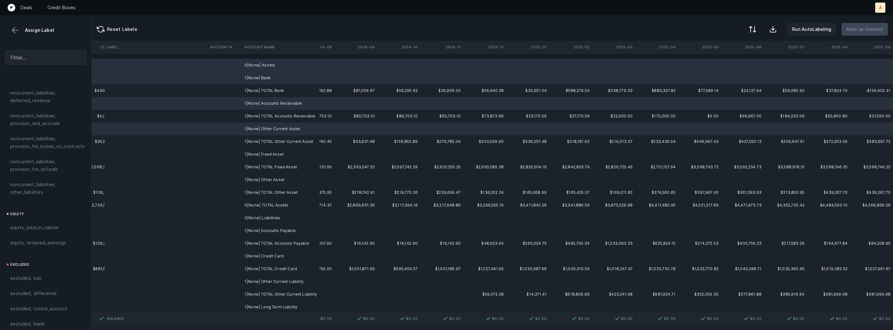
click at [261, 153] on td "1|None| Fixed Asset" at bounding box center [281, 154] width 78 height 13
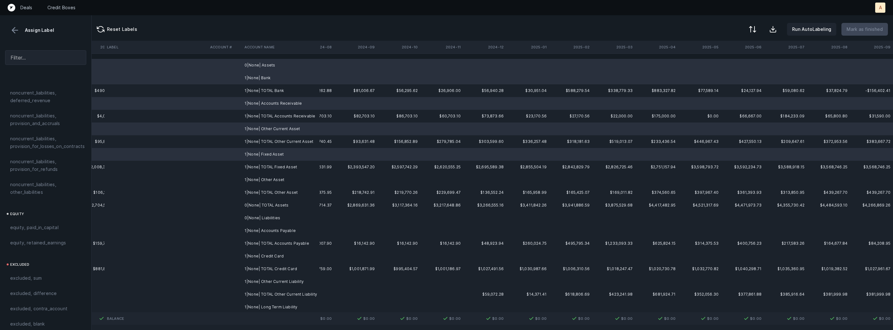
click at [259, 173] on td "1|None| TOTAL Fixed Asset" at bounding box center [281, 167] width 78 height 13
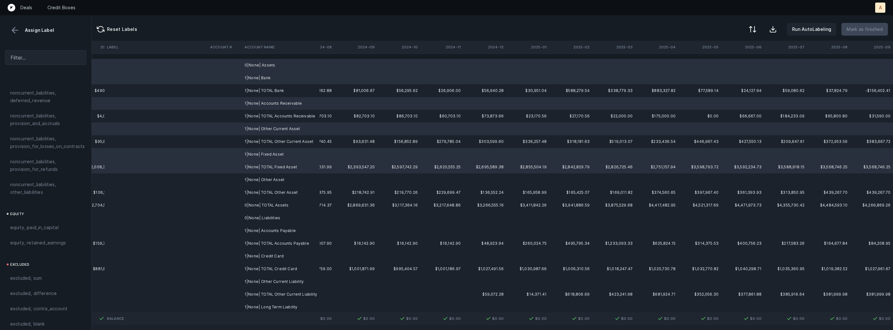
click at [261, 218] on td "0|None| Liabilities" at bounding box center [281, 218] width 78 height 13
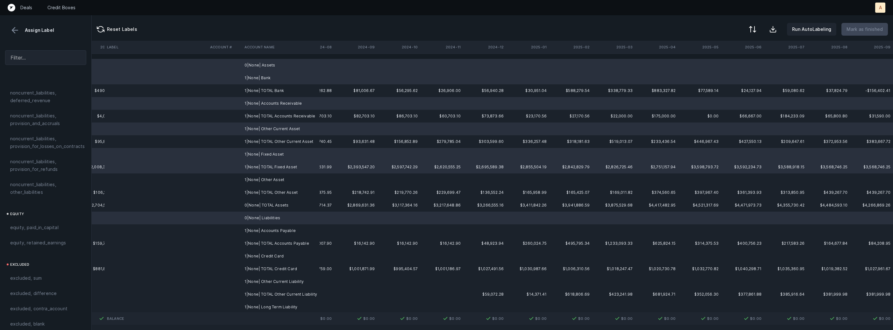
click at [257, 233] on td "1|None| Accounts Payable" at bounding box center [281, 230] width 78 height 13
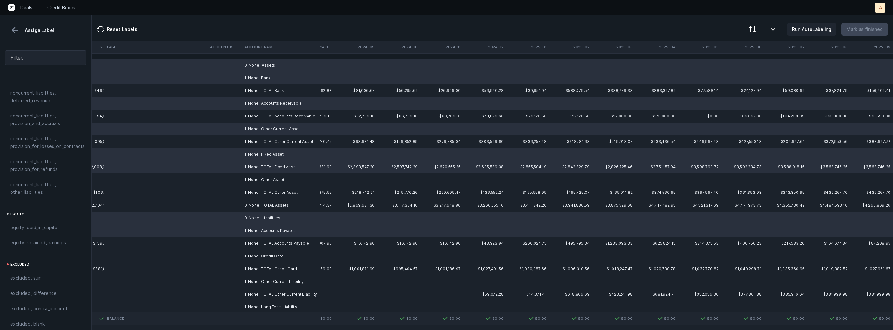
click at [256, 257] on td "1|None| Credit Card" at bounding box center [281, 256] width 78 height 13
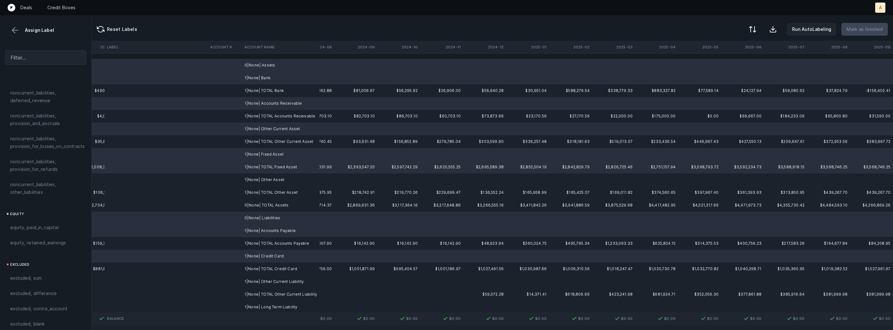
click at [254, 282] on td "1|None| Other Current Liability" at bounding box center [281, 281] width 78 height 13
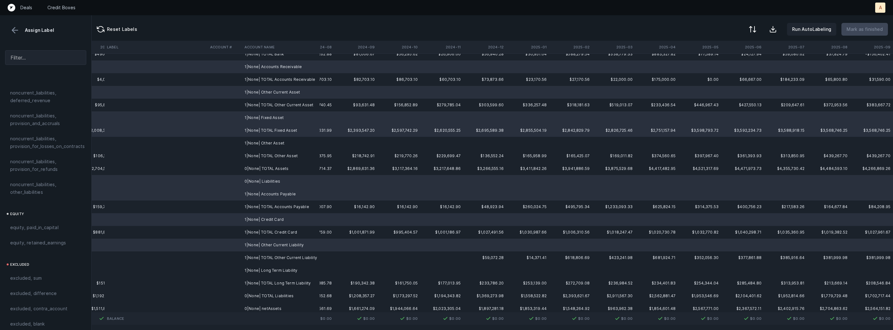
scroll to position [43, 1491]
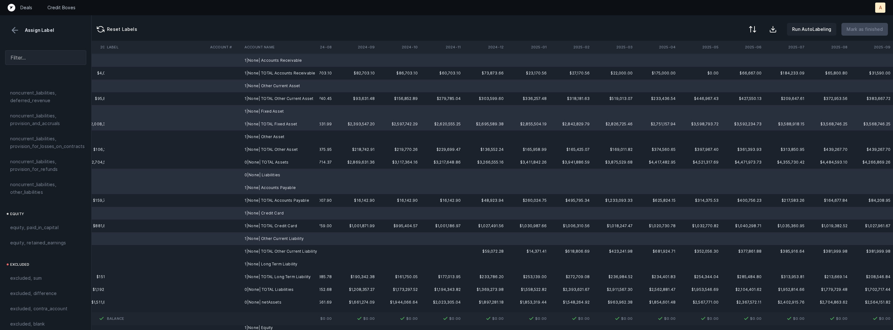
click at [264, 261] on td "1|None| Long Term Liability" at bounding box center [281, 264] width 78 height 13
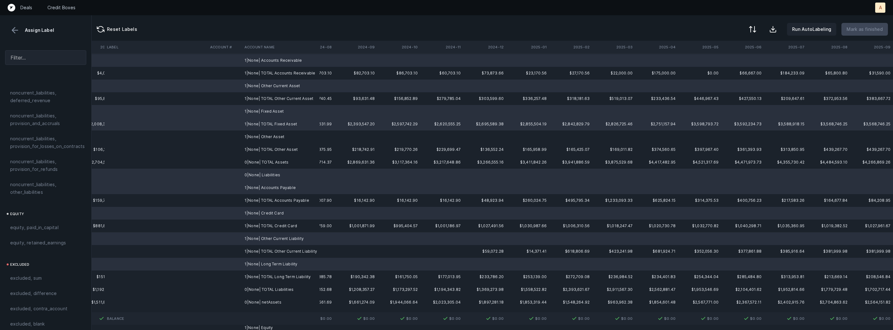
click at [55, 320] on div "excluded, blank" at bounding box center [45, 324] width 71 height 8
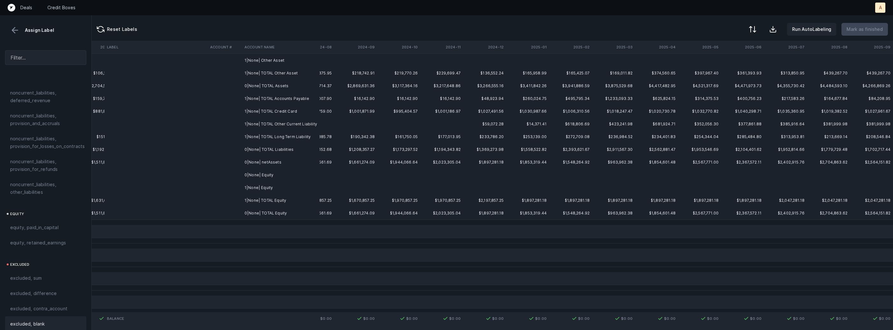
click at [270, 165] on td "0|None| netAssets" at bounding box center [281, 162] width 78 height 13
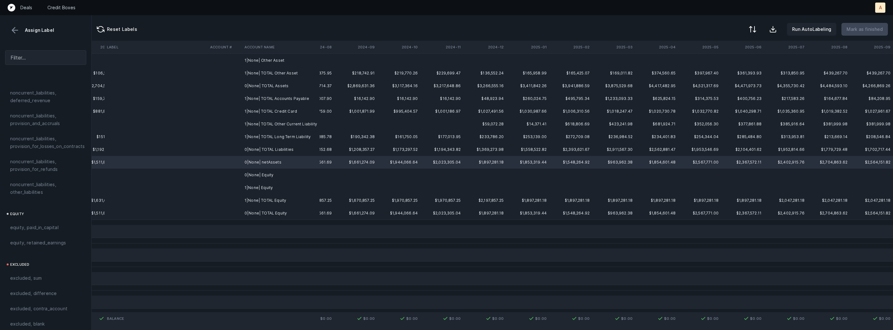
click at [264, 177] on td "0|None| Equity" at bounding box center [281, 175] width 78 height 13
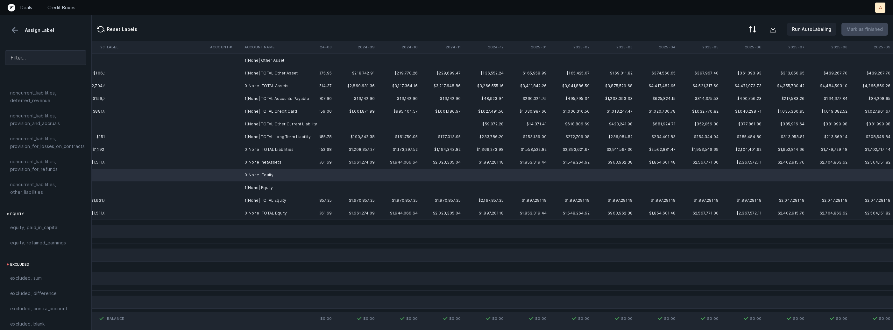
click at [259, 184] on td "1|None| Equity" at bounding box center [281, 187] width 78 height 13
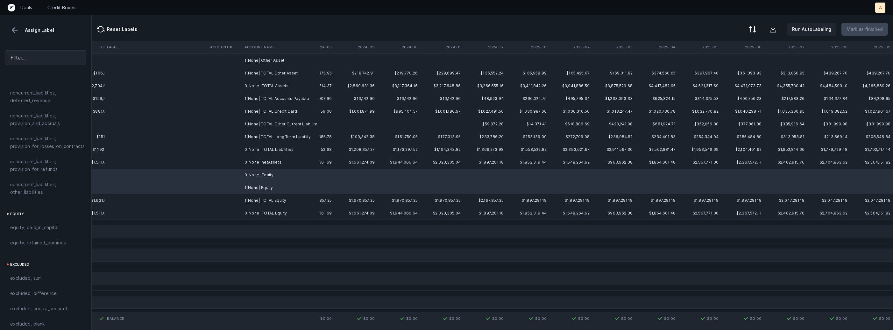
click at [39, 320] on span "excluded, blank" at bounding box center [27, 324] width 34 height 8
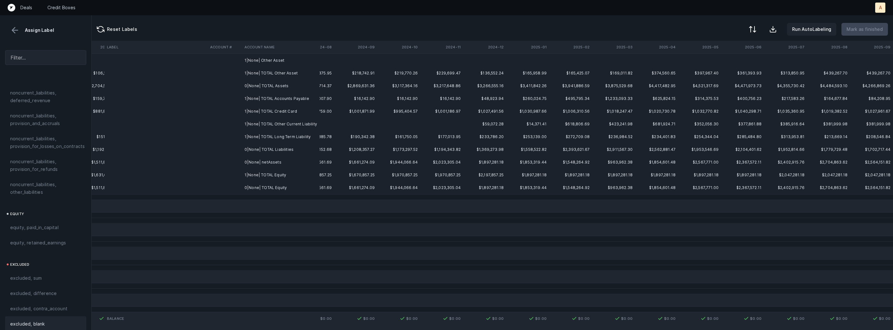
scroll to position [0, 1491]
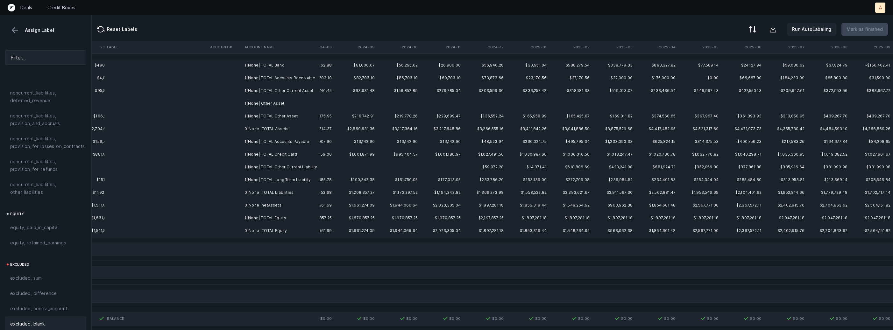
click at [253, 210] on td "0|None| netAssets" at bounding box center [281, 205] width 78 height 13
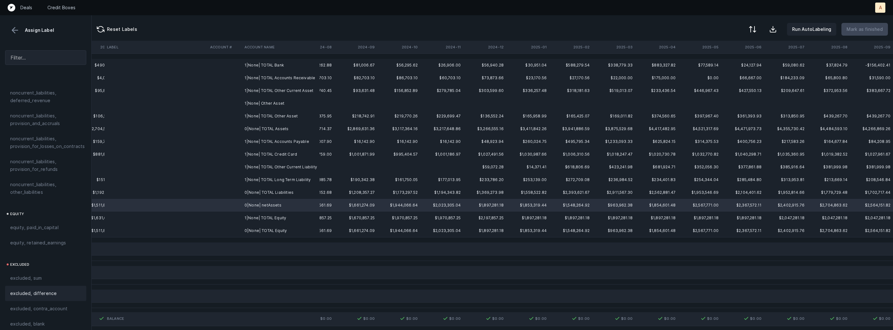
click at [50, 293] on div "excluded, difference" at bounding box center [45, 293] width 81 height 15
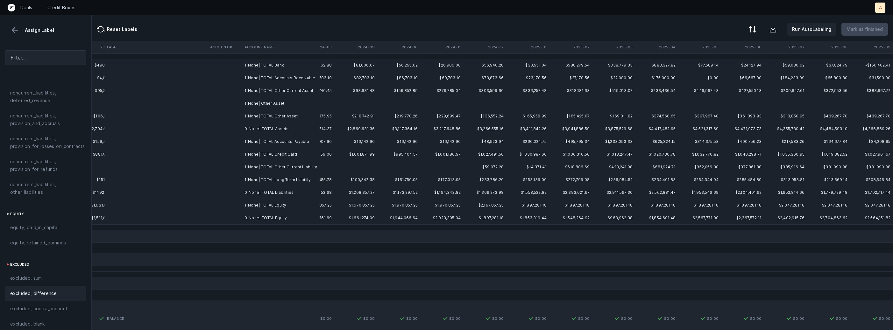
click at [265, 67] on td "1|None| TOTAL Bank" at bounding box center [281, 65] width 78 height 13
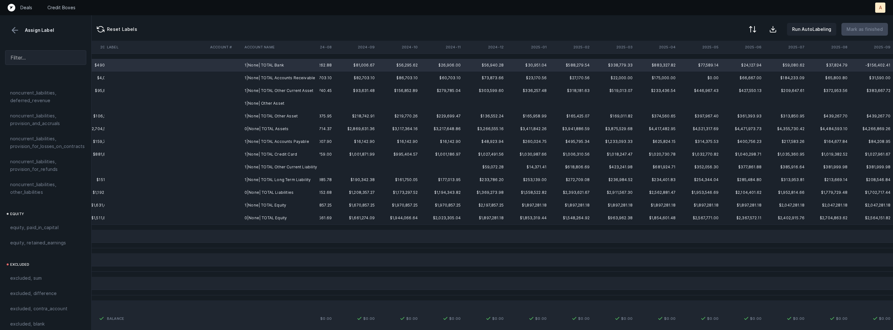
click at [266, 220] on td "0|None| TOTAL Equity" at bounding box center [281, 218] width 78 height 13
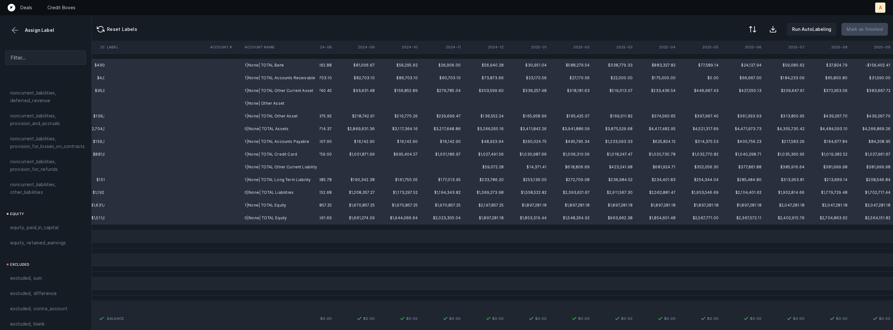
click at [54, 274] on div "excluded, sum" at bounding box center [45, 278] width 71 height 8
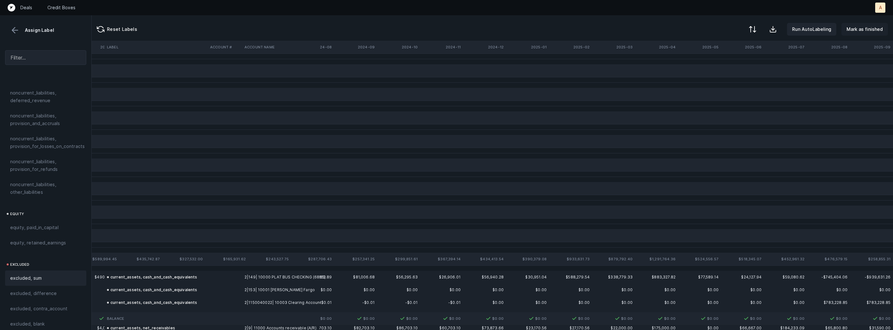
click at [862, 31] on p "Mark as finished" at bounding box center [864, 29] width 36 height 8
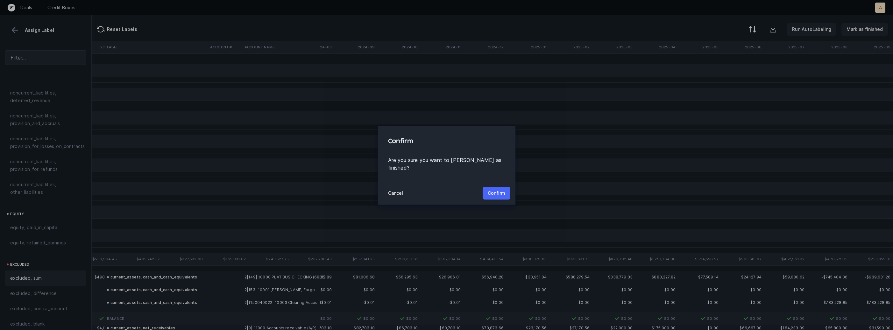
click at [500, 191] on p "Confirm" at bounding box center [497, 193] width 18 height 8
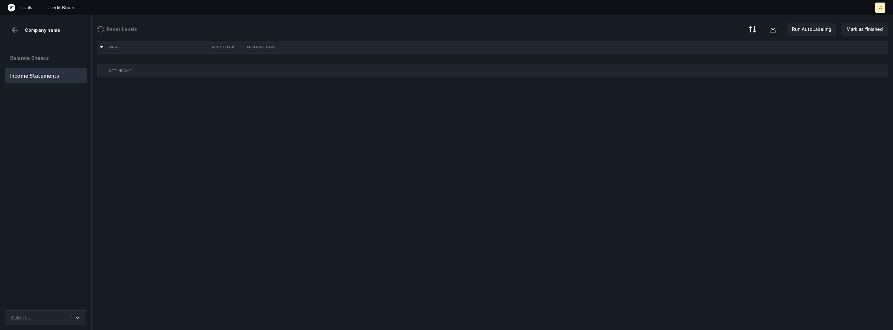
click at [74, 134] on div "Balance Sheets Income Statements" at bounding box center [46, 175] width 92 height 260
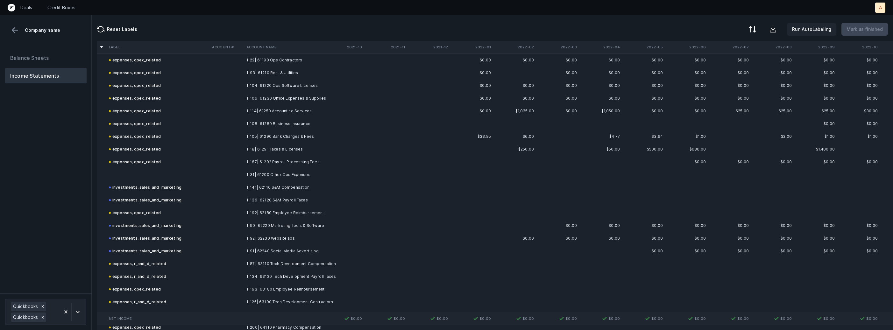
scroll to position [223, 0]
click at [156, 175] on td at bounding box center [157, 173] width 103 height 13
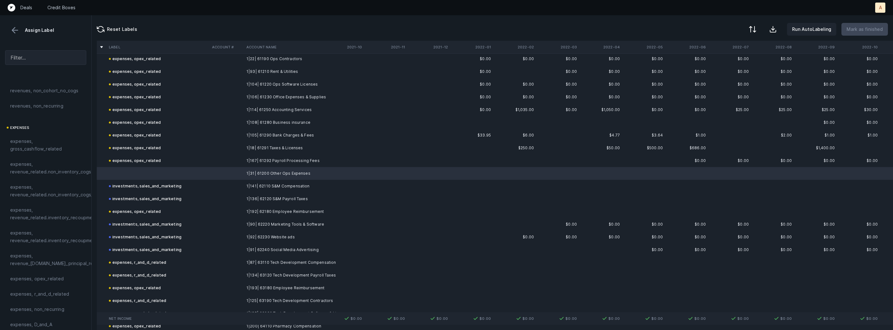
scroll to position [160, 0]
click at [52, 178] on span "expenses, opex_related" at bounding box center [37, 180] width 54 height 8
click at [861, 28] on p "Mark as finished" at bounding box center [864, 29] width 36 height 8
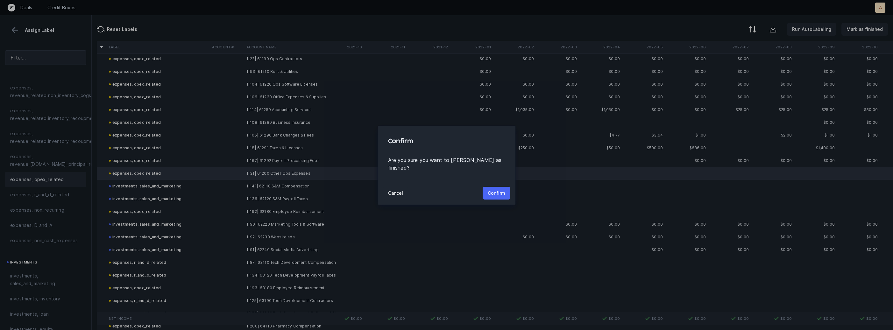
click at [496, 190] on p "Confirm" at bounding box center [497, 193] width 18 height 8
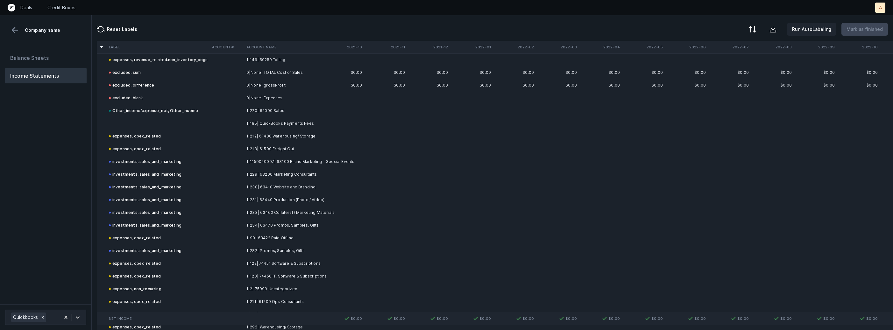
scroll to position [276, 0]
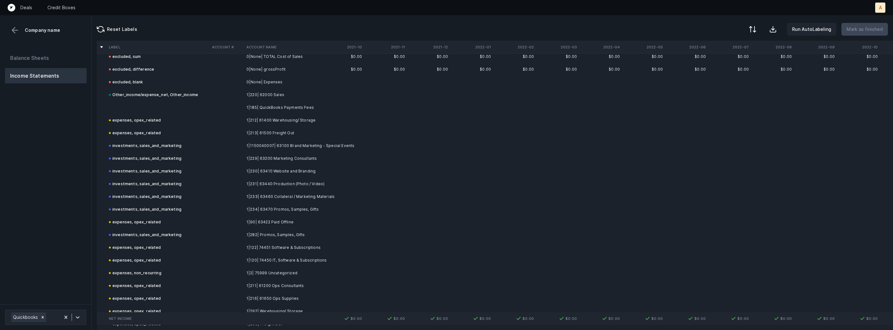
click at [265, 110] on td "1|185| QuickBooks Payments Fees" at bounding box center [283, 107] width 78 height 13
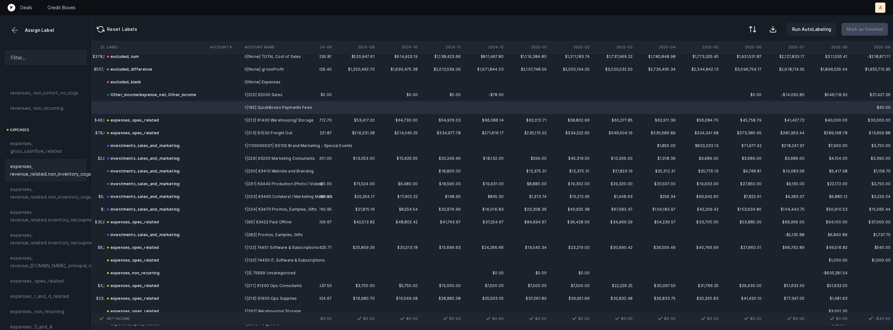
scroll to position [81, 0]
click at [37, 256] on span "expenses, opex_related" at bounding box center [37, 259] width 54 height 8
click at [877, 26] on p "Mark as finished" at bounding box center [864, 29] width 36 height 8
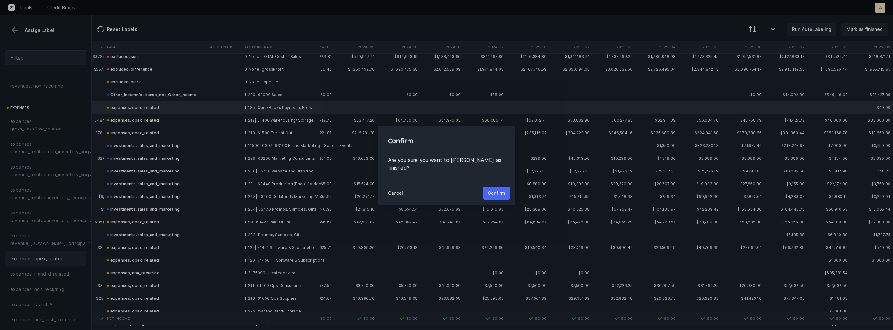
click at [488, 193] on p "Confirm" at bounding box center [497, 193] width 18 height 8
